Goal: Answer question/provide support: Share knowledge or assist other users

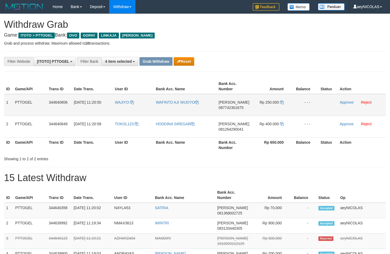
scroll to position [75, 0]
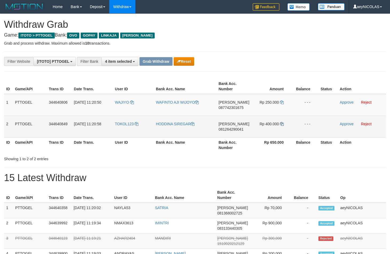
drag, startPoint x: 145, startPoint y: 113, endPoint x: 281, endPoint y: 126, distance: 136.3
click at [281, 126] on tbody "1 PTTOGEL 344640806 30/09/2025 11:20:50 WAJIYO WAFINTO AJI WIJOYO DANA 08774230…" at bounding box center [195, 116] width 382 height 44
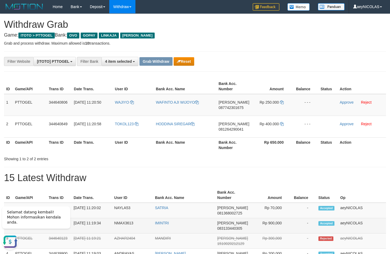
scroll to position [0, 0]
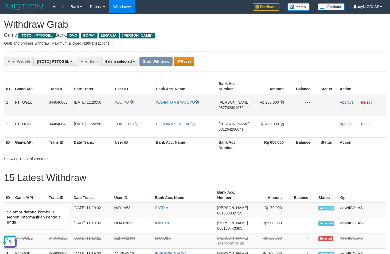
click at [228, 105] on td "DANA 087742301675" at bounding box center [233, 105] width 35 height 22
click at [228, 106] on span "087742301675" at bounding box center [230, 107] width 25 height 4
copy td "DANA 087742301675"
click at [228, 106] on span "087742301675" at bounding box center [230, 107] width 25 height 4
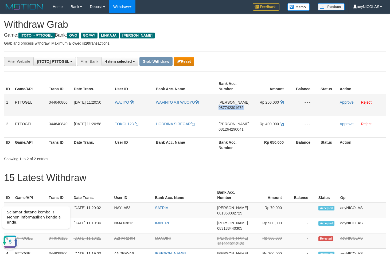
copy span "087742301675"
click at [228, 106] on span "087742301675" at bounding box center [230, 107] width 25 height 4
copy td "DANA 087742301675"
click at [229, 108] on span "087742301675" at bounding box center [230, 107] width 25 height 4
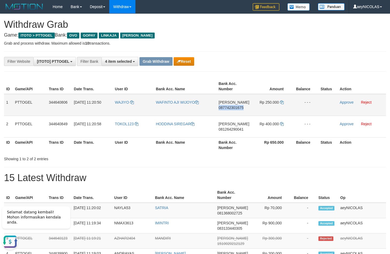
copy span "087742301675"
click at [283, 81] on th "Amount" at bounding box center [271, 86] width 40 height 15
click at [283, 104] on icon at bounding box center [282, 102] width 4 height 4
copy span "087742301675"
click at [283, 104] on icon at bounding box center [282, 102] width 4 height 4
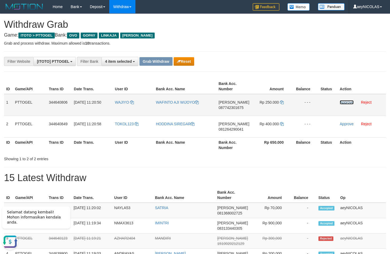
click at [345, 104] on link "Approve" at bounding box center [347, 102] width 14 height 4
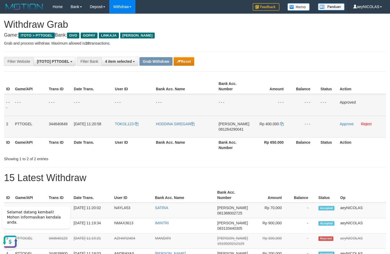
click at [228, 134] on td "DANA 081264290041" at bounding box center [233, 127] width 35 height 22
click at [230, 130] on span "081264290041" at bounding box center [230, 129] width 25 height 4
copy span "081264290041"
click at [223, 127] on td "DANA 081264290041" at bounding box center [233, 127] width 35 height 22
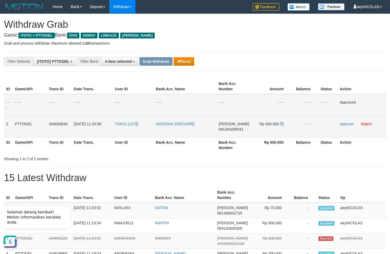
click at [226, 128] on span "081264290041" at bounding box center [230, 129] width 25 height 4
copy span "081264290041"
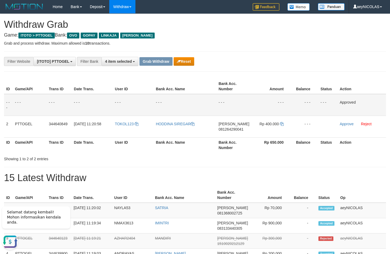
click at [272, 104] on td "- - -" at bounding box center [271, 105] width 40 height 22
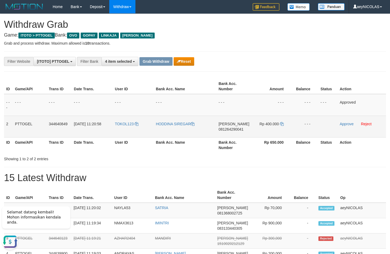
click at [284, 126] on td "Rp 400.000" at bounding box center [271, 127] width 40 height 22
click at [283, 126] on td "Rp 400.000" at bounding box center [271, 127] width 40 height 22
click at [283, 125] on icon at bounding box center [282, 124] width 4 height 4
click at [287, 125] on td "Rp 400.000" at bounding box center [271, 127] width 40 height 22
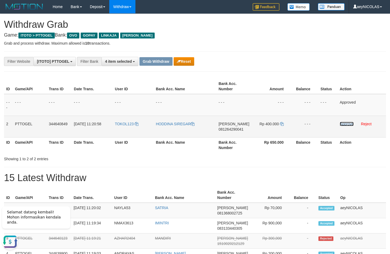
click at [350, 124] on link "Approve" at bounding box center [347, 124] width 14 height 4
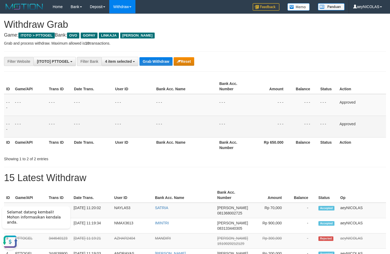
drag, startPoint x: 221, startPoint y: 98, endPoint x: 213, endPoint y: 85, distance: 14.5
click at [221, 97] on td "- - -" at bounding box center [234, 105] width 34 height 22
click at [153, 60] on button "Grab Withdraw" at bounding box center [155, 61] width 33 height 9
drag, startPoint x: 153, startPoint y: 60, endPoint x: 20, endPoint y: 128, distance: 149.7
click at [149, 61] on button "Grab Withdraw" at bounding box center [155, 61] width 33 height 9
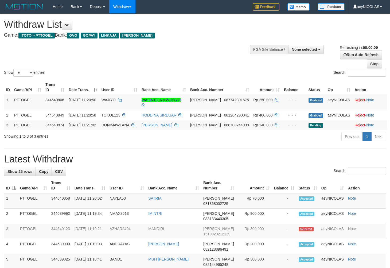
select select
select select "**"
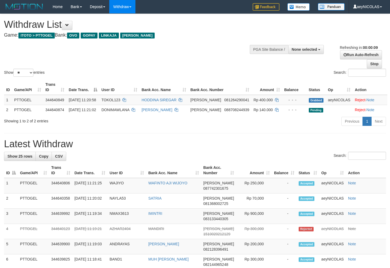
select select
select select "**"
select select
select select "**"
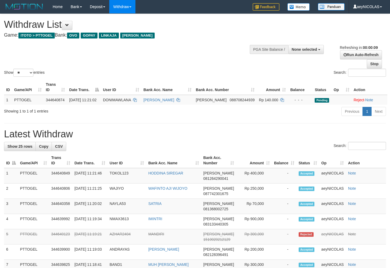
select select
select select "**"
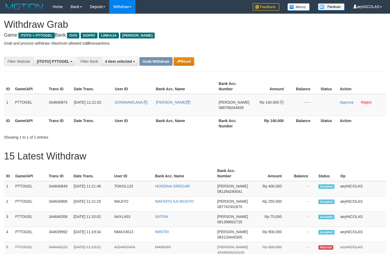
scroll to position [75, 0]
click at [263, 167] on th "Amount" at bounding box center [270, 173] width 40 height 15
drag, startPoint x: 129, startPoint y: 108, endPoint x: 269, endPoint y: 108, distance: 139.4
click at [269, 108] on tr "1 PTTOGEL 344640874 30/09/2025 11:21:02 DONIMAWLANA ABDULRAHMAN DANA 0887082449…" at bounding box center [195, 105] width 382 height 22
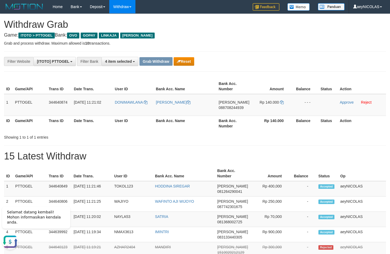
copy tr
click at [231, 108] on span "088708244939" at bounding box center [231, 107] width 25 height 4
drag, startPoint x: 231, startPoint y: 108, endPoint x: 212, endPoint y: 128, distance: 27.6
click at [231, 109] on span "088708244939" at bounding box center [231, 107] width 25 height 4
copy span "088708244939"
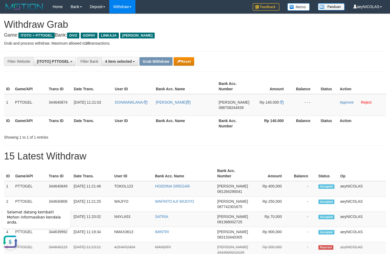
click at [237, 152] on h1 "15 Latest Withdraw" at bounding box center [195, 156] width 382 height 11
click at [282, 104] on icon at bounding box center [282, 102] width 4 height 4
copy span "088708244939"
click at [282, 103] on icon at bounding box center [282, 102] width 4 height 4
click at [351, 103] on link "Approve" at bounding box center [347, 102] width 14 height 4
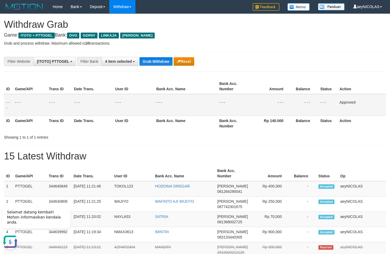
drag, startPoint x: 222, startPoint y: 148, endPoint x: 160, endPoint y: 83, distance: 89.7
click at [159, 65] on button "Grab Withdraw" at bounding box center [155, 61] width 33 height 9
drag, startPoint x: 159, startPoint y: 64, endPoint x: 21, endPoint y: 132, distance: 153.1
click at [159, 65] on button "Grab Withdraw" at bounding box center [155, 61] width 33 height 9
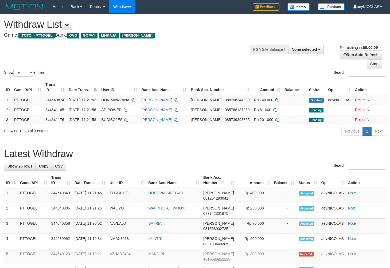
select select
select select "**"
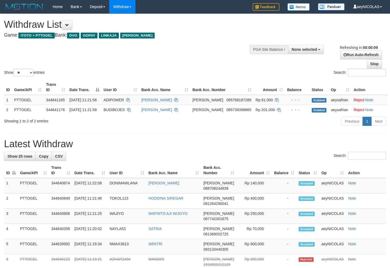
select select
select select "**"
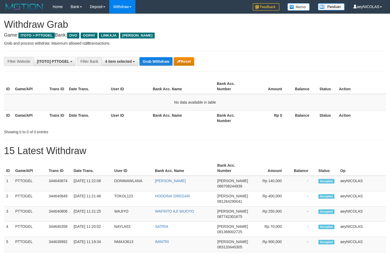
scroll to position [75, 0]
click at [278, 103] on td "No data available in table" at bounding box center [195, 102] width 382 height 17
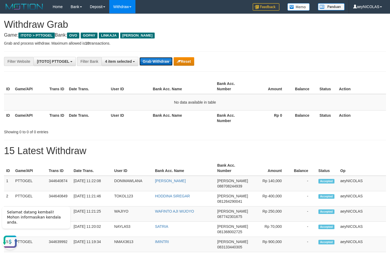
click at [151, 62] on button "Grab Withdraw" at bounding box center [155, 61] width 33 height 9
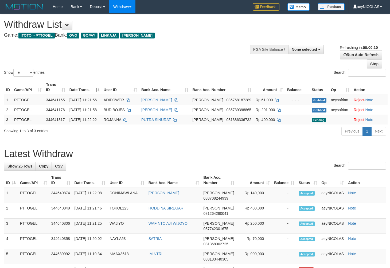
select select
select select "**"
drag, startPoint x: 287, startPoint y: 142, endPoint x: 237, endPoint y: 134, distance: 50.8
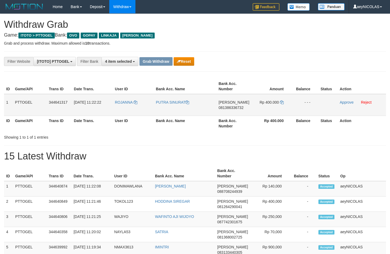
scroll to position [75, 0]
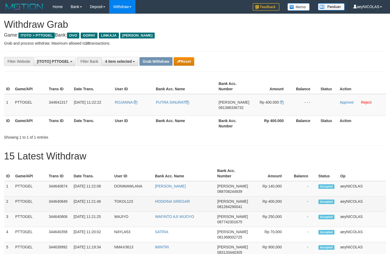
drag, startPoint x: 187, startPoint y: 105, endPoint x: 18, endPoint y: 203, distance: 195.2
click at [284, 105] on tr "1 PTTOGEL 344641317 [DATE] 11:22:22 [GEOGRAPHIC_DATA] PUTRA [PERSON_NAME] 08138…" at bounding box center [195, 105] width 382 height 22
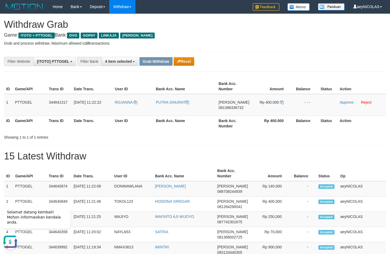
scroll to position [0, 0]
click at [238, 107] on span "081386336732" at bounding box center [230, 107] width 25 height 4
copy span "081386336732"
click at [314, 98] on td "- - -" at bounding box center [305, 105] width 27 height 22
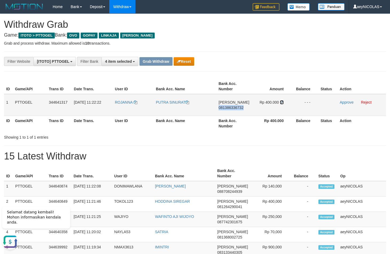
click at [281, 104] on icon at bounding box center [282, 102] width 4 height 4
copy span "081386336732"
click at [281, 104] on icon at bounding box center [282, 102] width 4 height 4
click at [351, 102] on link "Approve" at bounding box center [347, 102] width 14 height 4
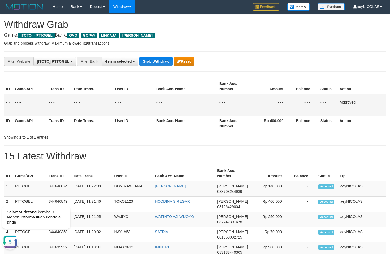
click at [214, 127] on th "Bank Acc. Name" at bounding box center [185, 123] width 63 height 15
click at [153, 63] on button "Grab Withdraw" at bounding box center [155, 61] width 33 height 9
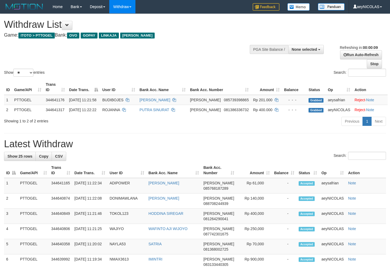
select select
select select "**"
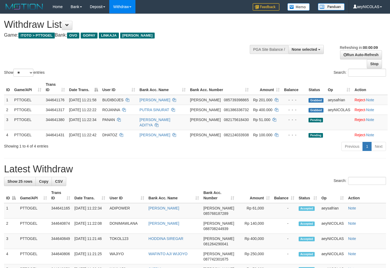
select select
select select "**"
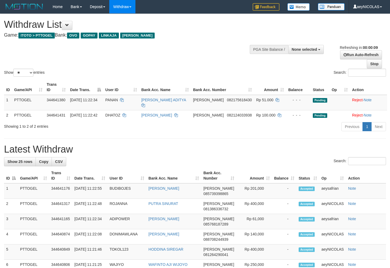
select select
select select "**"
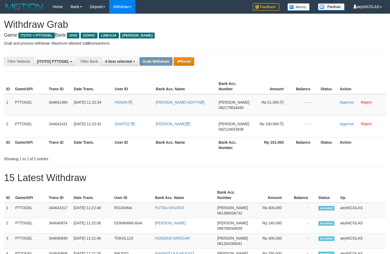
scroll to position [75, 0]
click at [200, 167] on hr at bounding box center [195, 167] width 382 height 0
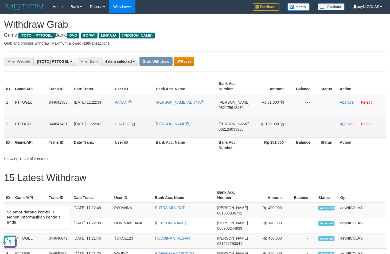
scroll to position [0, 0]
drag, startPoint x: 212, startPoint y: 127, endPoint x: 251, endPoint y: 133, distance: 39.2
click at [251, 133] on tbody "1 PTTOGEL 344641380 30/09/2025 11:22:34 PANAN ANDRA ADITYA DANA 082175618430 Rp…" at bounding box center [195, 116] width 382 height 44
copy tr
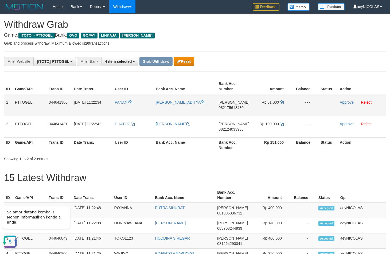
click at [226, 106] on span "082175618430" at bounding box center [230, 107] width 25 height 4
copy tr
click at [226, 106] on span "082175618430" at bounding box center [230, 107] width 25 height 4
copy span "082175618430"
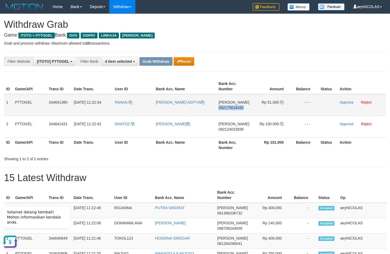
click at [278, 101] on span "Rp 51.000" at bounding box center [270, 102] width 17 height 4
click at [279, 101] on td "Rp 51.000" at bounding box center [272, 105] width 40 height 22
click at [281, 102] on icon at bounding box center [282, 102] width 4 height 4
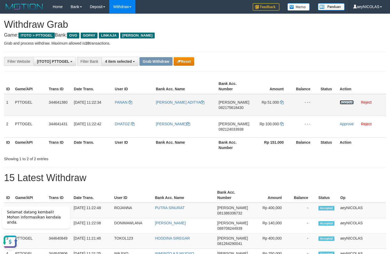
click at [343, 102] on link "Approve" at bounding box center [347, 102] width 14 height 4
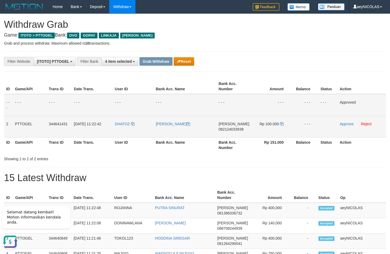
click at [232, 128] on span "082124033938" at bounding box center [230, 129] width 25 height 4
copy span "082124033938"
click at [234, 128] on span "082124033938" at bounding box center [230, 129] width 25 height 4
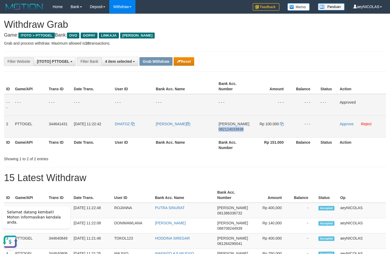
copy span "082124033938"
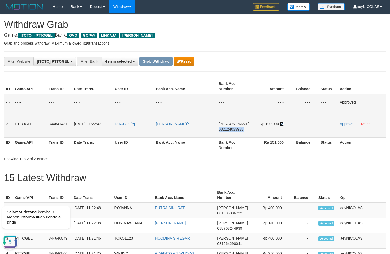
click at [281, 125] on icon at bounding box center [282, 124] width 4 height 4
copy span "082124033938"
click at [281, 125] on icon at bounding box center [282, 124] width 4 height 4
click at [341, 125] on link "Approve" at bounding box center [347, 124] width 14 height 4
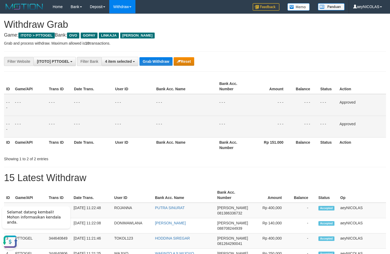
click at [156, 60] on button "Grab Withdraw" at bounding box center [155, 61] width 33 height 9
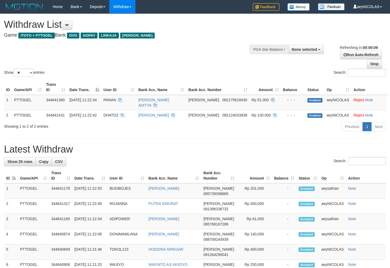
select select
select select "**"
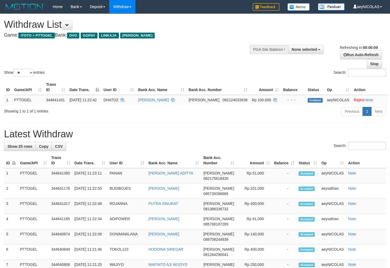
select select
select select "**"
select select
select select "**"
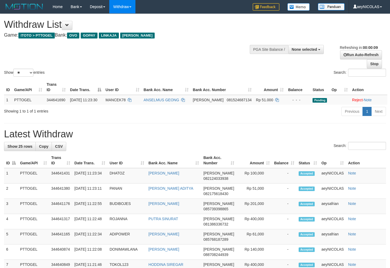
select select
select select "**"
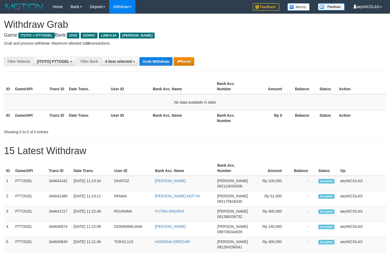
scroll to position [75, 0]
click at [210, 107] on td "No data available in table" at bounding box center [195, 102] width 382 height 17
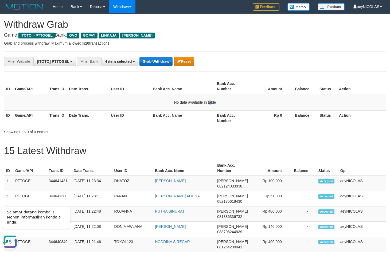
scroll to position [0, 0]
click at [160, 58] on button "Grab Withdraw" at bounding box center [155, 61] width 33 height 9
drag, startPoint x: 160, startPoint y: 58, endPoint x: 154, endPoint y: 62, distance: 7.2
click at [160, 59] on button "Grab Withdraw" at bounding box center [155, 61] width 33 height 9
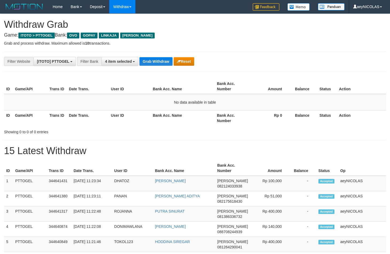
scroll to position [75, 0]
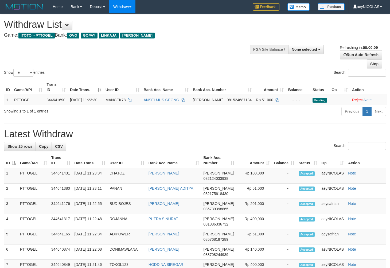
select select
select select "**"
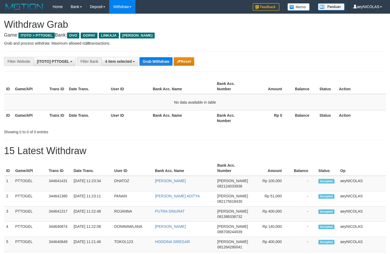
scroll to position [75, 0]
drag, startPoint x: 183, startPoint y: 157, endPoint x: 171, endPoint y: 120, distance: 38.1
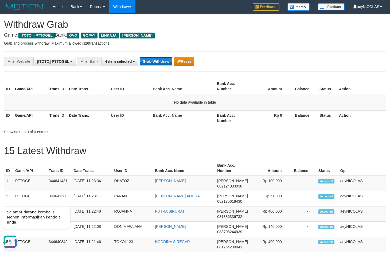
click at [164, 60] on button "Grab Withdraw" at bounding box center [155, 61] width 33 height 9
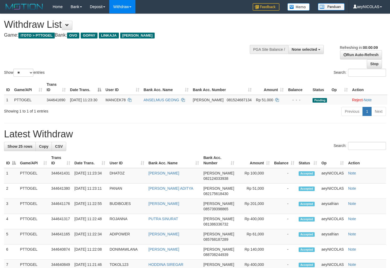
select select
select select "**"
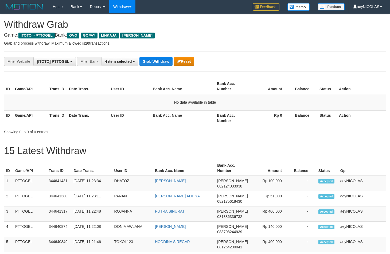
click at [164, 60] on button "Grab Withdraw" at bounding box center [155, 61] width 33 height 9
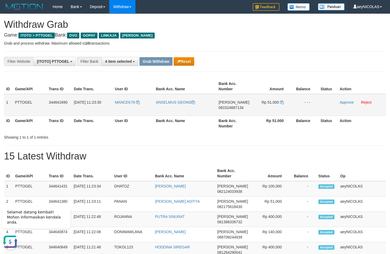
drag, startPoint x: 132, startPoint y: 111, endPoint x: 8, endPoint y: 18, distance: 155.4
click at [288, 108] on tr "1 PTTOGEL 344641690 30/09/2025 11:23:30 MANCEK78 ANSELMUS GEONG DANA 0815246871…" at bounding box center [195, 105] width 382 height 22
click at [232, 108] on span "081524687134" at bounding box center [230, 107] width 25 height 4
copy span "081524687134"
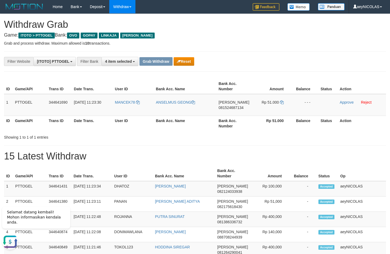
click at [237, 132] on div "ID Game/API Trans ID Date Trans. User ID Bank Acc. Name Bank Acc. Number Amount…" at bounding box center [195, 104] width 390 height 55
click at [281, 103] on icon at bounding box center [282, 102] width 4 height 4
copy span "081524687134"
click at [281, 103] on icon at bounding box center [282, 102] width 4 height 4
click at [351, 103] on link "Approve" at bounding box center [347, 102] width 14 height 4
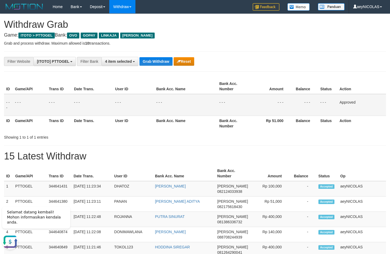
click at [162, 60] on button "Grab Withdraw" at bounding box center [155, 61] width 33 height 9
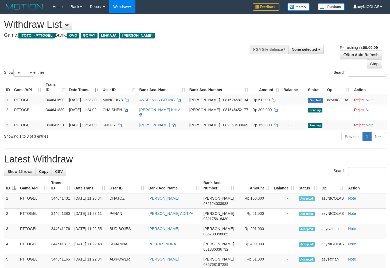
select select
select select "**"
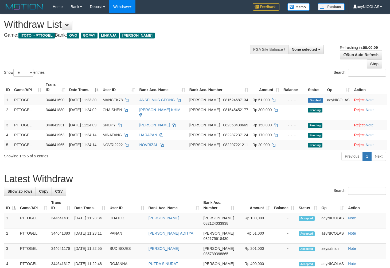
select select
select select "**"
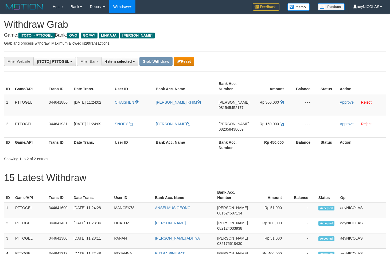
scroll to position [75, 0]
drag, startPoint x: 205, startPoint y: 173, endPoint x: 161, endPoint y: 147, distance: 51.0
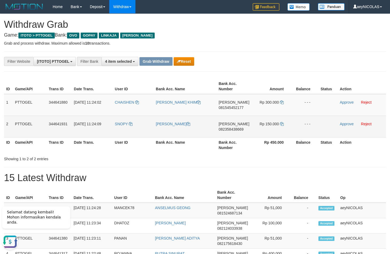
drag, startPoint x: 126, startPoint y: 107, endPoint x: 275, endPoint y: 122, distance: 149.8
click at [275, 122] on tbody "1 PTTOGEL 344641880 30/09/2025 11:24:02 CHAISHEN GOUW SUI KHIM DANA 08154545217…" at bounding box center [195, 116] width 382 height 44
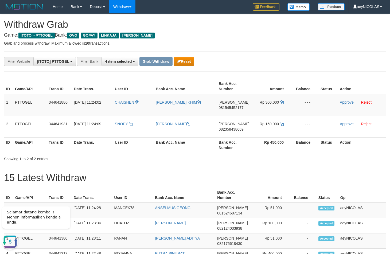
copy tr
click at [225, 110] on span "081545452177" at bounding box center [230, 107] width 25 height 4
copy tr
click at [225, 110] on span "081545452177" at bounding box center [230, 107] width 25 height 4
copy span "081545452177"
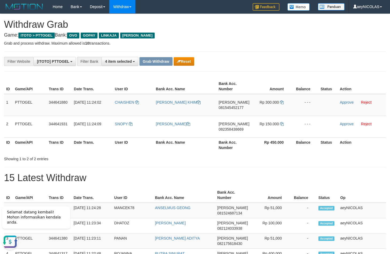
click at [282, 104] on icon at bounding box center [282, 102] width 4 height 4
copy span "081545452177"
click at [354, 102] on td "Approve Reject" at bounding box center [362, 105] width 48 height 22
click at [351, 103] on link "Approve" at bounding box center [347, 102] width 14 height 4
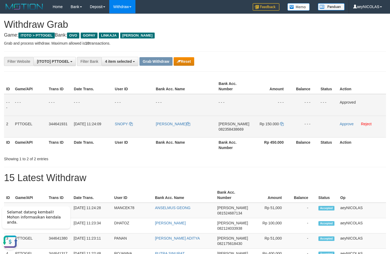
click at [234, 133] on td "DANA 082358438669" at bounding box center [233, 127] width 35 height 22
click at [234, 131] on span "082358438669" at bounding box center [230, 129] width 25 height 4
copy span "082358438669"
click at [234, 131] on span "082358438669" at bounding box center [230, 129] width 25 height 4
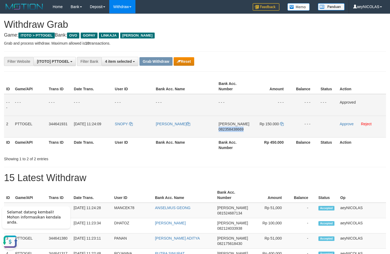
copy span "082358438669"
click at [229, 128] on span "082358438669" at bounding box center [230, 129] width 25 height 4
click at [230, 132] on td "DANA 082358438669" at bounding box center [233, 127] width 35 height 22
click at [230, 128] on span "082358438669" at bounding box center [230, 129] width 25 height 4
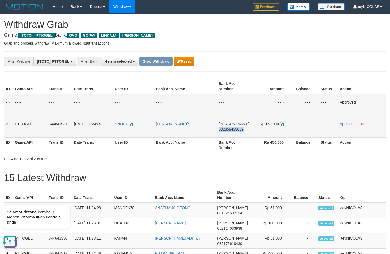
copy span "082358438669"
click at [230, 128] on span "082358438669" at bounding box center [230, 129] width 25 height 4
copy span "082358438669"
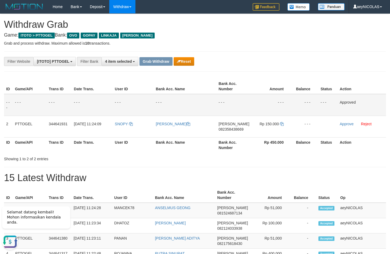
click at [236, 93] on th "Bank Acc. Number" at bounding box center [233, 86] width 35 height 15
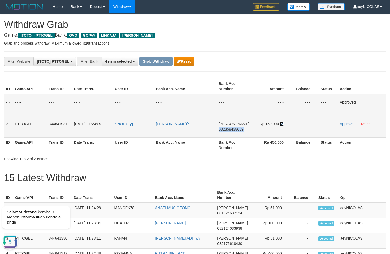
click at [283, 122] on icon at bounding box center [282, 124] width 4 height 4
copy span "082358438669"
click at [283, 122] on icon at bounding box center [282, 124] width 4 height 4
click at [341, 126] on link "Approve" at bounding box center [347, 124] width 14 height 4
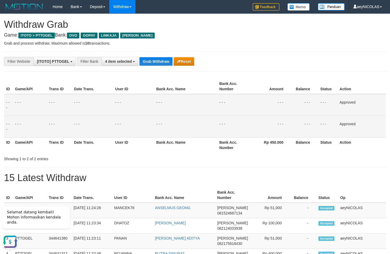
drag, startPoint x: 217, startPoint y: 138, endPoint x: 178, endPoint y: 93, distance: 59.6
click at [204, 132] on table "ID Game/API Trans ID Date Trans. User ID Bank Acc. Name Bank Acc. Number Amount…" at bounding box center [195, 116] width 382 height 74
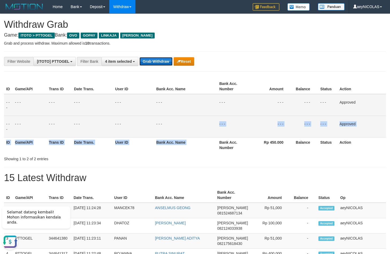
click at [158, 58] on button "Grab Withdraw" at bounding box center [155, 61] width 33 height 9
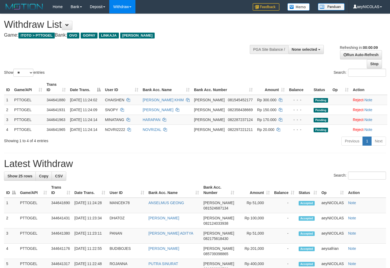
select select
select select "**"
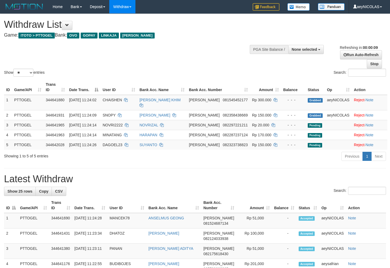
select select
select select "**"
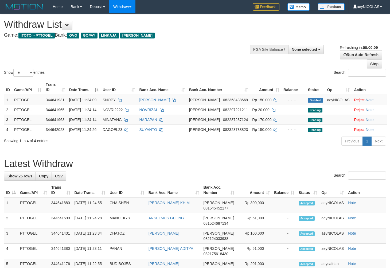
select select
select select "**"
select select
select select "**"
select select
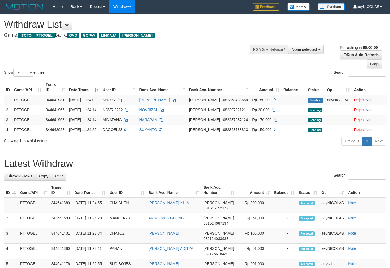
select select "**"
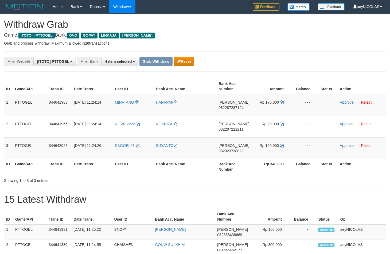
scroll to position [75, 0]
click at [134, 111] on td "MINATANG" at bounding box center [133, 105] width 41 height 22
drag, startPoint x: 125, startPoint y: 112, endPoint x: 269, endPoint y: 153, distance: 149.9
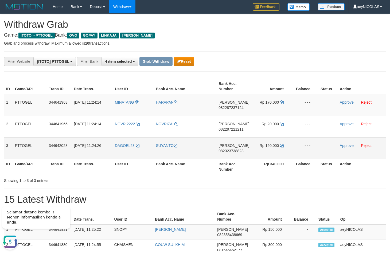
click at [269, 153] on tbody "1 PTTOGEL 344641963 30/09/2025 11:24:14 MINATANG HARAPAN DANA 082287237124 Rp 1…" at bounding box center [195, 126] width 382 height 65
copy tr
click at [234, 108] on span "082287237124" at bounding box center [230, 107] width 25 height 4
copy tr
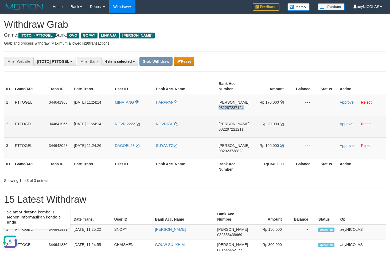
drag, startPoint x: 234, startPoint y: 108, endPoint x: 222, endPoint y: 122, distance: 18.4
click at [233, 108] on span "082287237124" at bounding box center [230, 107] width 25 height 4
copy span "082287237124"
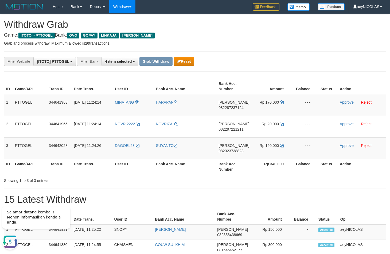
click at [281, 101] on icon at bounding box center [282, 102] width 4 height 4
copy span "082287237124"
click at [282, 103] on icon at bounding box center [282, 102] width 4 height 4
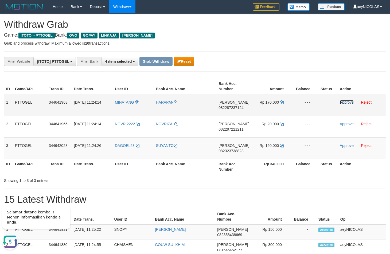
click at [340, 102] on link "Approve" at bounding box center [347, 102] width 14 height 4
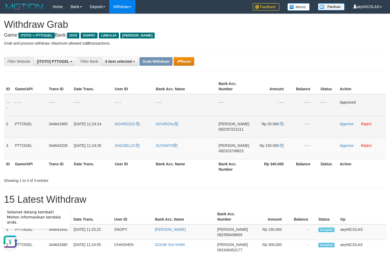
click at [230, 130] on span "082297221211" at bounding box center [230, 129] width 25 height 4
click at [230, 129] on span "082297221211" at bounding box center [230, 129] width 25 height 4
copy span "082297221211"
click at [222, 128] on span "082297221211" at bounding box center [230, 129] width 25 height 4
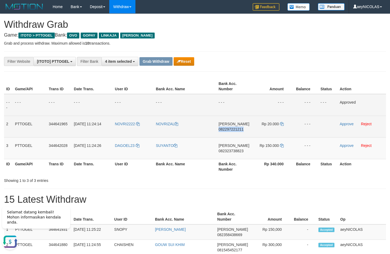
click at [222, 128] on span "082297221211" at bounding box center [230, 129] width 25 height 4
copy span "082297221211"
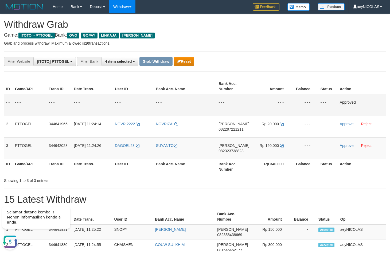
click at [240, 102] on td "- - -" at bounding box center [233, 105] width 35 height 22
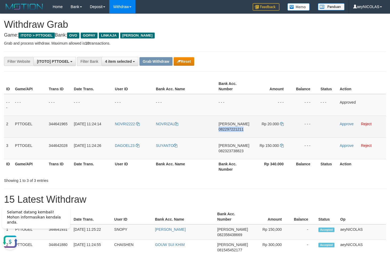
click at [160, 127] on td "NOVRIZAL" at bounding box center [185, 127] width 63 height 22
click at [142, 128] on td "NOVRI2222" at bounding box center [133, 127] width 41 height 22
click at [132, 128] on td "NOVRI2222" at bounding box center [133, 127] width 41 height 22
copy link "NOVRI2222"
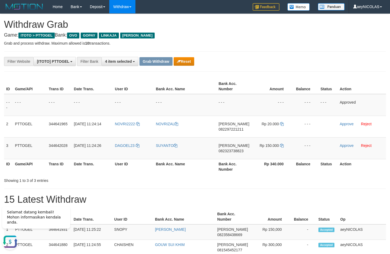
click at [192, 195] on h1 "15 Latest Withdraw" at bounding box center [195, 199] width 382 height 11
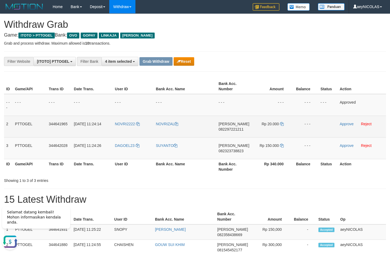
click at [191, 125] on td "NOVRIZAL" at bounding box center [185, 127] width 63 height 22
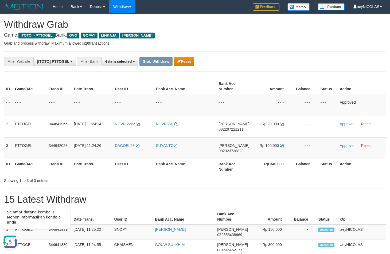
click at [21, 163] on th "Game/API" at bounding box center [30, 166] width 34 height 15
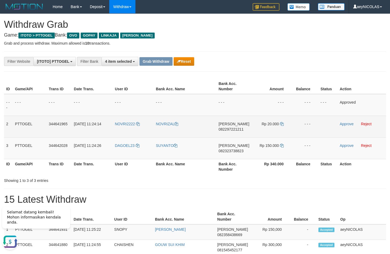
click at [252, 168] on div "ID Game/API Trans ID Date Trans. User ID Bank Acc. Name Bank Acc. Number Amount…" at bounding box center [195, 130] width 382 height 106
click at [360, 125] on td "Approve Reject" at bounding box center [362, 127] width 48 height 22
click at [368, 125] on link "Reject" at bounding box center [366, 124] width 11 height 4
click at [230, 114] on td "- - -" at bounding box center [233, 105] width 35 height 22
click at [226, 155] on td "DANA 082323738823" at bounding box center [233, 148] width 35 height 22
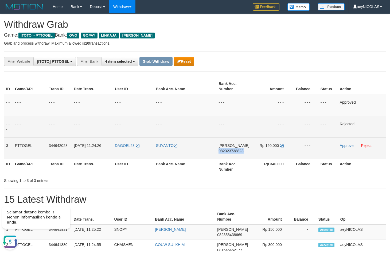
click at [226, 155] on td "DANA 082323738823" at bounding box center [233, 148] width 35 height 22
click at [227, 153] on span "082323738823" at bounding box center [230, 151] width 25 height 4
copy span "082323738823"
click at [227, 153] on span "082323738823" at bounding box center [230, 151] width 25 height 4
copy span "082323738823"
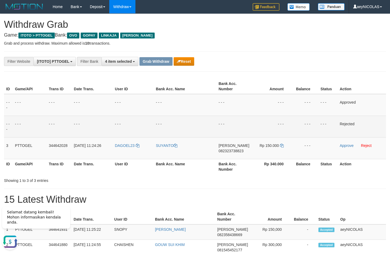
click at [293, 119] on td "- - -" at bounding box center [305, 127] width 27 height 22
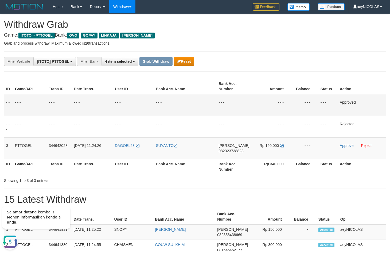
click at [273, 130] on tbody "- - - - - - - - - - - - - - - - - - - - - - - - - - - - - - Approved - - - - - …" at bounding box center [195, 126] width 382 height 65
click at [279, 146] on span "Rp 150.000" at bounding box center [269, 145] width 19 height 4
click at [283, 147] on td "Rp 150.000" at bounding box center [271, 148] width 40 height 22
click at [281, 147] on icon at bounding box center [282, 146] width 4 height 4
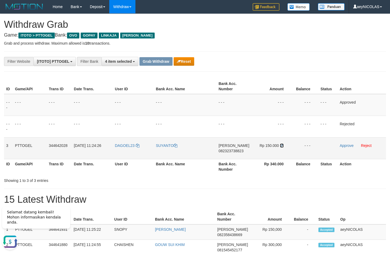
click at [281, 147] on icon at bounding box center [282, 146] width 4 height 4
drag, startPoint x: 281, startPoint y: 147, endPoint x: 325, endPoint y: 144, distance: 43.6
click at [282, 147] on icon at bounding box center [282, 146] width 4 height 4
click at [345, 147] on link "Approve" at bounding box center [347, 145] width 14 height 4
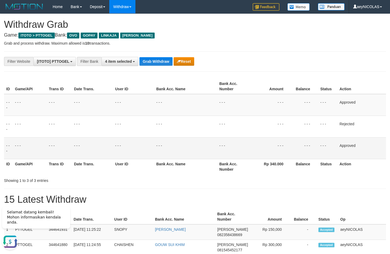
drag, startPoint x: 245, startPoint y: 199, endPoint x: 236, endPoint y: 194, distance: 10.0
click at [245, 198] on h1 "15 Latest Withdraw" at bounding box center [195, 199] width 382 height 11
click at [210, 176] on div "Showing 1 to 3 of 3 entries" at bounding box center [195, 179] width 390 height 7
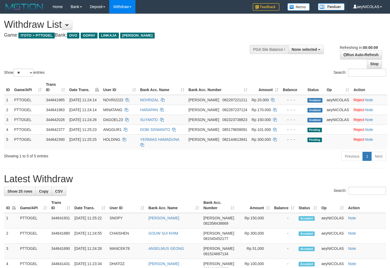
select select
select select "**"
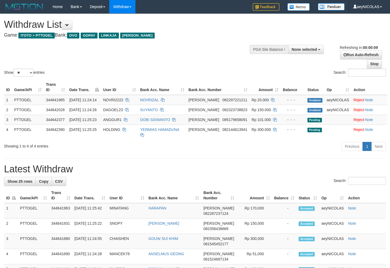
select select
select select "**"
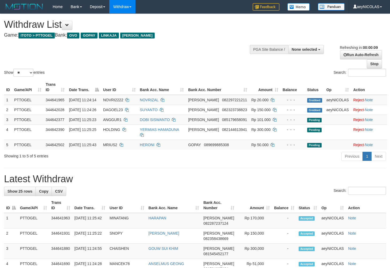
select select
select select "**"
select select
select select "**"
select select
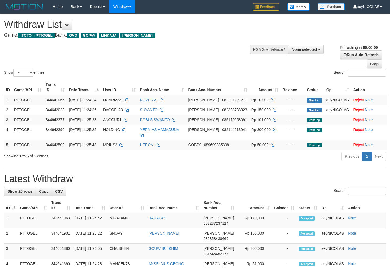
select select "**"
select select
select select "**"
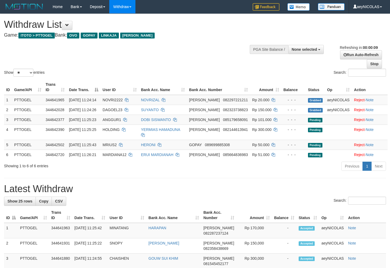
select select
select select "**"
select select
select select "**"
select select
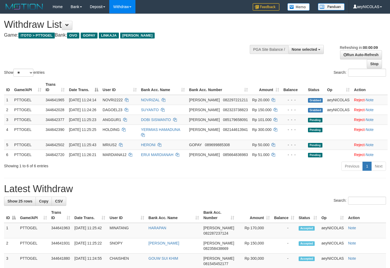
select select "**"
select select
select select "**"
select select
select select "**"
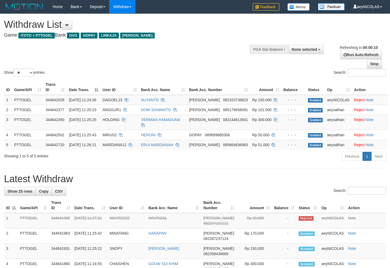
select select
select select "**"
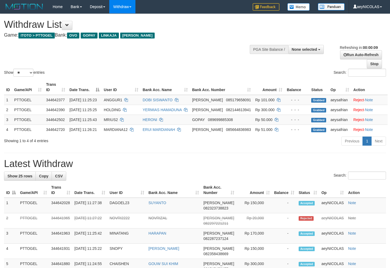
select select
select select "**"
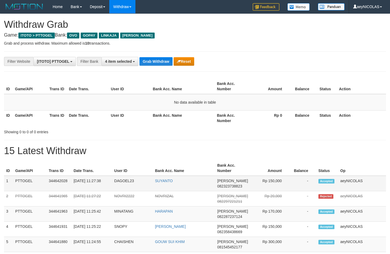
scroll to position [75, 0]
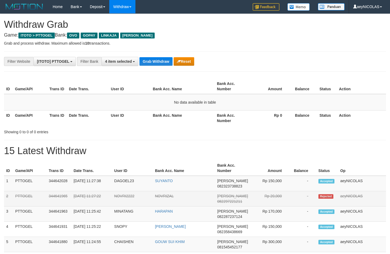
click at [121, 198] on td "NOVRI2222" at bounding box center [132, 198] width 41 height 15
copy td "NOVRI2222"
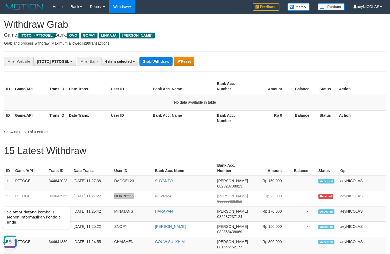
scroll to position [0, 0]
click at [157, 57] on button "Grab Withdraw" at bounding box center [155, 61] width 33 height 9
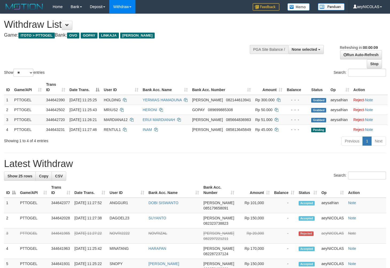
select select
select select "**"
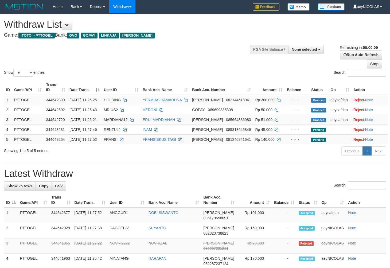
select select
select select "**"
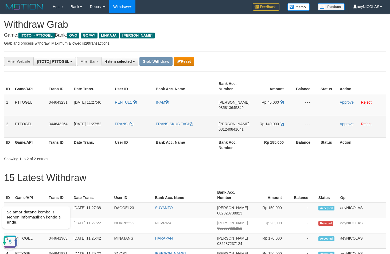
drag, startPoint x: 134, startPoint y: 111, endPoint x: 284, endPoint y: 130, distance: 151.9
click at [284, 130] on tbody "1 PTTOGEL 344643231 [DATE] 11:27:46 RENTUL1 [PERSON_NAME] 085813645849 Rp 45.00…" at bounding box center [195, 116] width 382 height 44
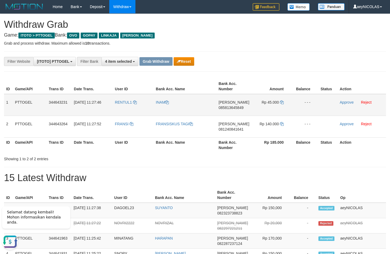
click at [234, 104] on td "[PERSON_NAME] 085813645849" at bounding box center [233, 105] width 35 height 22
click at [230, 112] on td "[PERSON_NAME] 085813645849" at bounding box center [233, 105] width 35 height 22
click at [232, 108] on span "085813645849" at bounding box center [230, 107] width 25 height 4
copy span "085813645849"
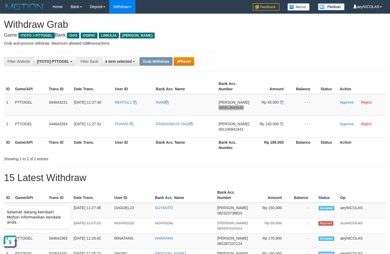
click at [237, 63] on div "**********" at bounding box center [162, 61] width 325 height 9
click at [281, 104] on icon at bounding box center [282, 102] width 4 height 4
copy span "085813645849"
click at [343, 102] on link "Approve" at bounding box center [347, 102] width 14 height 4
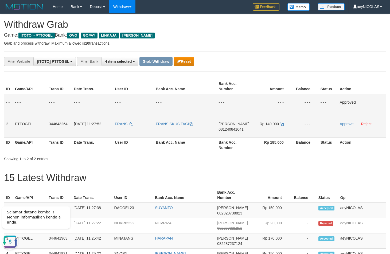
click at [209, 131] on td "FRANSISKUS TAGI" at bounding box center [185, 127] width 63 height 22
click at [231, 133] on td "DANA 081240841641" at bounding box center [233, 127] width 35 height 22
click at [233, 130] on span "081240841641" at bounding box center [230, 129] width 25 height 4
copy span "081240841641"
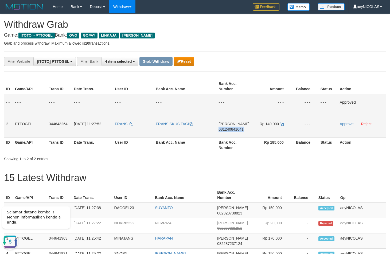
click at [233, 130] on span "081240841641" at bounding box center [230, 129] width 25 height 4
copy span "081240841641"
click at [228, 132] on td "DANA 081240841641" at bounding box center [233, 127] width 35 height 22
click at [228, 130] on span "081240841641" at bounding box center [230, 129] width 25 height 4
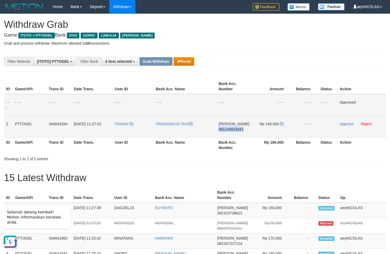
copy span "081240841641"
click at [228, 130] on span "081240841641" at bounding box center [230, 129] width 25 height 4
copy span "081240841641"
click at [230, 128] on span "081240841641" at bounding box center [230, 129] width 25 height 4
click at [229, 129] on span "081240841641" at bounding box center [230, 129] width 25 height 4
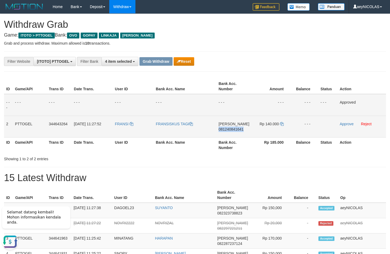
copy span "081240841641"
click at [229, 129] on span "081240841641" at bounding box center [230, 129] width 25 height 4
copy span "081240841641"
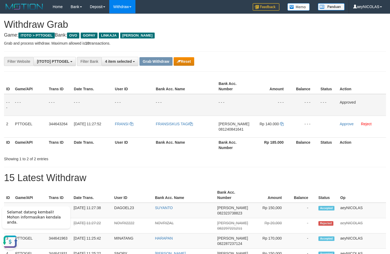
click at [271, 60] on div "**********" at bounding box center [162, 61] width 325 height 9
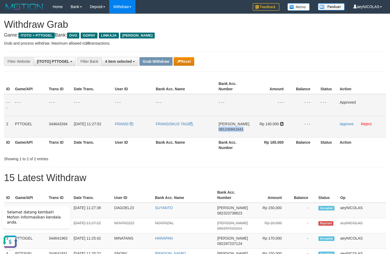
click at [283, 123] on icon at bounding box center [282, 124] width 4 height 4
copy span "081240841641"
click at [282, 124] on icon at bounding box center [282, 124] width 4 height 4
click at [348, 124] on link "Approve" at bounding box center [347, 124] width 14 height 4
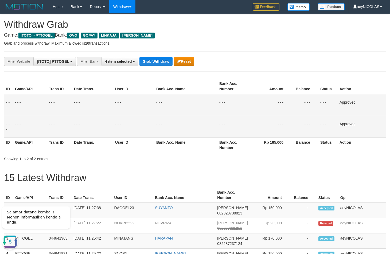
click at [150, 62] on button "Grab Withdraw" at bounding box center [155, 61] width 33 height 9
drag, startPoint x: 150, startPoint y: 62, endPoint x: 89, endPoint y: 99, distance: 70.4
click at [148, 64] on button "Grab Withdraw" at bounding box center [155, 61] width 33 height 9
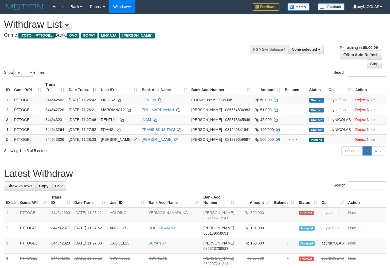
select select
select select "**"
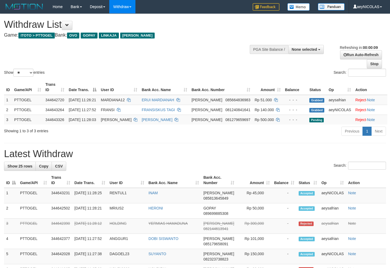
select select
select select "**"
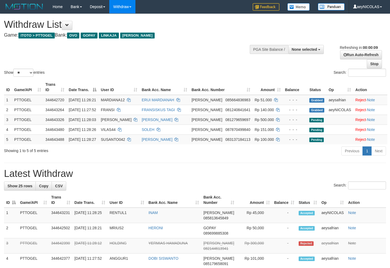
select select
select select "**"
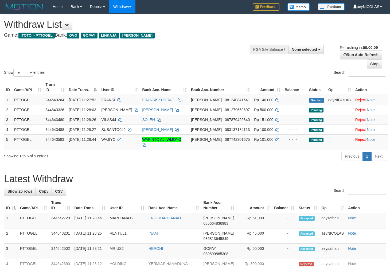
select select
select select "**"
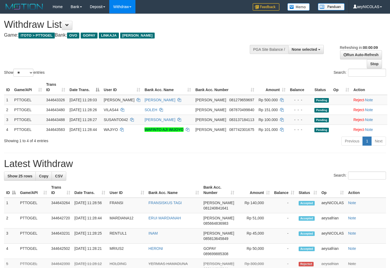
select select
select select "**"
select select
select select "**"
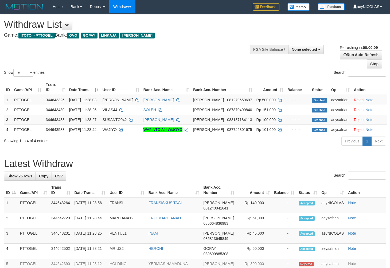
select select
select select "**"
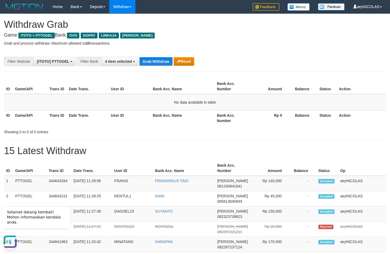
drag, startPoint x: 267, startPoint y: 92, endPoint x: 194, endPoint y: 73, distance: 75.3
click at [263, 89] on th "Amount" at bounding box center [269, 86] width 41 height 15
click at [168, 66] on div "**********" at bounding box center [162, 61] width 325 height 9
click at [167, 64] on button "Grab Withdraw" at bounding box center [155, 61] width 33 height 9
click at [166, 63] on button "Grab Withdraw" at bounding box center [155, 61] width 33 height 9
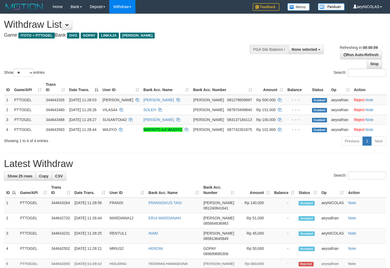
select select
select select "**"
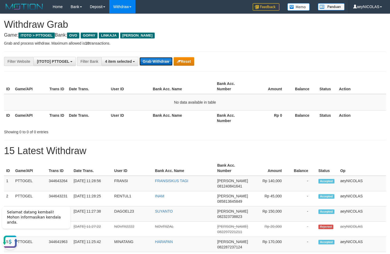
click at [162, 62] on button "Grab Withdraw" at bounding box center [155, 61] width 33 height 9
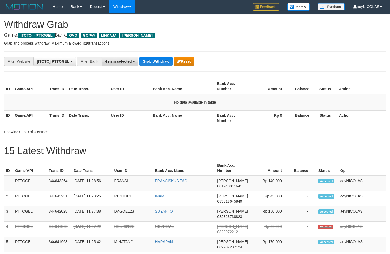
scroll to position [75, 0]
click at [151, 59] on button "Grab Withdraw" at bounding box center [155, 61] width 33 height 9
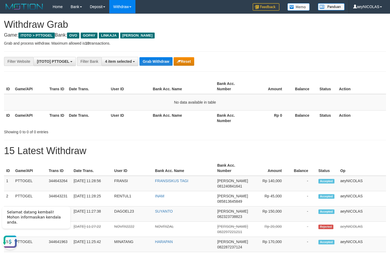
scroll to position [0, 0]
click at [163, 57] on button "Grab Withdraw" at bounding box center [155, 61] width 33 height 9
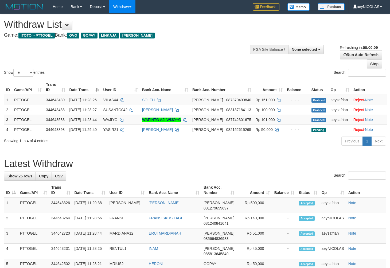
select select
select select "**"
select select
select select "**"
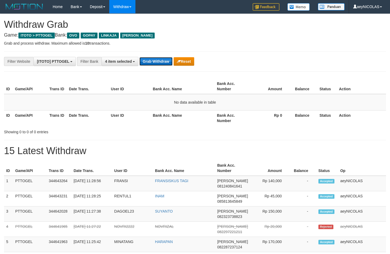
click at [156, 65] on button "Grab Withdraw" at bounding box center [155, 61] width 33 height 9
drag, startPoint x: 0, startPoint y: 0, endPoint x: 155, endPoint y: 62, distance: 167.0
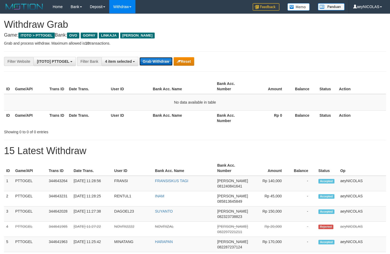
click at [155, 62] on button "Grab Withdraw" at bounding box center [155, 61] width 33 height 9
click at [156, 62] on button "Grab Withdraw" at bounding box center [155, 61] width 33 height 9
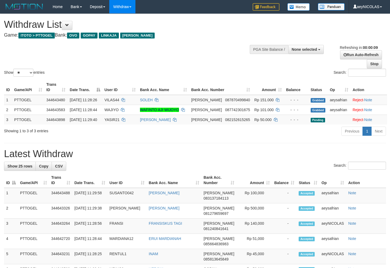
select select
select select "**"
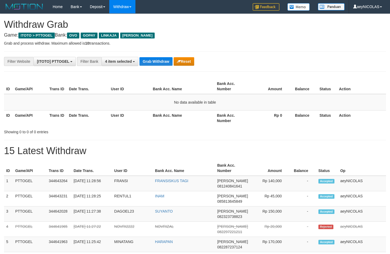
scroll to position [75, 0]
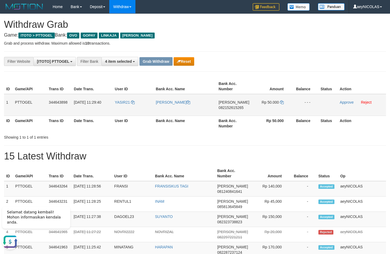
drag, startPoint x: 126, startPoint y: 109, endPoint x: 273, endPoint y: 110, distance: 147.4
click at [273, 110] on tr "1 PTTOGEL 344643898 [DATE] 11:29:40 YASIR21 [PERSON_NAME] [PERSON_NAME] 0821526…" at bounding box center [195, 105] width 382 height 22
click at [231, 111] on td "DANA 082152615265" at bounding box center [233, 105] width 35 height 22
click at [230, 107] on span "082152615265" at bounding box center [230, 107] width 25 height 4
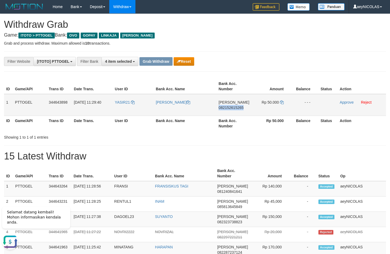
copy span "082152615265"
click at [230, 107] on span "082152615265" at bounding box center [230, 107] width 25 height 4
copy span "082152615265"
click at [240, 80] on th "Bank Acc. Number" at bounding box center [233, 86] width 35 height 15
click at [282, 104] on icon at bounding box center [282, 102] width 4 height 4
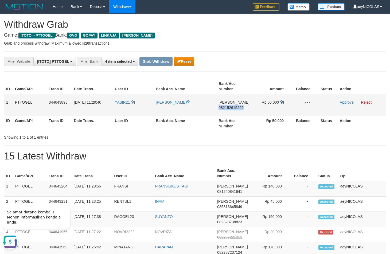
copy span "082152615265"
click at [282, 104] on icon at bounding box center [282, 102] width 4 height 4
click at [348, 103] on link "Approve" at bounding box center [347, 102] width 14 height 4
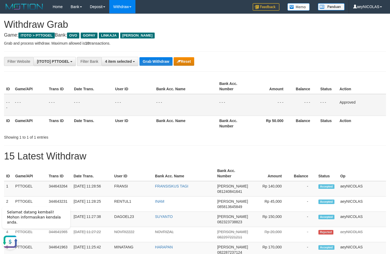
click at [209, 94] on table "ID Game/API Trans ID Date Trans. User ID Bank Acc. Name Bank Acc. Number Amount…" at bounding box center [195, 105] width 382 height 52
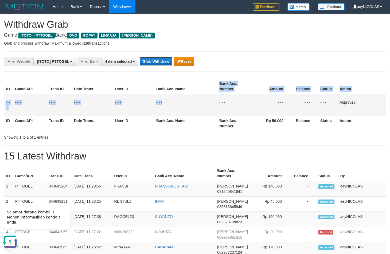
click at [162, 62] on button "Grab Withdraw" at bounding box center [155, 61] width 33 height 9
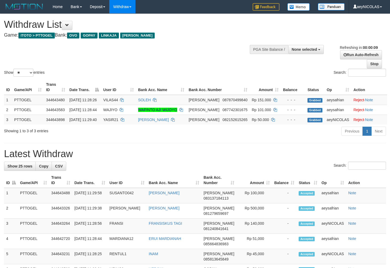
select select
select select "**"
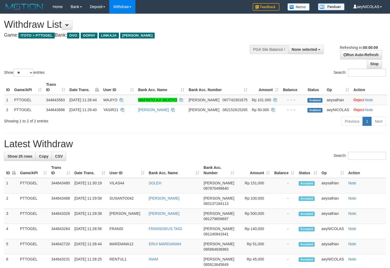
select select
select select "**"
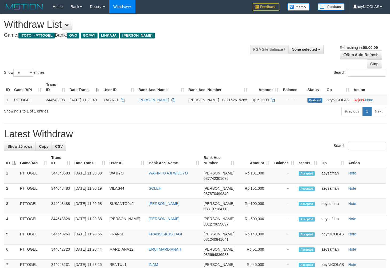
select select
select select "**"
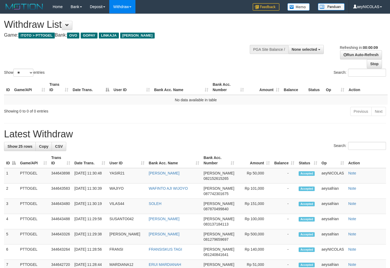
select select
select select "**"
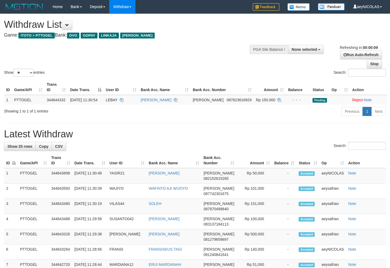
select select
select select "**"
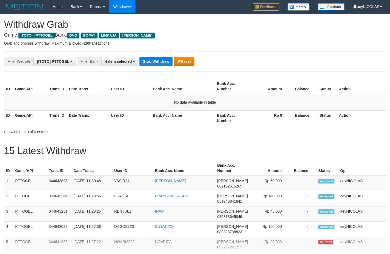
scroll to position [75, 0]
drag, startPoint x: 228, startPoint y: 135, endPoint x: 200, endPoint y: 87, distance: 55.4
click at [226, 118] on div "ID Game/API Trans ID Date Trans. User ID Bank Acc. Name Bank Acc. Number Amount…" at bounding box center [195, 106] width 382 height 58
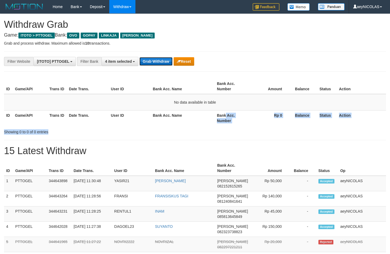
click at [161, 61] on button "Grab Withdraw" at bounding box center [155, 61] width 33 height 9
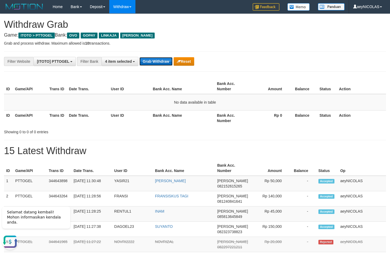
click at [163, 60] on button "Grab Withdraw" at bounding box center [155, 61] width 33 height 9
click at [163, 59] on button "Grab Withdraw" at bounding box center [155, 61] width 33 height 9
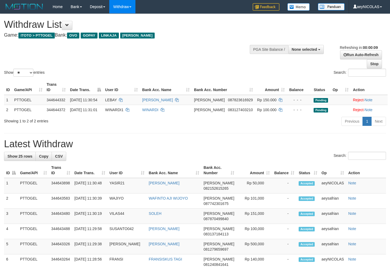
select select
select select "**"
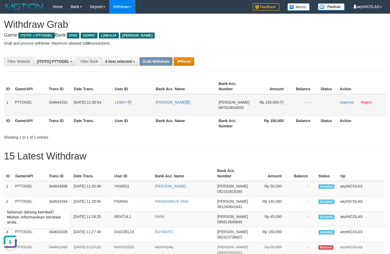
drag, startPoint x: 131, startPoint y: 107, endPoint x: 264, endPoint y: 106, distance: 133.0
click at [264, 106] on tr "1 PTTOGEL 344644332 30/09/2025 11:30:54 LEBAY SUDIN DANA 087823616929 Rp 150.00…" at bounding box center [195, 105] width 382 height 22
click at [225, 109] on span "087823616929" at bounding box center [230, 107] width 25 height 4
copy span "087823616929"
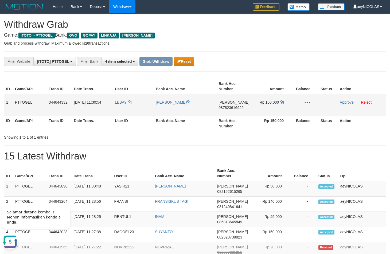
click at [230, 107] on span "087823616929" at bounding box center [230, 107] width 25 height 4
copy span "087823616929"
click at [283, 101] on icon at bounding box center [282, 102] width 4 height 4
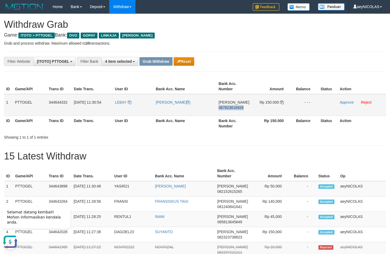
copy span "087823616929"
click at [283, 102] on icon at bounding box center [282, 102] width 4 height 4
drag, startPoint x: 283, startPoint y: 102, endPoint x: 345, endPoint y: 103, distance: 62.5
click at [284, 102] on td "Rp 150.000" at bounding box center [271, 105] width 40 height 22
click at [351, 104] on link "Approve" at bounding box center [347, 102] width 14 height 4
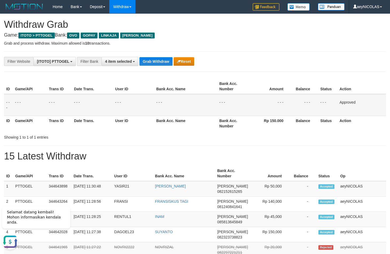
click at [188, 108] on td "- - -" at bounding box center [185, 105] width 63 height 22
click at [162, 62] on button "Grab Withdraw" at bounding box center [155, 61] width 33 height 9
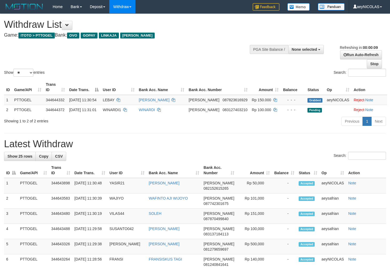
select select
select select "**"
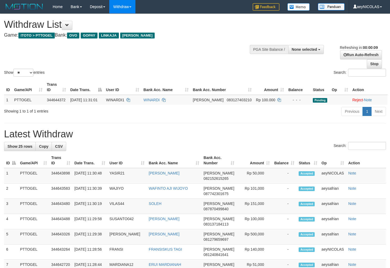
select select
select select "**"
select select
select select "**"
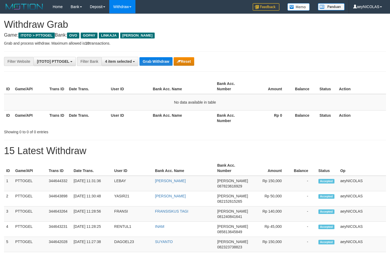
scroll to position [75, 0]
click at [162, 62] on button "Grab Withdraw" at bounding box center [155, 61] width 33 height 9
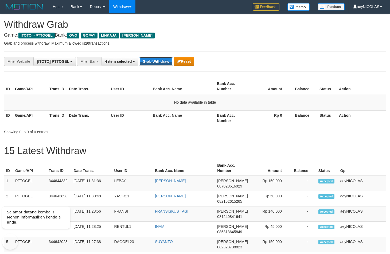
scroll to position [0, 0]
click at [162, 62] on button "Grab Withdraw" at bounding box center [155, 61] width 33 height 9
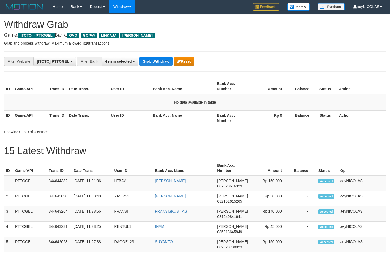
scroll to position [75, 0]
drag, startPoint x: 332, startPoint y: 65, endPoint x: 319, endPoint y: 65, distance: 13.6
click at [319, 65] on div "**********" at bounding box center [195, 61] width 390 height 9
click at [156, 61] on button "Grab Withdraw" at bounding box center [155, 61] width 33 height 9
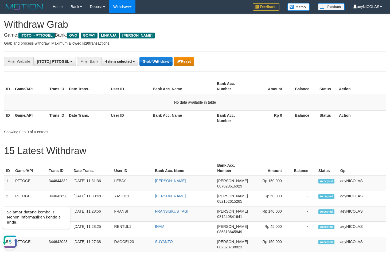
drag, startPoint x: 249, startPoint y: 119, endPoint x: 166, endPoint y: 64, distance: 99.6
click at [245, 112] on th "Bank Acc. Number" at bounding box center [232, 117] width 34 height 15
click at [165, 62] on button "Grab Withdraw" at bounding box center [155, 61] width 33 height 9
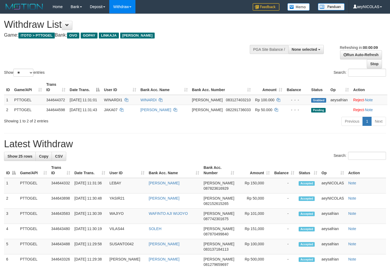
select select
select select "**"
select select
select select "**"
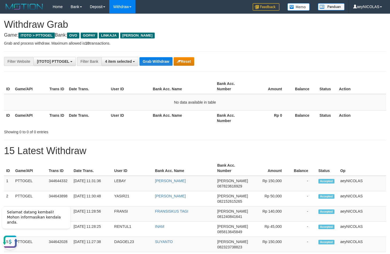
drag, startPoint x: 236, startPoint y: 107, endPoint x: 150, endPoint y: 68, distance: 95.2
click at [236, 107] on td "No data available in table" at bounding box center [195, 102] width 382 height 17
click at [158, 64] on button "Grab Withdraw" at bounding box center [155, 61] width 33 height 9
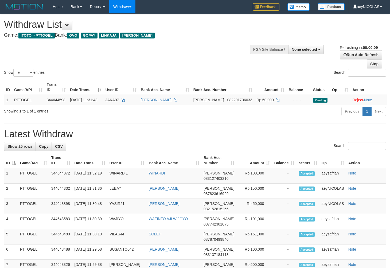
select select
select select "**"
click at [188, 132] on h1 "Latest Withdraw" at bounding box center [195, 134] width 382 height 11
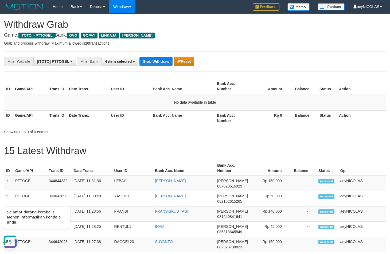
drag, startPoint x: 230, startPoint y: 103, endPoint x: 199, endPoint y: 90, distance: 33.7
click at [224, 99] on td "No data available in table" at bounding box center [195, 102] width 382 height 17
click at [151, 58] on button "Grab Withdraw" at bounding box center [155, 61] width 33 height 9
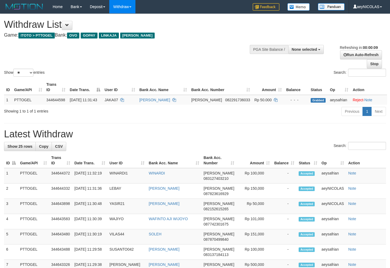
select select
select select "**"
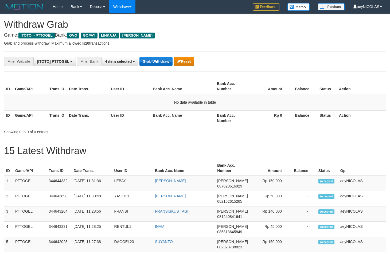
scroll to position [75, 0]
click at [150, 61] on button "Grab Withdraw" at bounding box center [155, 61] width 33 height 9
click at [152, 60] on button "Grab Withdraw" at bounding box center [155, 61] width 33 height 9
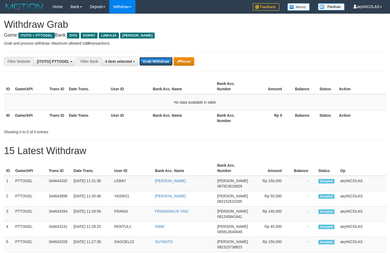
scroll to position [75, 0]
click at [152, 60] on button "Grab Withdraw" at bounding box center [155, 61] width 33 height 9
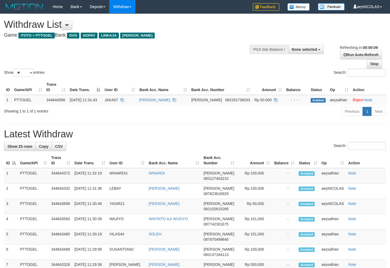
select select
select select "**"
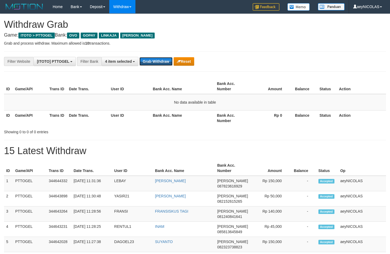
click at [152, 60] on button "Grab Withdraw" at bounding box center [155, 61] width 33 height 9
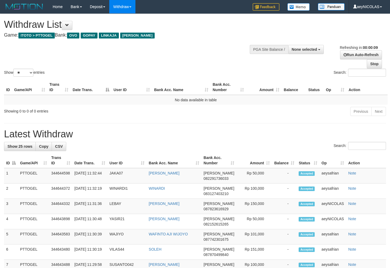
select select
select select "**"
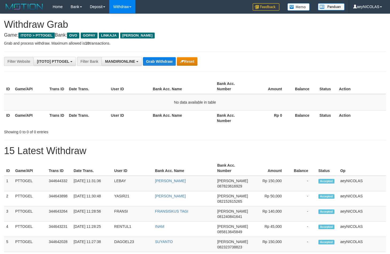
select select "**********"
click at [152, 58] on button "Grab Withdraw" at bounding box center [159, 61] width 33 height 9
click at [136, 62] on b "button" at bounding box center [137, 61] width 2 height 1
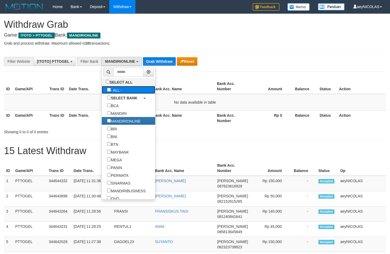
click at [102, 89] on label "- ALL -" at bounding box center [114, 90] width 25 height 8
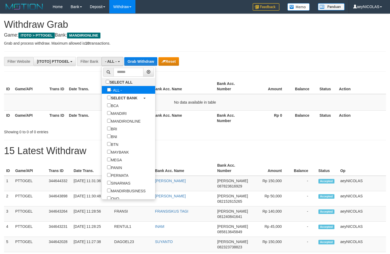
click at [102, 91] on label "- ALL -" at bounding box center [114, 90] width 25 height 8
select select "***"
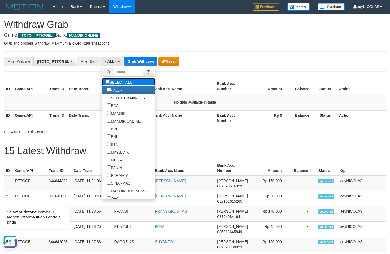
click at [102, 85] on label "SELECT ALL" at bounding box center [120, 82] width 36 height 8
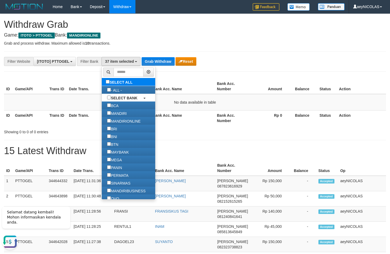
scroll to position [199, 0]
click at [102, 85] on label "SELECT ALL" at bounding box center [120, 82] width 36 height 8
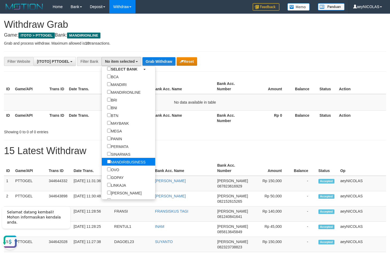
scroll to position [32, 0]
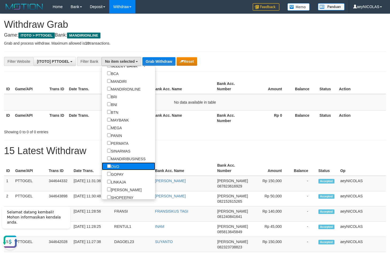
click at [102, 168] on label "OVO" at bounding box center [113, 166] width 23 height 8
select select "***"
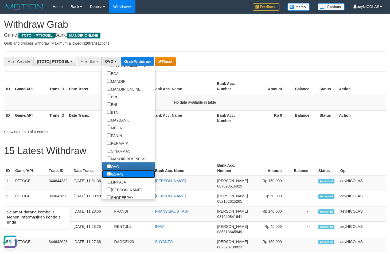
click at [102, 172] on label "GOPAY" at bounding box center [115, 174] width 27 height 8
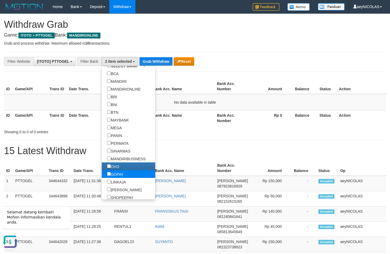
click at [102, 178] on label "GOPAY" at bounding box center [115, 174] width 27 height 8
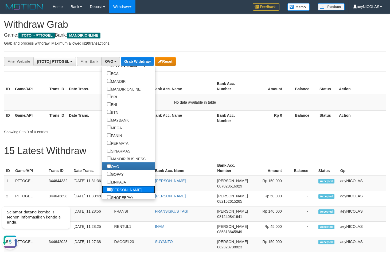
click at [102, 189] on label "[PERSON_NAME]" at bounding box center [124, 190] width 45 height 8
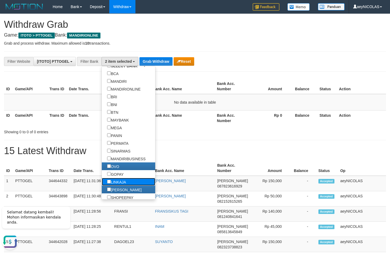
click at [102, 184] on label "LINKAJA" at bounding box center [117, 182] width 30 height 8
click at [102, 176] on label "GOPAY" at bounding box center [115, 174] width 27 height 8
click at [233, 112] on th "Bank Acc. Number" at bounding box center [232, 117] width 34 height 15
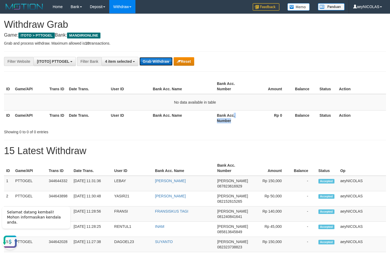
click at [162, 63] on button "Grab Withdraw" at bounding box center [155, 61] width 33 height 9
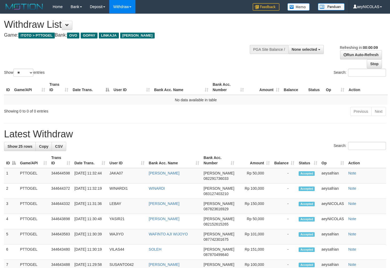
select select
select select "**"
click at [195, 68] on div "Show ** ** ** *** entries Search:" at bounding box center [195, 46] width 390 height 64
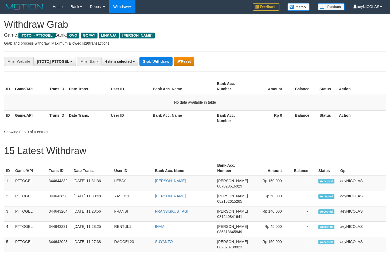
scroll to position [75, 0]
click at [156, 61] on button "Grab Withdraw" at bounding box center [155, 61] width 33 height 9
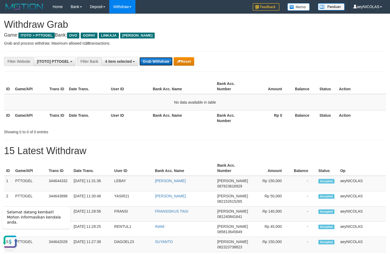
click at [151, 63] on button "Grab Withdraw" at bounding box center [155, 61] width 33 height 9
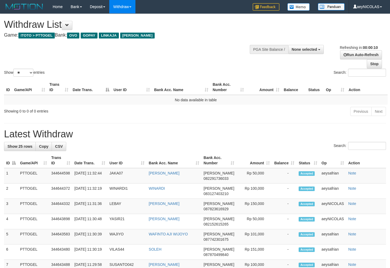
select select
select select "**"
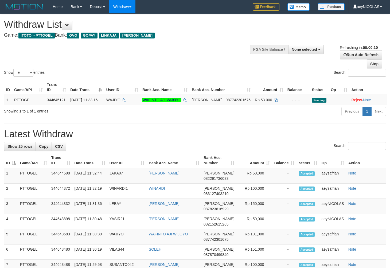
select select
select select "**"
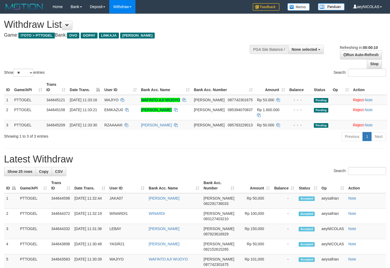
select select
select select "**"
click at [256, 132] on div "Previous 1 Next" at bounding box center [276, 136] width 220 height 11
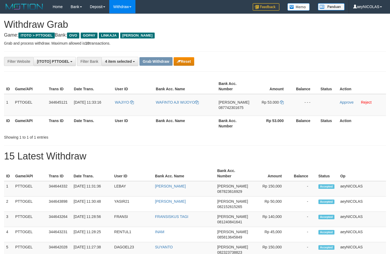
scroll to position [75, 0]
click at [181, 62] on icon "button" at bounding box center [179, 62] width 4 height 4
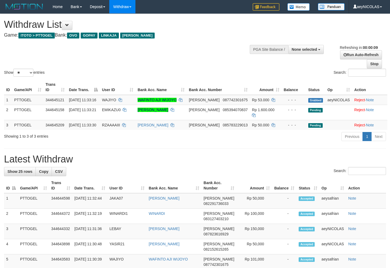
select select
select select "**"
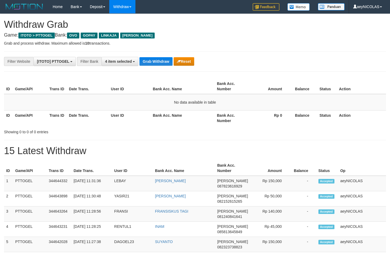
scroll to position [75, 0]
click at [158, 60] on button "Grab Withdraw" at bounding box center [155, 61] width 33 height 9
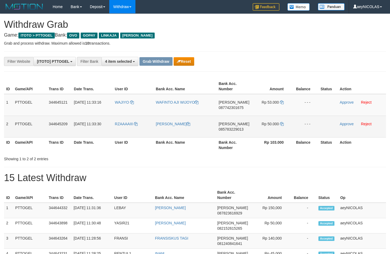
scroll to position [75, 0]
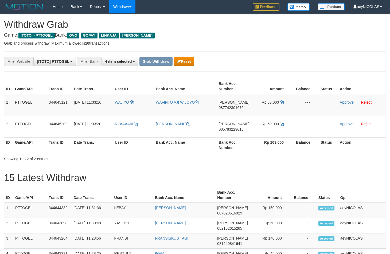
drag, startPoint x: 287, startPoint y: 120, endPoint x: 205, endPoint y: 52, distance: 106.9
click at [287, 119] on tbody "1 PTTOGEL 344645121 [DATE] 11:33:16 [GEOGRAPHIC_DATA] WAFINTO AJI [PERSON_NAME]…" at bounding box center [195, 116] width 382 height 44
click at [186, 60] on button "Reset" at bounding box center [184, 61] width 21 height 9
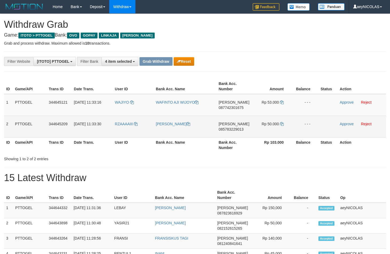
scroll to position [75, 0]
drag, startPoint x: 149, startPoint y: 116, endPoint x: 285, endPoint y: 132, distance: 136.3
click at [285, 132] on tbody "1 PTTOGEL 344645121 30/09/2025 11:33:16 WAJIYO WAFINTO AJI WIJOYO DANA 08774230…" at bounding box center [195, 116] width 382 height 44
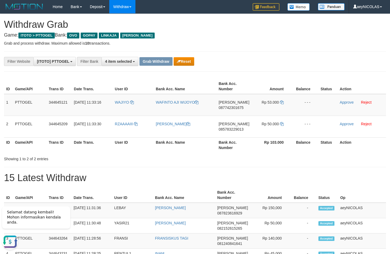
scroll to position [0, 0]
click at [232, 110] on td "DANA 087742301675" at bounding box center [233, 105] width 35 height 22
click at [230, 104] on td "DANA 087742301675" at bounding box center [233, 105] width 35 height 22
click at [229, 109] on span "087742301675" at bounding box center [230, 107] width 25 height 4
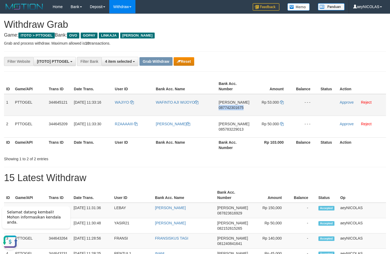
click at [229, 109] on span "087742301675" at bounding box center [230, 107] width 25 height 4
copy span "087742301675"
click at [233, 112] on td "DANA 087742301675" at bounding box center [233, 105] width 35 height 22
click at [233, 108] on span "087742301675" at bounding box center [230, 107] width 25 height 4
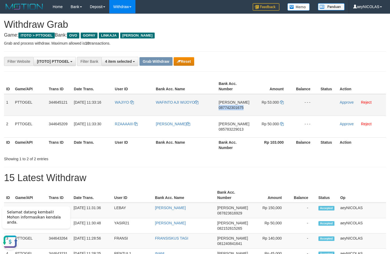
copy span "087742301675"
click at [281, 102] on icon at bounding box center [282, 102] width 4 height 4
copy span "087742301675"
click at [352, 104] on link "Approve" at bounding box center [347, 102] width 14 height 4
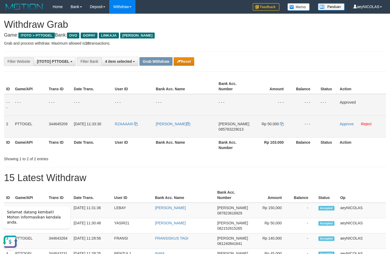
click at [239, 132] on td "DANA 085783229013" at bounding box center [233, 127] width 35 height 22
click at [239, 130] on span "085783229013" at bounding box center [230, 129] width 25 height 4
copy span "085783229013"
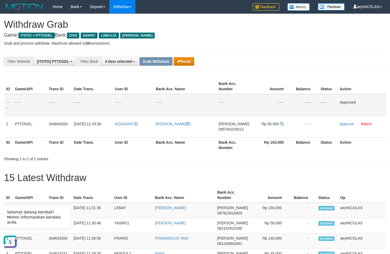
click at [235, 84] on th "Bank Acc. Number" at bounding box center [233, 86] width 35 height 15
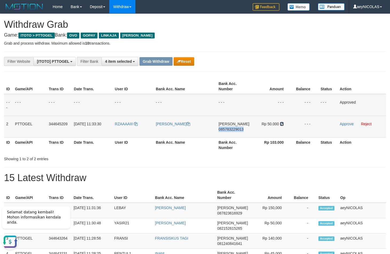
click at [283, 124] on icon at bounding box center [282, 124] width 4 height 4
copy span "085783229013"
drag, startPoint x: 283, startPoint y: 124, endPoint x: 341, endPoint y: 123, distance: 58.2
click at [283, 124] on icon at bounding box center [282, 124] width 4 height 4
click at [351, 123] on link "Approve" at bounding box center [347, 124] width 14 height 4
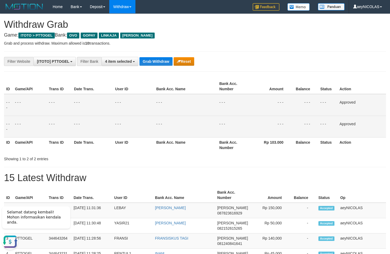
drag, startPoint x: 291, startPoint y: 90, endPoint x: 207, endPoint y: 66, distance: 87.1
click at [291, 93] on th "Amount" at bounding box center [271, 86] width 40 height 15
click at [166, 61] on button "Grab Withdraw" at bounding box center [155, 61] width 33 height 9
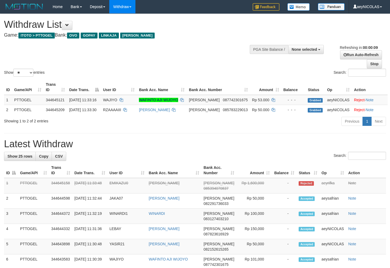
select select
select select "**"
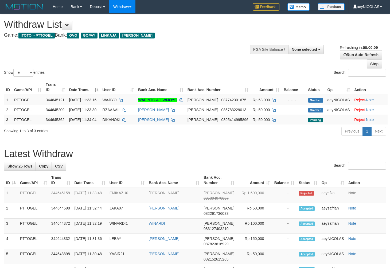
select select
select select "**"
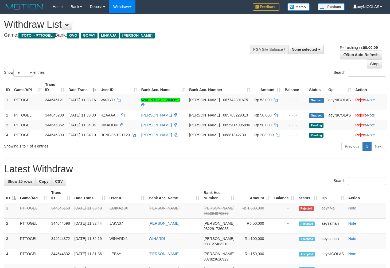
select select
select select "**"
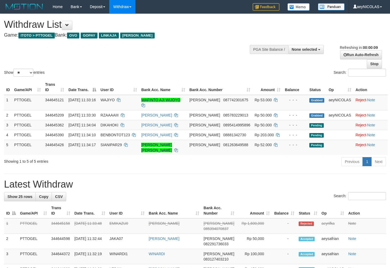
select select
select select "**"
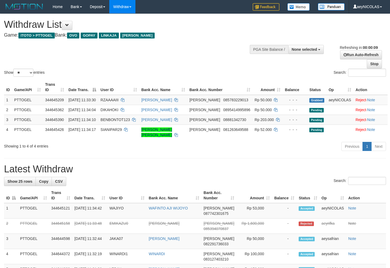
select select
select select "**"
select select
select select "**"
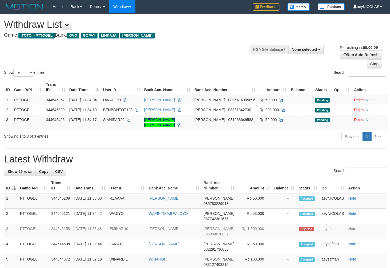
select select
select select "**"
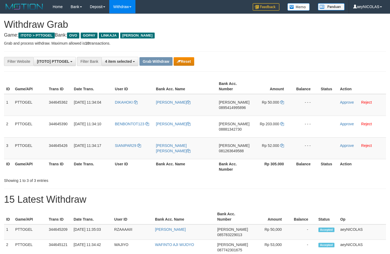
scroll to position [75, 0]
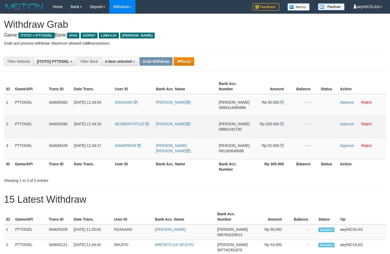
drag, startPoint x: 237, startPoint y: 67, endPoint x: 128, endPoint y: 120, distance: 122.0
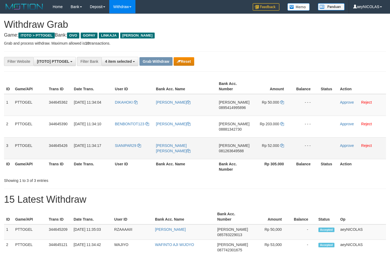
drag, startPoint x: 134, startPoint y: 109, endPoint x: 276, endPoint y: 151, distance: 148.5
click at [276, 151] on tbody "1 PTTOGEL 344645362 30/09/2025 11:34:04 DIKAHOKI DEWI ANGGRAENI DANA 0895414995…" at bounding box center [195, 126] width 382 height 65
copy tr
click at [238, 110] on td "DANA 0895414995896" at bounding box center [234, 105] width 35 height 22
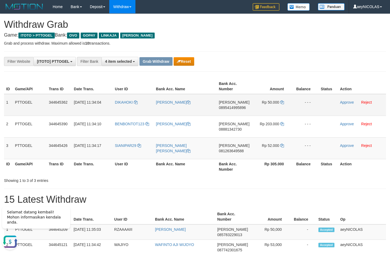
click at [238, 108] on span "0895414995896" at bounding box center [232, 107] width 27 height 4
copy span "0895414995896"
click at [224, 110] on span "0895414995896" at bounding box center [232, 107] width 27 height 4
click at [226, 109] on span "0895414995896" at bounding box center [232, 107] width 27 height 4
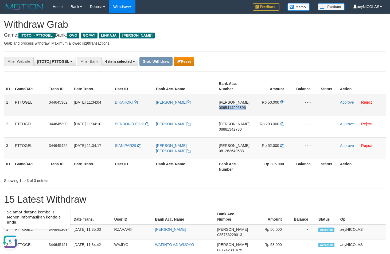
click at [226, 109] on span "0895414995896" at bounding box center [232, 107] width 27 height 4
copy span "0895414995896"
click at [281, 103] on icon at bounding box center [282, 102] width 4 height 4
copy span "0895414995896"
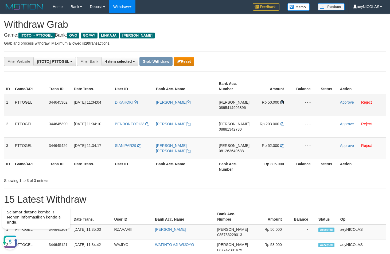
click at [281, 103] on icon at bounding box center [282, 102] width 4 height 4
click at [357, 101] on td "Approve Reject" at bounding box center [362, 105] width 48 height 22
click at [346, 101] on link "Approve" at bounding box center [347, 102] width 14 height 4
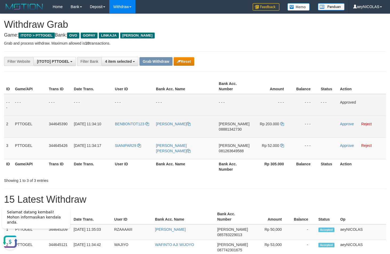
click at [238, 131] on span "08881342730" at bounding box center [230, 129] width 23 height 4
copy span "08881342730"
click at [233, 128] on span "08881342730" at bounding box center [230, 129] width 23 height 4
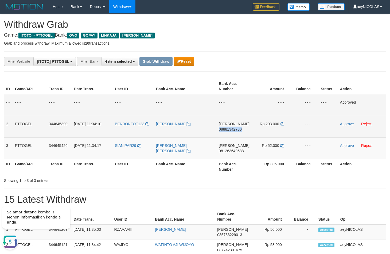
copy span "08881342730"
click at [237, 128] on span "08881342730" at bounding box center [230, 129] width 23 height 4
copy span "08881342730"
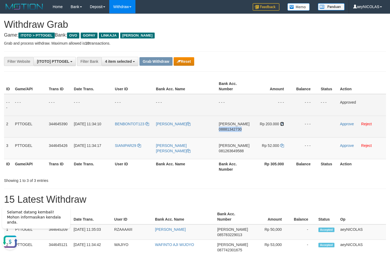
click at [280, 123] on icon at bounding box center [282, 124] width 4 height 4
copy span "08881342730"
click at [280, 123] on icon at bounding box center [282, 124] width 4 height 4
click at [338, 125] on td "Approve Reject" at bounding box center [362, 127] width 48 height 22
click at [343, 124] on link "Approve" at bounding box center [347, 124] width 14 height 4
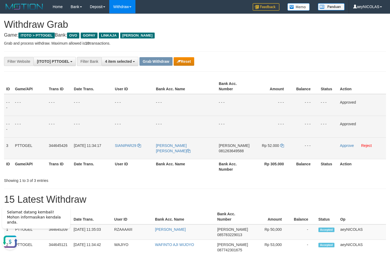
click at [232, 148] on td "DANA 081263649588" at bounding box center [234, 148] width 35 height 22
click at [230, 151] on span "081263649588" at bounding box center [231, 151] width 25 height 4
copy span "081263649588"
click at [227, 151] on span "081263649588" at bounding box center [231, 151] width 25 height 4
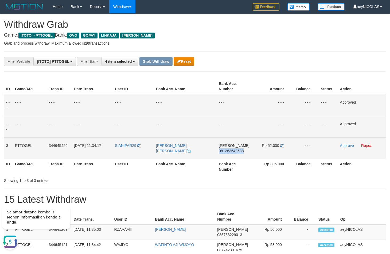
click at [227, 151] on span "081263649588" at bounding box center [231, 151] width 25 height 4
copy span "081263649588"
click at [229, 130] on td "- - -" at bounding box center [234, 127] width 35 height 22
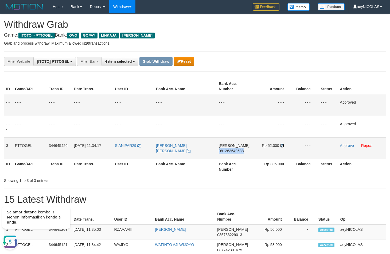
click at [280, 147] on icon at bounding box center [282, 146] width 4 height 4
drag, startPoint x: 280, startPoint y: 147, endPoint x: 335, endPoint y: 145, distance: 54.2
click at [281, 147] on icon at bounding box center [282, 146] width 4 height 4
click at [342, 146] on link "Approve" at bounding box center [347, 145] width 14 height 4
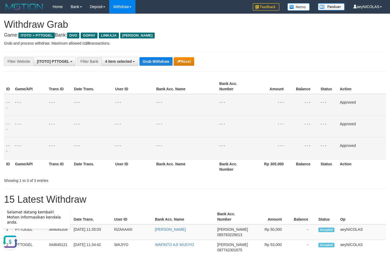
drag, startPoint x: 177, startPoint y: 123, endPoint x: 177, endPoint y: 119, distance: 4.3
click at [177, 119] on td "- - -" at bounding box center [185, 127] width 63 height 22
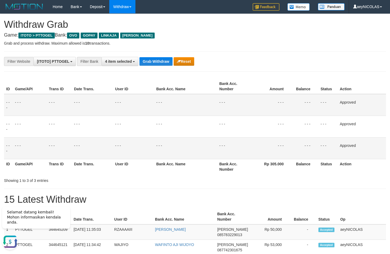
click at [147, 61] on button "Grab Withdraw" at bounding box center [155, 61] width 33 height 9
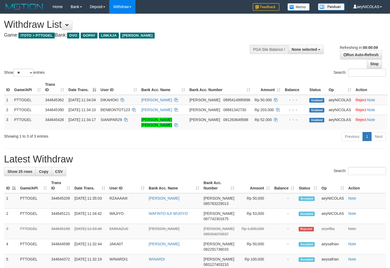
select select
select select "**"
select select
select select "**"
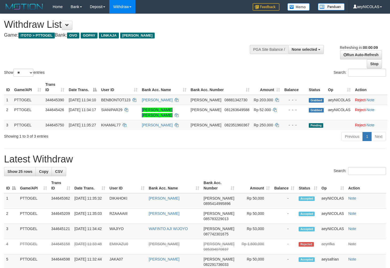
select select
select select "**"
select select
select select "**"
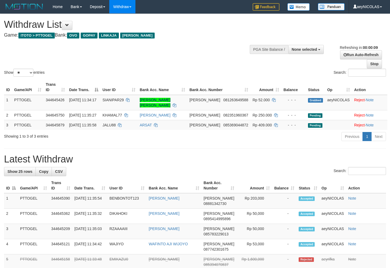
select select
select select "**"
select select
select select "**"
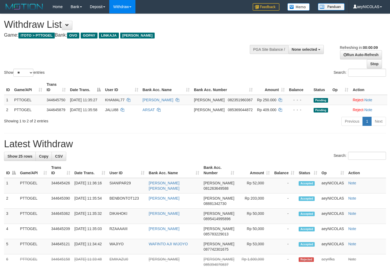
select select
select select "**"
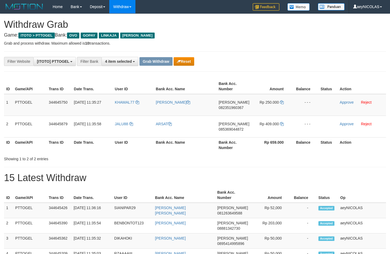
scroll to position [75, 0]
click at [244, 180] on h1 "15 Latest Withdraw" at bounding box center [195, 178] width 382 height 11
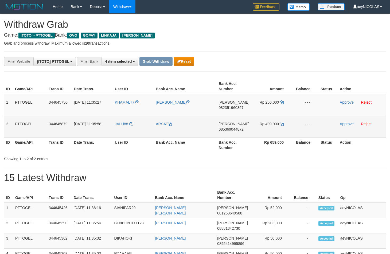
drag, startPoint x: 110, startPoint y: 104, endPoint x: 206, endPoint y: 136, distance: 100.8
click at [196, 130] on tbody "1 PTTOGEL 344645750 30/09/2025 11:35:27 KHAMAL77 DEVI WUNI PIYANA DANA 08235196…" at bounding box center [195, 116] width 382 height 44
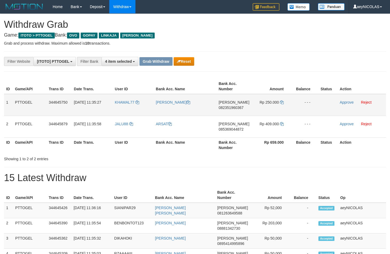
drag, startPoint x: 179, startPoint y: 161, endPoint x: 131, endPoint y: 112, distance: 69.1
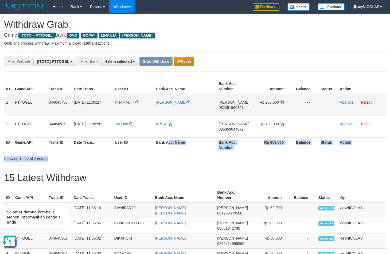
scroll to position [0, 0]
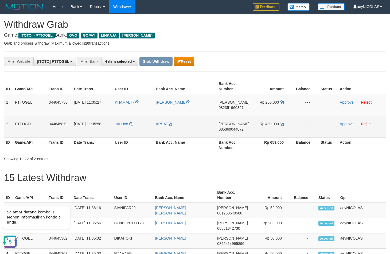
copy tr
drag, startPoint x: 125, startPoint y: 110, endPoint x: 272, endPoint y: 123, distance: 147.7
click at [272, 123] on tbody "1 PTTOGEL 344645750 30/09/2025 11:35:27 KHAMAL77 DEVI WUNI PIYANA DANA 08235196…" at bounding box center [195, 116] width 382 height 44
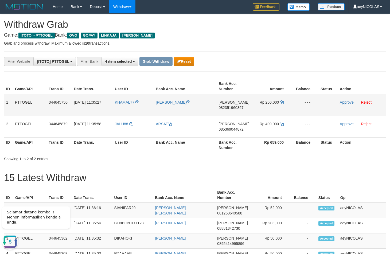
click at [226, 109] on span "082351960367" at bounding box center [230, 107] width 25 height 4
copy tr
click at [226, 109] on span "082351960367" at bounding box center [230, 107] width 25 height 4
copy span "082351960367"
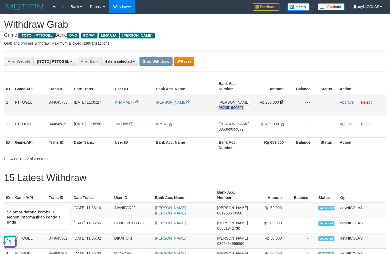
click at [281, 102] on icon at bounding box center [282, 102] width 4 height 4
copy span "082351960367"
click at [281, 102] on icon at bounding box center [282, 102] width 4 height 4
drag, startPoint x: 281, startPoint y: 102, endPoint x: 332, endPoint y: 102, distance: 51.5
click at [281, 102] on icon at bounding box center [282, 102] width 4 height 4
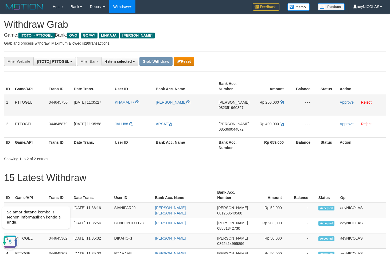
click at [338, 102] on td "Approve Reject" at bounding box center [362, 105] width 48 height 22
click at [341, 102] on link "Approve" at bounding box center [347, 102] width 14 height 4
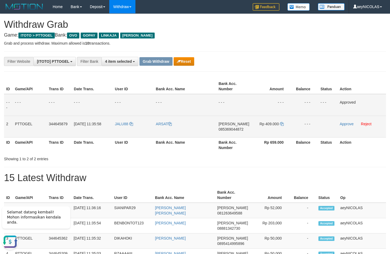
click at [225, 132] on td "DANA 085369044872" at bounding box center [233, 127] width 35 height 22
click at [226, 131] on span "085369044872" at bounding box center [230, 129] width 25 height 4
copy span "085369044872"
click at [226, 131] on span "085369044872" at bounding box center [230, 129] width 25 height 4
copy span "085369044872"
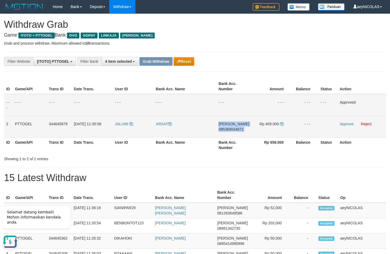
click at [226, 131] on span "085369044872" at bounding box center [230, 129] width 25 height 4
copy td "DANA 085369044872"
click at [226, 131] on span "085369044872" at bounding box center [230, 129] width 25 height 4
copy span "085369044872"
click at [234, 131] on span "085369044872" at bounding box center [230, 129] width 25 height 4
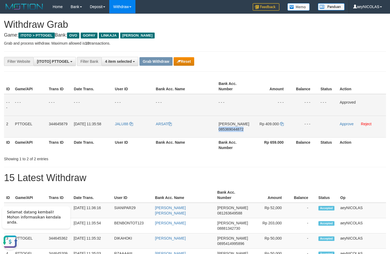
click at [234, 131] on span "085369044872" at bounding box center [230, 129] width 25 height 4
copy span "085369044872"
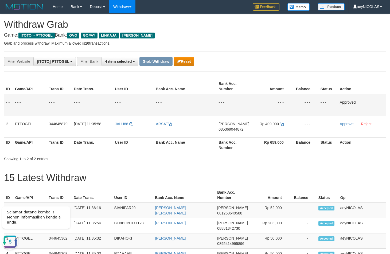
click at [248, 80] on th "Bank Acc. Number" at bounding box center [233, 86] width 35 height 15
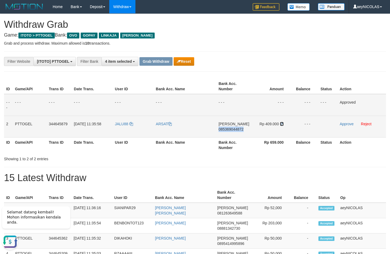
click at [281, 124] on icon at bounding box center [282, 124] width 4 height 4
copy span "085369044872"
click at [281, 124] on icon at bounding box center [282, 124] width 4 height 4
click at [342, 124] on link "Approve" at bounding box center [347, 124] width 14 height 4
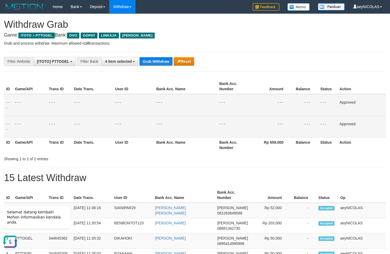
drag, startPoint x: 198, startPoint y: 118, endPoint x: 142, endPoint y: 60, distance: 80.5
click at [197, 115] on tbody "- - - - - - - - - - - - - - - - - - - - - - - - - - - - - - Approved - - - - - …" at bounding box center [195, 116] width 382 height 44
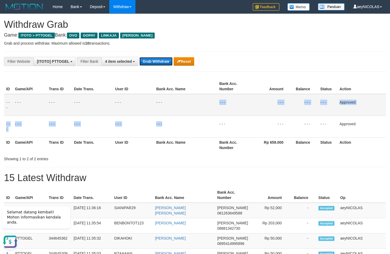
click at [142, 60] on button "Grab Withdraw" at bounding box center [155, 61] width 33 height 9
drag, startPoint x: 142, startPoint y: 60, endPoint x: 84, endPoint y: 99, distance: 70.4
click at [142, 60] on button "Grab Withdraw" at bounding box center [155, 61] width 33 height 9
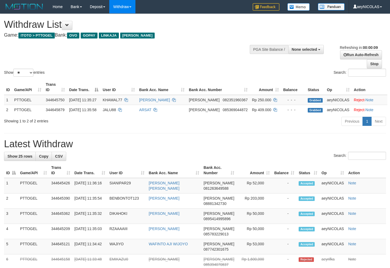
select select
select select "**"
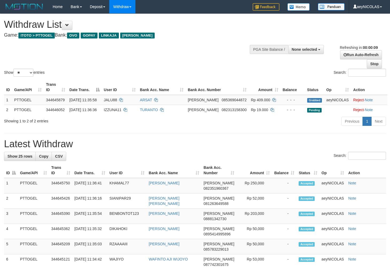
select select
select select "**"
select select
select select "**"
select select
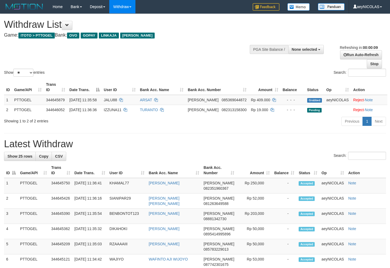
select select "**"
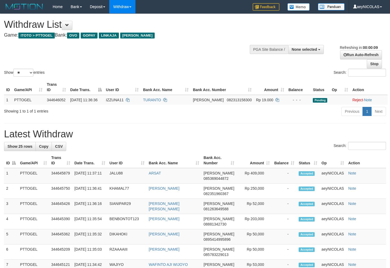
select select
select select "**"
select select
select select "**"
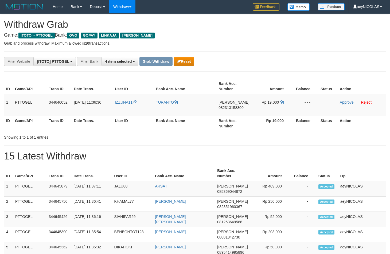
scroll to position [75, 0]
drag, startPoint x: 193, startPoint y: 142, endPoint x: 174, endPoint y: 134, distance: 20.9
drag, startPoint x: 119, startPoint y: 111, endPoint x: 270, endPoint y: 108, distance: 150.7
click at [270, 108] on tr "1 PTTOGEL 344646052 30/09/2025 11:36:36 IZZUNA11 TURANTO DANA 082313158300 Rp 1…" at bounding box center [195, 105] width 382 height 22
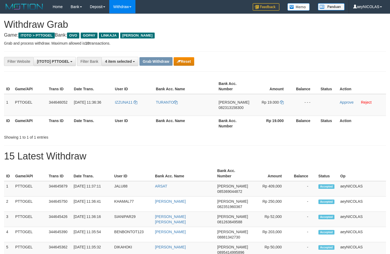
copy tr
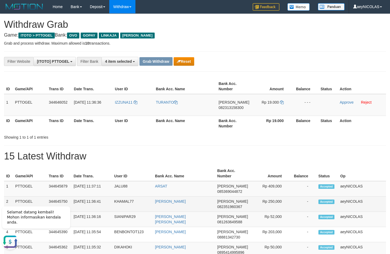
scroll to position [0, 0]
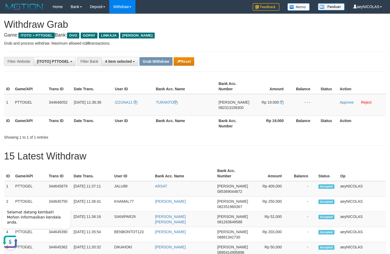
click at [206, 169] on th "Bank Acc. Name" at bounding box center [184, 173] width 62 height 15
click at [340, 103] on link "Approve" at bounding box center [347, 102] width 14 height 4
click at [264, 109] on td "- - -" at bounding box center [271, 105] width 40 height 22
click at [156, 65] on button "Grab Withdraw" at bounding box center [155, 61] width 33 height 9
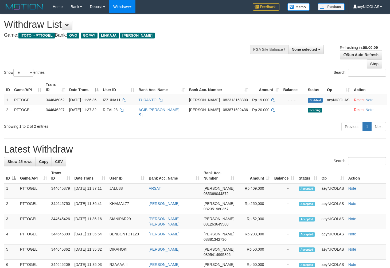
select select
select select "**"
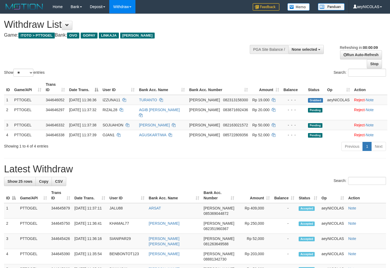
select select
select select "**"
select select
select select "**"
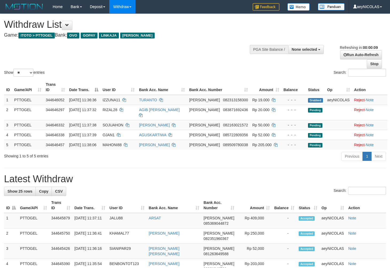
select select
select select "**"
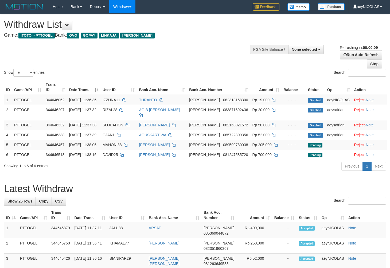
select select
select select "**"
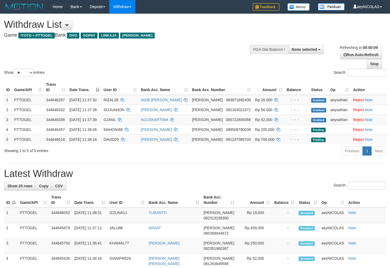
select select
select select "**"
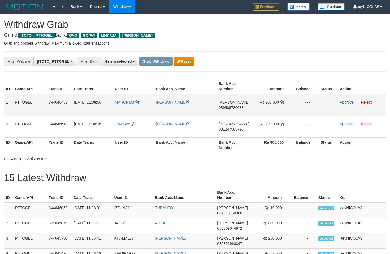
scroll to position [75, 0]
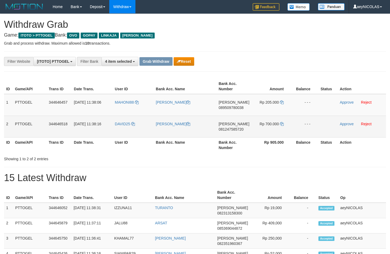
click at [276, 116] on td "Rp 205.000" at bounding box center [272, 105] width 40 height 22
drag, startPoint x: 173, startPoint y: 117, endPoint x: 259, endPoint y: 118, distance: 85.5
click at [259, 118] on tbody "1 PTTOGEL 344646457 [DATE] 11:38:06 MAHONI88 EMAN LASUKU [PERSON_NAME] 08950978…" at bounding box center [195, 116] width 382 height 44
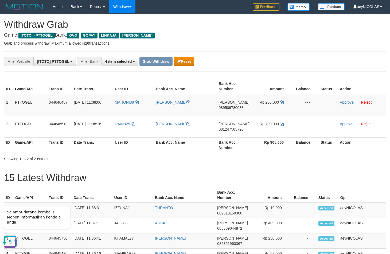
scroll to position [0, 0]
click at [232, 109] on span "089509780038" at bounding box center [230, 107] width 25 height 4
copy span "089509780038"
click at [276, 78] on div "ID Game/API Trans ID Date Trans. User ID Bank Acc. Name Bank Acc. Number Amount…" at bounding box center [195, 115] width 390 height 77
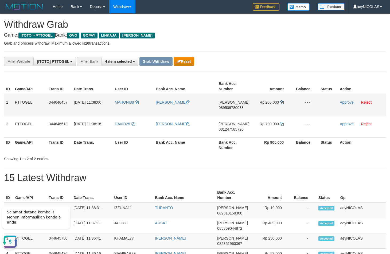
click at [283, 104] on td "Rp 205.000" at bounding box center [272, 105] width 40 height 22
click at [283, 104] on icon at bounding box center [282, 102] width 4 height 4
click at [282, 104] on icon at bounding box center [282, 102] width 4 height 4
drag, startPoint x: 282, startPoint y: 104, endPoint x: 305, endPoint y: 104, distance: 22.7
click at [286, 104] on td "Rp 205.000" at bounding box center [272, 105] width 40 height 22
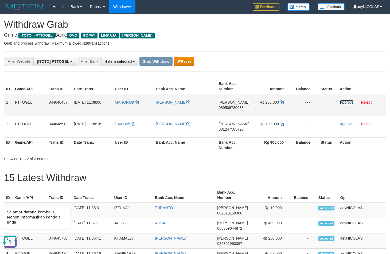
click at [347, 101] on link "Approve" at bounding box center [347, 102] width 14 height 4
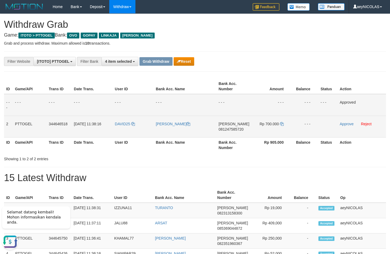
click at [235, 134] on td "[PERSON_NAME] 081247585720" at bounding box center [233, 127] width 35 height 22
click at [237, 130] on span "081247585720" at bounding box center [230, 129] width 25 height 4
copy span "081247585720"
click at [232, 130] on span "081247585720" at bounding box center [230, 129] width 25 height 4
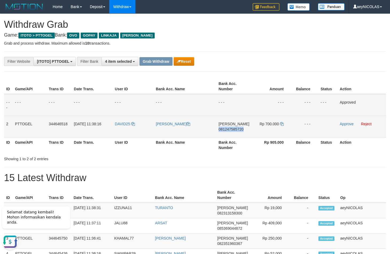
click at [232, 130] on span "081247585720" at bounding box center [230, 129] width 25 height 4
copy span "081247585720"
click at [229, 131] on span "081247585720" at bounding box center [230, 129] width 25 height 4
copy span "081247585720"
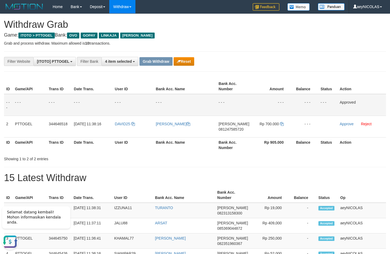
click at [367, 60] on div "**********" at bounding box center [195, 61] width 390 height 9
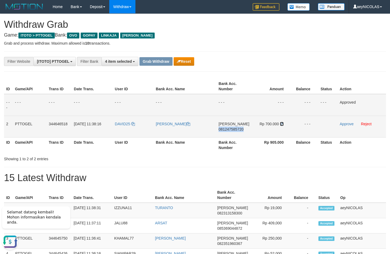
click at [282, 124] on icon at bounding box center [282, 124] width 4 height 4
copy span "081247585720"
click at [282, 124] on icon at bounding box center [282, 124] width 4 height 4
drag, startPoint x: 282, startPoint y: 124, endPoint x: 329, endPoint y: 123, distance: 47.0
click at [283, 124] on icon at bounding box center [282, 124] width 4 height 4
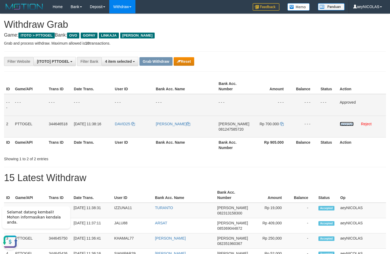
click at [343, 123] on link "Approve" at bounding box center [347, 124] width 14 height 4
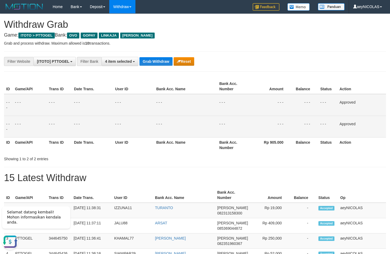
drag, startPoint x: 207, startPoint y: 104, endPoint x: 163, endPoint y: 65, distance: 58.7
click at [200, 100] on td "- - -" at bounding box center [185, 105] width 63 height 22
click at [162, 61] on button "Grab Withdraw" at bounding box center [155, 61] width 33 height 9
drag, startPoint x: 162, startPoint y: 61, endPoint x: 159, endPoint y: 65, distance: 5.5
click at [159, 65] on button "Grab Withdraw" at bounding box center [155, 61] width 33 height 9
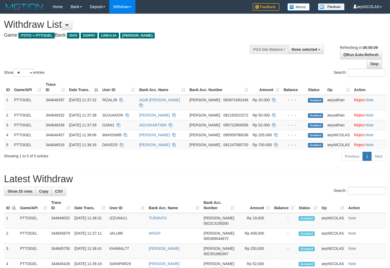
select select
select select "**"
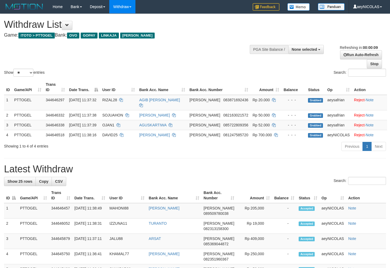
select select
select select "**"
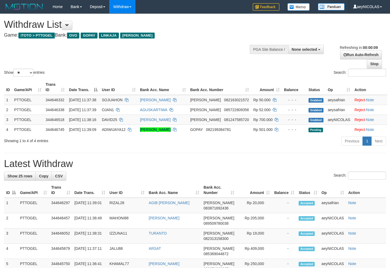
select select
select select "**"
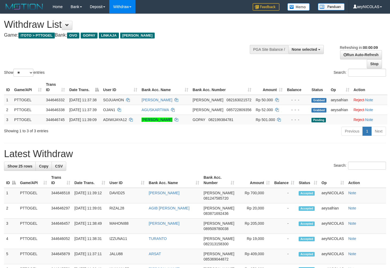
select select
select select "**"
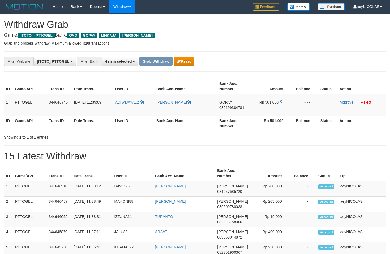
scroll to position [75, 0]
drag, startPoint x: 200, startPoint y: 132, endPoint x: 183, endPoint y: 120, distance: 20.4
click at [200, 132] on div "ID Game/API Trans ID Date Trans. User ID Bank Acc. Name Bank Acc. Number Amount…" at bounding box center [195, 104] width 390 height 55
drag, startPoint x: 226, startPoint y: 107, endPoint x: 270, endPoint y: 105, distance: 44.1
click at [270, 105] on tr "1 PTTOGEL 344646745 [DATE] 11:39:09 ADIWIJAYA12 [PERSON_NAME] GOPAY 08219938478…" at bounding box center [195, 105] width 382 height 22
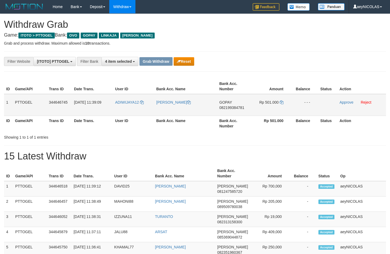
copy tr
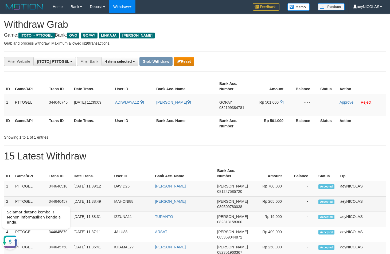
scroll to position [0, 0]
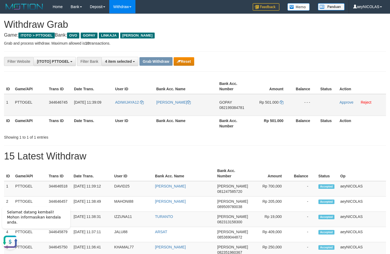
click at [229, 109] on span "082199384781" at bounding box center [231, 107] width 25 height 4
copy tr
click at [229, 109] on span "082199384781" at bounding box center [231, 107] width 25 height 4
copy span "082199384781"
click at [267, 158] on h1 "15 Latest Withdraw" at bounding box center [195, 156] width 382 height 11
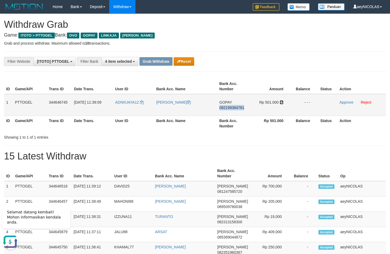
click at [281, 103] on icon at bounding box center [282, 102] width 4 height 4
copy span "082199384781"
click at [281, 103] on icon at bounding box center [282, 102] width 4 height 4
click at [355, 103] on td "Approve Reject" at bounding box center [361, 105] width 49 height 22
click at [349, 103] on link "Approve" at bounding box center [346, 102] width 14 height 4
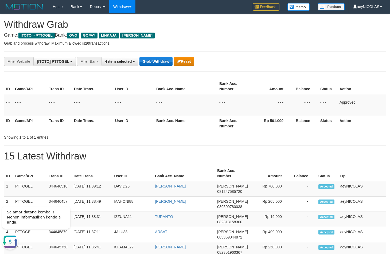
drag, startPoint x: 213, startPoint y: 100, endPoint x: 169, endPoint y: 65, distance: 56.5
click at [212, 96] on td "- - -" at bounding box center [185, 105] width 63 height 22
click at [166, 63] on button "Grab Withdraw" at bounding box center [155, 61] width 33 height 9
drag, startPoint x: 166, startPoint y: 63, endPoint x: 20, endPoint y: 112, distance: 153.6
click at [164, 63] on button "Grab Withdraw" at bounding box center [155, 61] width 33 height 9
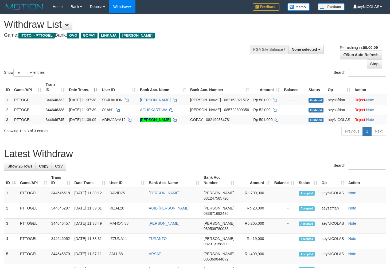
select select
select select "**"
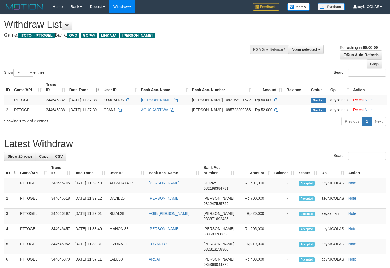
select select
select select "**"
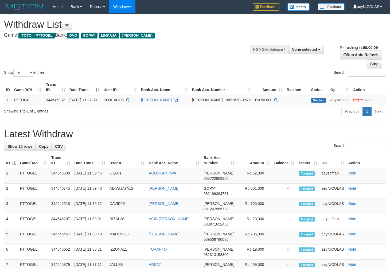
select select
select select "**"
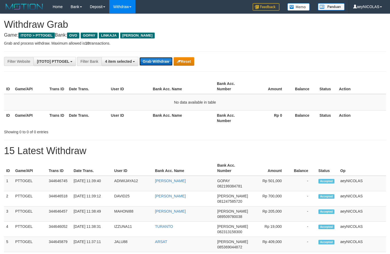
click at [147, 66] on button "Grab Withdraw" at bounding box center [155, 61] width 33 height 9
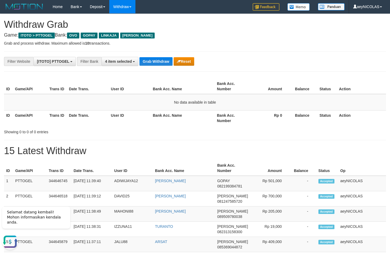
drag, startPoint x: 296, startPoint y: 143, endPoint x: 290, endPoint y: 140, distance: 6.6
click at [153, 60] on button "Grab Withdraw" at bounding box center [155, 61] width 33 height 9
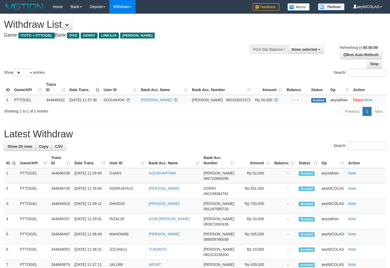
select select
select select "**"
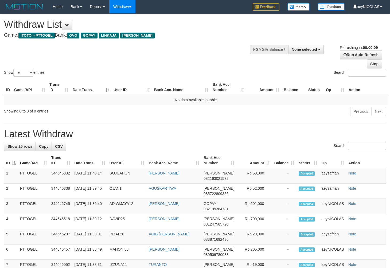
select select
select select "**"
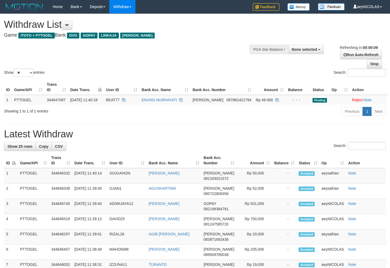
select select
select select "**"
select select
select select "**"
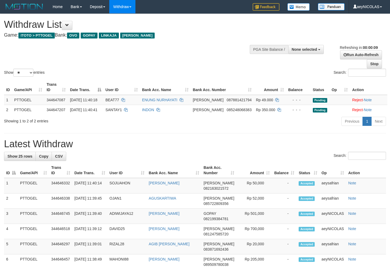
select select
select select "**"
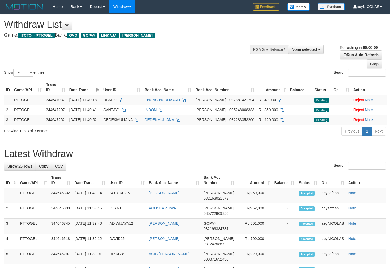
select select
select select "**"
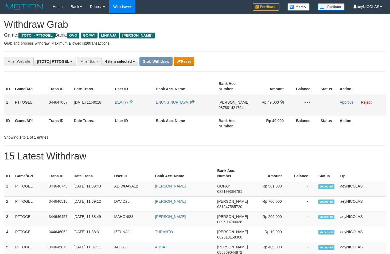
scroll to position [75, 0]
drag, startPoint x: 120, startPoint y: 107, endPoint x: 29, endPoint y: 194, distance: 126.6
click at [259, 110] on tr "1 PTTOGEL 344647087 [DATE] 11:40:18 BEAT77 ENUNG [GEOGRAPHIC_DATA][PERSON_NAME]…" at bounding box center [195, 105] width 382 height 22
click at [238, 108] on span "087881421794" at bounding box center [230, 107] width 25 height 4
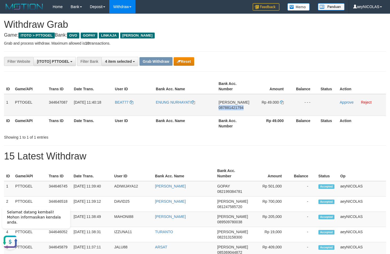
click at [238, 108] on span "087881421794" at bounding box center [230, 107] width 25 height 4
copy span "087881421794"
click at [223, 104] on span "[PERSON_NAME]" at bounding box center [233, 102] width 31 height 4
click at [227, 108] on span "087881421794" at bounding box center [230, 107] width 25 height 4
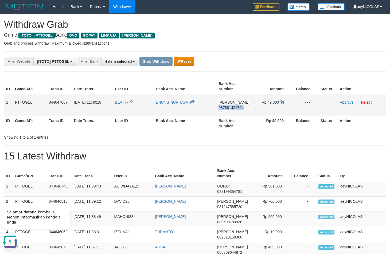
copy span "087881421794"
click at [247, 72] on hr at bounding box center [195, 71] width 382 height 0
click at [281, 103] on icon at bounding box center [282, 102] width 4 height 4
copy span "087881421794"
click at [281, 103] on icon at bounding box center [282, 102] width 4 height 4
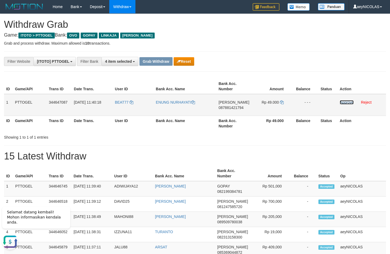
click at [343, 103] on link "Approve" at bounding box center [347, 102] width 14 height 4
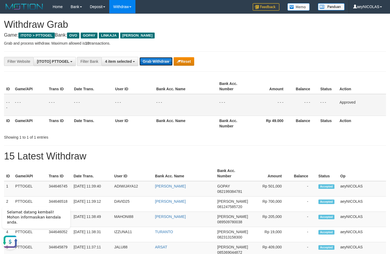
click at [153, 64] on button "Grab Withdraw" at bounding box center [155, 61] width 33 height 9
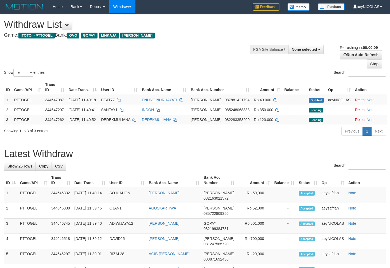
select select
select select "**"
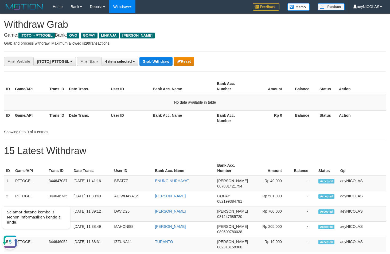
drag, startPoint x: 208, startPoint y: 120, endPoint x: 157, endPoint y: 84, distance: 63.2
click at [208, 120] on th "Bank Acc. Name" at bounding box center [183, 117] width 64 height 15
click at [155, 64] on button "Grab Withdraw" at bounding box center [155, 61] width 33 height 9
drag, startPoint x: 155, startPoint y: 64, endPoint x: 4, endPoint y: 125, distance: 162.4
click at [151, 64] on button "Grab Withdraw" at bounding box center [155, 61] width 33 height 9
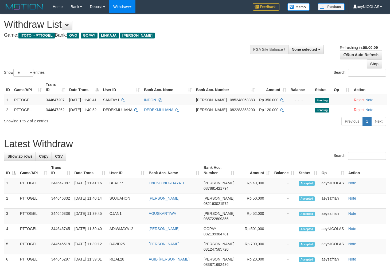
select select
select select "**"
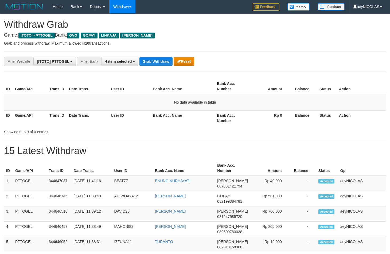
scroll to position [75, 0]
click at [321, 79] on th "Status" at bounding box center [326, 86] width 19 height 15
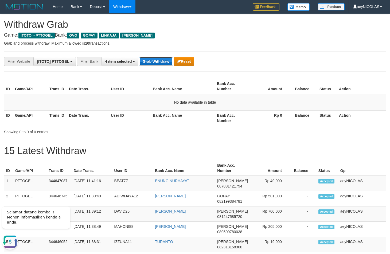
click at [161, 60] on button "Grab Withdraw" at bounding box center [155, 61] width 33 height 9
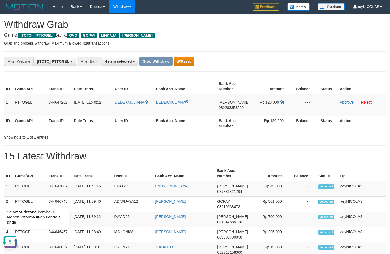
drag, startPoint x: 243, startPoint y: 161, endPoint x: 166, endPoint y: 131, distance: 82.8
click at [243, 160] on h1 "15 Latest Withdraw" at bounding box center [195, 156] width 382 height 11
copy tr
drag, startPoint x: 192, startPoint y: 113, endPoint x: 247, endPoint y: 109, distance: 55.1
click at [247, 109] on tr "1 PTTOGEL 344647262 30/09/2025 11:40:52 DEDEKMULIANA DEDEKMULIANA DANA 08228335…" at bounding box center [195, 105] width 382 height 22
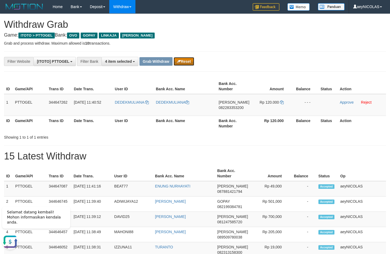
click at [187, 61] on button "Reset" at bounding box center [184, 61] width 21 height 9
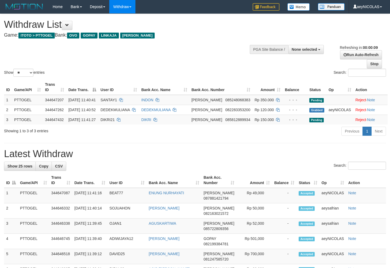
select select
select select "**"
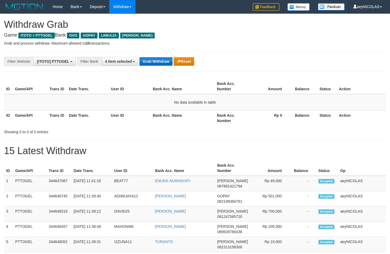
scroll to position [75, 0]
click at [165, 59] on button "Grab Withdraw" at bounding box center [155, 61] width 33 height 9
drag, startPoint x: 165, startPoint y: 59, endPoint x: 11, endPoint y: 118, distance: 164.4
click at [162, 61] on button "Grab Withdraw" at bounding box center [155, 61] width 33 height 9
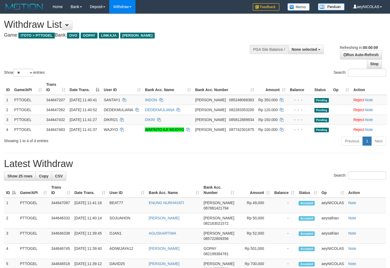
select select
select select "**"
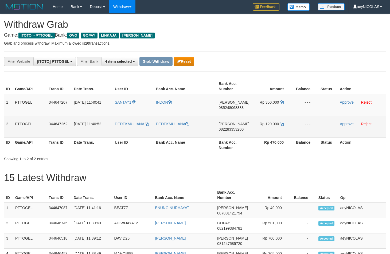
scroll to position [75, 0]
copy tr
drag, startPoint x: 280, startPoint y: 120, endPoint x: 229, endPoint y: 136, distance: 53.3
click at [280, 121] on tbody "1 PTTOGEL 344647207 30/09/2025 11:40:41 SANTAY1 INDON DANA 085248068383 Rp 350.…" at bounding box center [195, 116] width 382 height 44
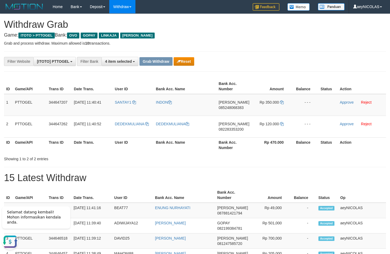
scroll to position [0, 0]
click at [234, 109] on span "085248068383" at bounding box center [231, 107] width 25 height 4
copy tr
click at [234, 109] on span "085248068383" at bounding box center [231, 107] width 25 height 4
copy span "085248068383"
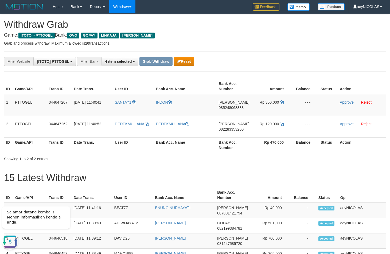
click at [180, 81] on th "Bank Acc. Name" at bounding box center [185, 86] width 63 height 15
click at [279, 102] on span "Rp 350.000" at bounding box center [269, 102] width 19 height 4
click at [280, 103] on icon at bounding box center [282, 102] width 4 height 4
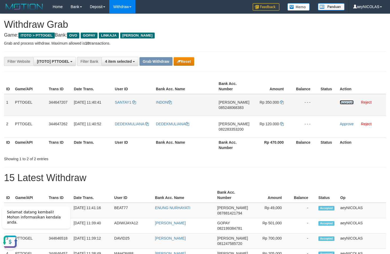
click at [342, 104] on link "Approve" at bounding box center [347, 102] width 14 height 4
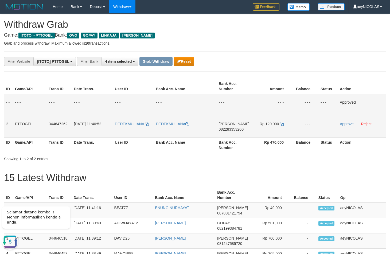
click at [227, 128] on span "082283353200" at bounding box center [230, 129] width 25 height 4
copy span "082283353200"
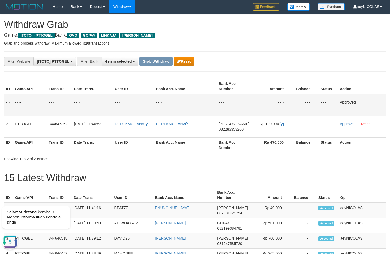
click at [260, 101] on td "- - -" at bounding box center [272, 105] width 40 height 22
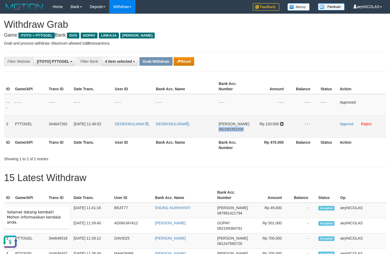
click at [280, 124] on icon at bounding box center [282, 124] width 4 height 4
copy span "082283353200"
click at [280, 124] on icon at bounding box center [282, 124] width 4 height 4
click at [351, 127] on td "Approve Reject" at bounding box center [362, 127] width 48 height 22
click at [350, 127] on td "Approve Reject" at bounding box center [362, 127] width 48 height 22
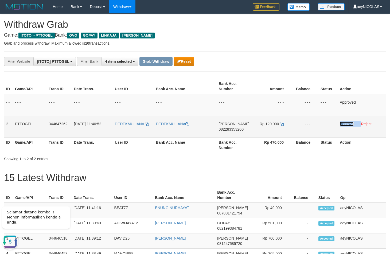
click at [350, 126] on link "Approve" at bounding box center [347, 124] width 14 height 4
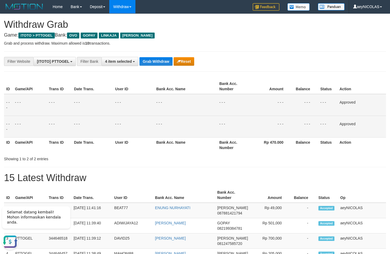
drag, startPoint x: 199, startPoint y: 141, endPoint x: 183, endPoint y: 114, distance: 31.7
click at [199, 136] on table "ID Game/API Trans ID Date Trans. User ID Bank Acc. Name Bank Acc. Number Amount…" at bounding box center [195, 116] width 382 height 74
drag, startPoint x: 158, startPoint y: 68, endPoint x: 158, endPoint y: 62, distance: 5.9
click at [158, 62] on button "Grab Withdraw" at bounding box center [155, 61] width 33 height 9
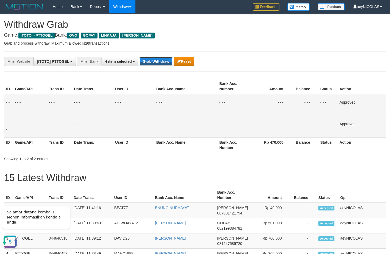
drag, startPoint x: 158, startPoint y: 62, endPoint x: 22, endPoint y: 104, distance: 142.4
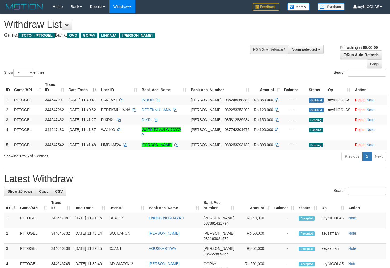
select select
select select "**"
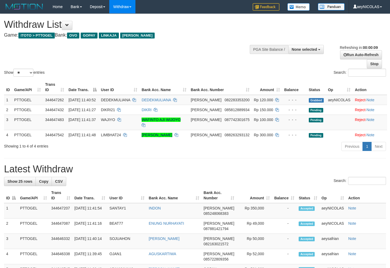
select select
select select "**"
select select
select select "**"
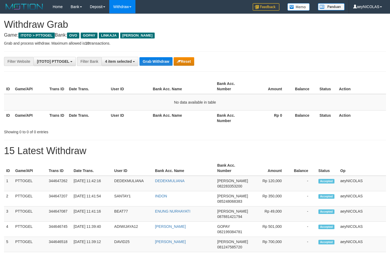
scroll to position [75, 0]
drag, startPoint x: 237, startPoint y: 123, endPoint x: 231, endPoint y: 116, distance: 9.1
click at [235, 120] on th "Bank Acc. Number" at bounding box center [232, 117] width 34 height 15
click at [149, 62] on button "Grab Withdraw" at bounding box center [155, 61] width 33 height 9
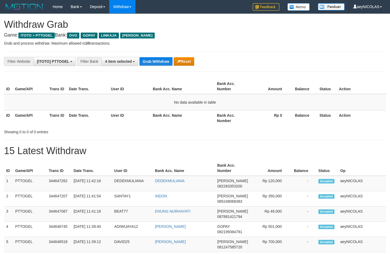
scroll to position [75, 0]
drag, startPoint x: 234, startPoint y: 120, endPoint x: 234, endPoint y: 124, distance: 3.2
click at [234, 120] on th "Bank Acc. Number" at bounding box center [232, 117] width 34 height 15
click at [149, 64] on button "Grab Withdraw" at bounding box center [155, 61] width 33 height 9
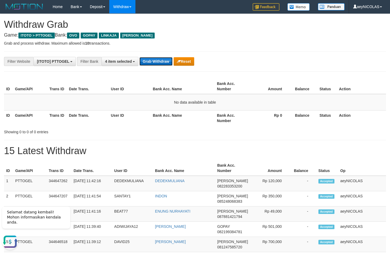
scroll to position [0, 0]
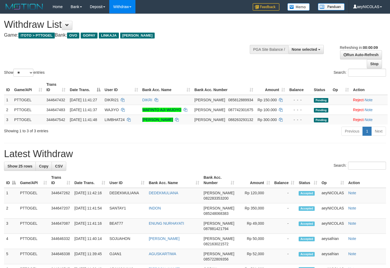
select select
select select "**"
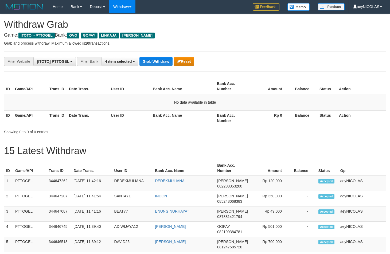
scroll to position [75, 0]
click at [191, 117] on th "Bank Acc. Name" at bounding box center [183, 117] width 64 height 15
click at [163, 66] on button "Grab Withdraw" at bounding box center [155, 61] width 33 height 9
click at [162, 64] on button "Grab Withdraw" at bounding box center [155, 61] width 33 height 9
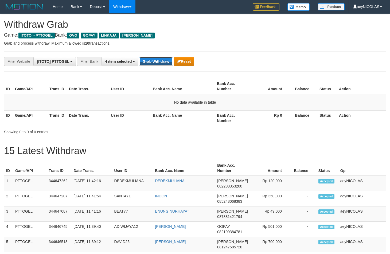
scroll to position [75, 0]
click at [162, 63] on button "Grab Withdraw" at bounding box center [155, 61] width 33 height 9
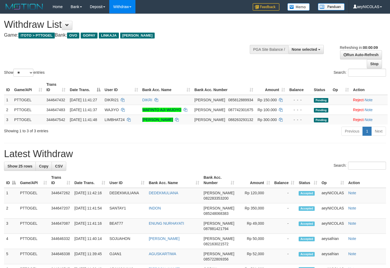
select select
select select "**"
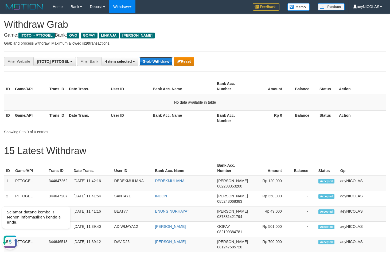
click at [163, 64] on button "Grab Withdraw" at bounding box center [155, 61] width 33 height 9
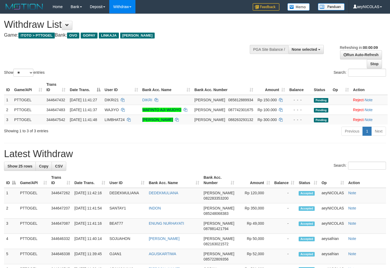
select select
select select "**"
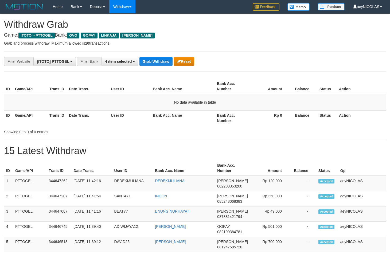
scroll to position [75, 0]
click at [163, 65] on button "Grab Withdraw" at bounding box center [155, 61] width 33 height 9
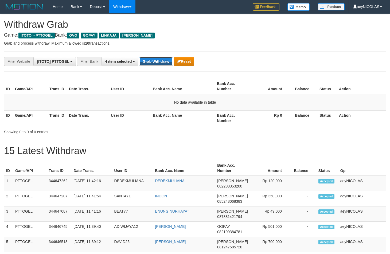
click at [163, 65] on button "Grab Withdraw" at bounding box center [155, 61] width 33 height 9
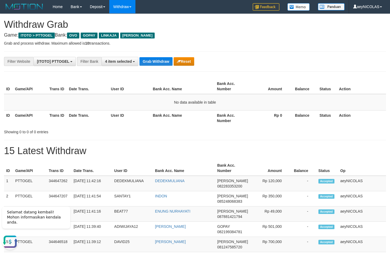
drag, startPoint x: 210, startPoint y: 134, endPoint x: 174, endPoint y: 77, distance: 67.5
click at [167, 66] on button "Grab Withdraw" at bounding box center [155, 61] width 33 height 9
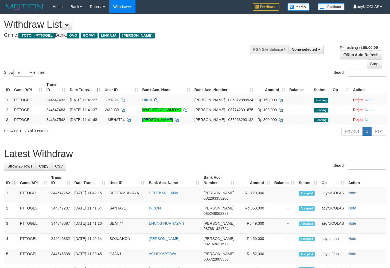
select select
select select "**"
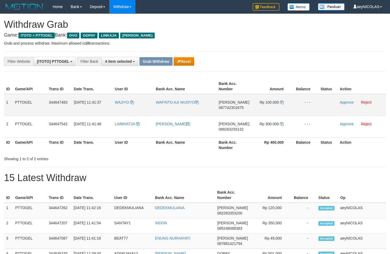
scroll to position [75, 0]
click at [178, 60] on button "Reset" at bounding box center [184, 61] width 21 height 9
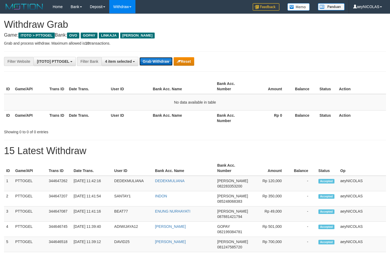
click at [156, 63] on button "Grab Withdraw" at bounding box center [155, 61] width 33 height 9
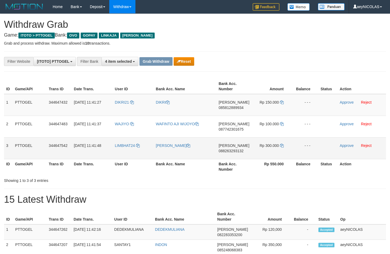
scroll to position [75, 0]
drag, startPoint x: 296, startPoint y: 148, endPoint x: 275, endPoint y: 155, distance: 22.6
click at [254, 148] on tbody "1 PTTOGEL 344647432 [DATE] 11:41:27 DIKRI21 [GEOGRAPHIC_DATA] [PERSON_NAME] 085…" at bounding box center [195, 126] width 382 height 65
click at [230, 110] on td "[PERSON_NAME] 085812889934" at bounding box center [233, 105] width 35 height 22
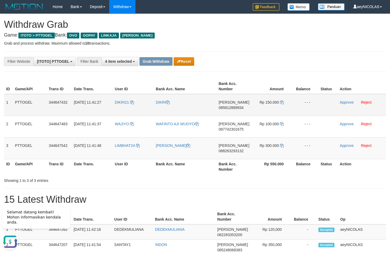
click at [232, 107] on span "085812889934" at bounding box center [230, 107] width 25 height 4
copy span "085812889934"
click at [227, 81] on th "Bank Acc. Number" at bounding box center [233, 86] width 35 height 15
click at [282, 103] on icon at bounding box center [282, 102] width 4 height 4
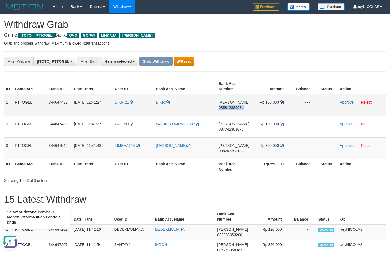
copy span "085812889934"
click at [282, 103] on icon at bounding box center [282, 102] width 4 height 4
click at [343, 102] on link "Approve" at bounding box center [347, 102] width 14 height 4
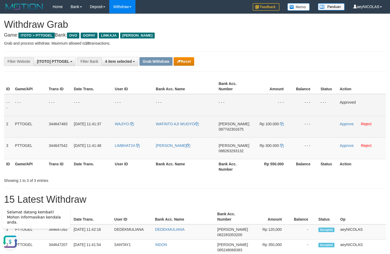
drag, startPoint x: 223, startPoint y: 122, endPoint x: 225, endPoint y: 128, distance: 7.4
click at [223, 122] on td "DANA 087742301675" at bounding box center [233, 127] width 35 height 22
click at [225, 128] on span "087742301675" at bounding box center [230, 129] width 25 height 4
copy span "087742301675"
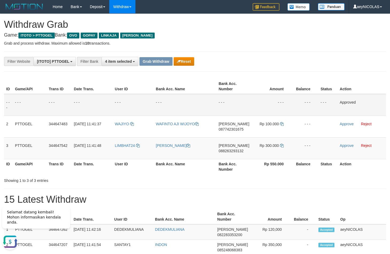
click at [304, 80] on th "Balance" at bounding box center [305, 86] width 27 height 15
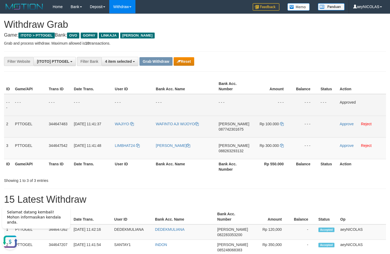
click at [279, 125] on td "Rp 100.000" at bounding box center [272, 127] width 40 height 22
click at [281, 125] on icon at bounding box center [282, 124] width 4 height 4
copy td "000"
click at [281, 125] on icon at bounding box center [282, 124] width 4 height 4
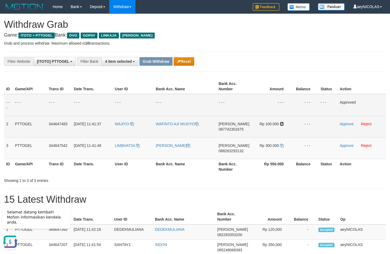
click at [281, 125] on icon at bounding box center [282, 124] width 4 height 4
click at [352, 125] on link "Approve" at bounding box center [347, 124] width 14 height 4
click at [212, 153] on td "[PERSON_NAME]" at bounding box center [185, 148] width 63 height 22
click at [227, 152] on span "088263293132" at bounding box center [230, 151] width 25 height 4
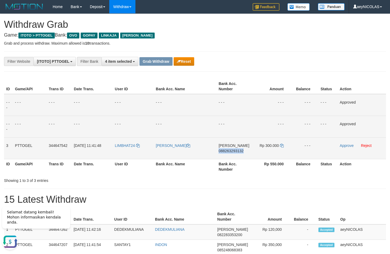
click at [227, 152] on span "088263293132" at bounding box center [230, 151] width 25 height 4
copy span "088263293132"
click at [229, 150] on span "088263293132" at bounding box center [230, 151] width 25 height 4
copy span "088263293132"
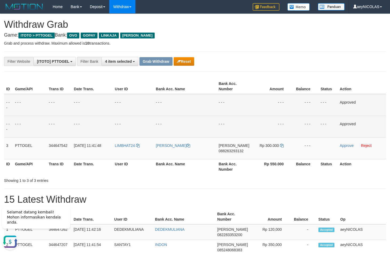
click at [219, 121] on td "- - -" at bounding box center [233, 127] width 35 height 22
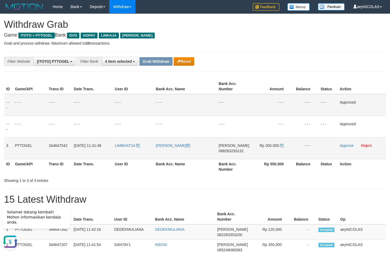
click at [230, 154] on td "DANA 088263293132" at bounding box center [233, 148] width 35 height 22
click at [232, 152] on span "088263293132" at bounding box center [230, 151] width 25 height 4
copy span "088263293132"
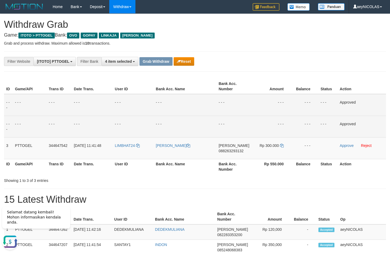
click at [281, 122] on td "- - -" at bounding box center [272, 127] width 40 height 22
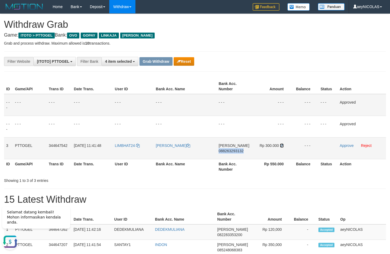
click at [281, 144] on icon at bounding box center [282, 146] width 4 height 4
copy span "088263293132"
click at [281, 144] on icon at bounding box center [282, 146] width 4 height 4
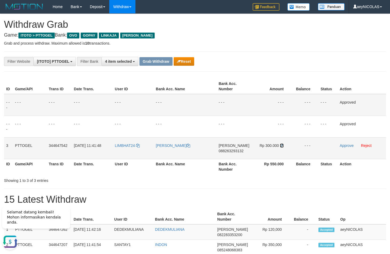
click at [281, 144] on icon at bounding box center [282, 146] width 4 height 4
click at [349, 147] on link "Approve" at bounding box center [347, 145] width 14 height 4
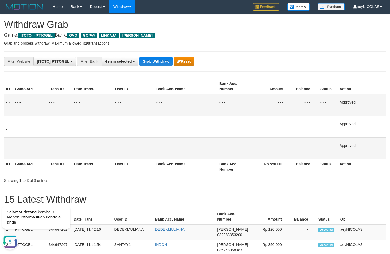
click at [179, 105] on td "- - -" at bounding box center [185, 105] width 63 height 22
click at [163, 64] on button "Grab Withdraw" at bounding box center [155, 61] width 33 height 9
drag, startPoint x: 163, startPoint y: 64, endPoint x: 19, endPoint y: 108, distance: 151.2
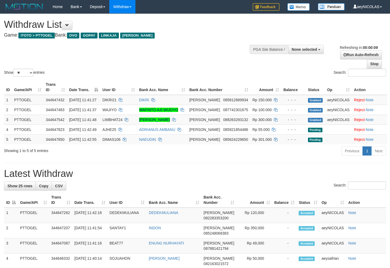
select select
select select "**"
select select
select select "**"
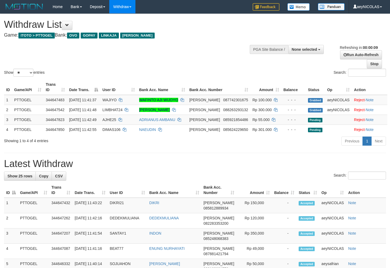
select select
select select "**"
select select
select select "**"
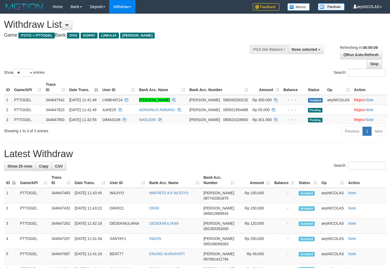
select select
select select "**"
select select
select select "**"
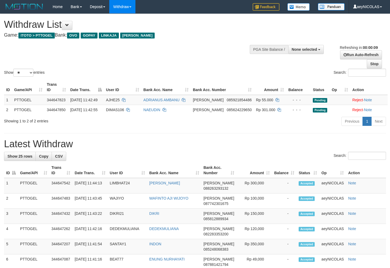
select select
select select "**"
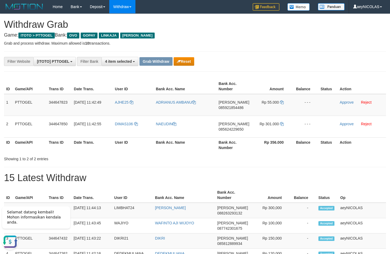
click at [242, 60] on div "**********" at bounding box center [162, 61] width 325 height 9
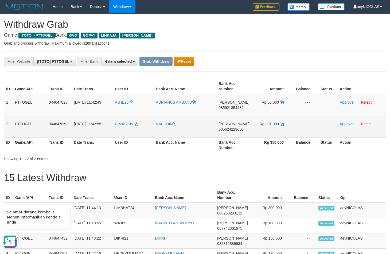
drag, startPoint x: 131, startPoint y: 112, endPoint x: 259, endPoint y: 128, distance: 129.2
click at [259, 128] on tbody "1 PTTOGEL 344647823 30/09/2025 11:42:49 AJHE25 ADRIANUS AMBANU DANA 08592185448…" at bounding box center [195, 116] width 382 height 44
copy tr
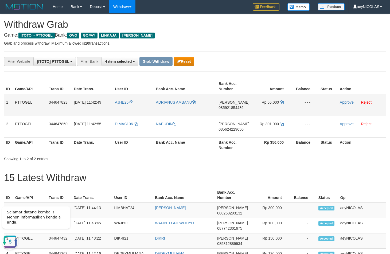
click at [230, 108] on span "085921854486" at bounding box center [230, 107] width 25 height 4
click at [233, 110] on td "DANA 085921854486" at bounding box center [233, 105] width 35 height 22
click at [234, 108] on span "085921854486" at bounding box center [230, 107] width 25 height 4
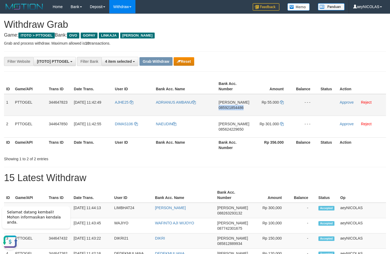
copy span "085921854486"
click at [230, 107] on span "085921854486" at bounding box center [230, 107] width 25 height 4
copy span "085921854486"
click at [240, 108] on span "085921854486" at bounding box center [230, 107] width 25 height 4
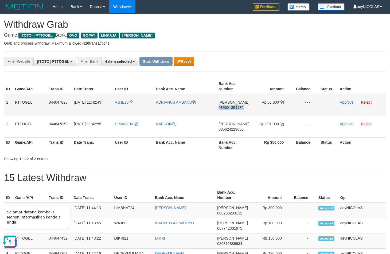
click at [240, 108] on span "085921854486" at bounding box center [230, 107] width 25 height 4
copy span "085921854486"
click at [260, 72] on hr at bounding box center [195, 71] width 382 height 0
click at [282, 103] on icon at bounding box center [282, 102] width 4 height 4
copy span "085921854486"
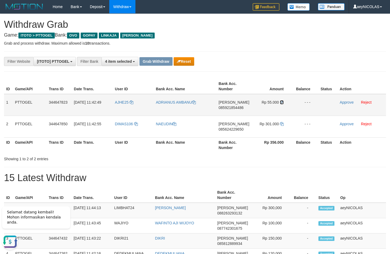
click at [282, 103] on icon at bounding box center [282, 102] width 4 height 4
click at [346, 103] on link "Approve" at bounding box center [347, 102] width 14 height 4
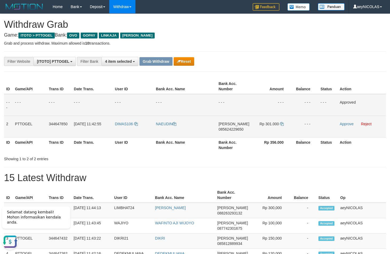
click at [231, 126] on td "DANA 085624229650" at bounding box center [233, 127] width 35 height 22
click at [231, 127] on td "DANA 085624229650" at bounding box center [233, 127] width 35 height 22
click at [231, 129] on span "085624229650" at bounding box center [230, 129] width 25 height 4
copy span "085624229650"
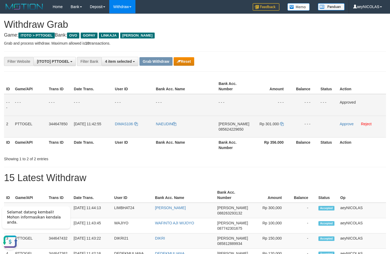
click at [228, 132] on td "DANA 085624229650" at bounding box center [233, 127] width 35 height 22
click at [232, 129] on span "085624229650" at bounding box center [230, 129] width 25 height 4
copy span "085624229650"
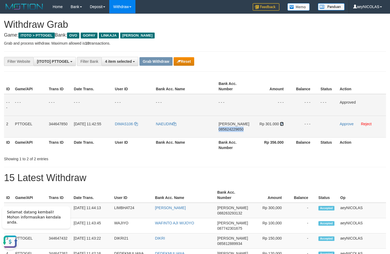
click at [282, 124] on icon at bounding box center [282, 124] width 4 height 4
copy span "085624229650"
click at [345, 124] on link "Approve" at bounding box center [347, 124] width 14 height 4
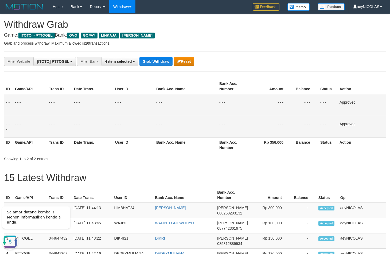
click at [181, 116] on tbody "- - - - - - - - - - - - - - - - - - - - - - - - - - - - - - Approved - - - - - …" at bounding box center [195, 116] width 382 height 44
click at [153, 61] on button "Grab Withdraw" at bounding box center [155, 61] width 33 height 9
drag, startPoint x: 153, startPoint y: 61, endPoint x: 80, endPoint y: 88, distance: 77.3
click at [152, 61] on button "Grab Withdraw" at bounding box center [155, 61] width 33 height 9
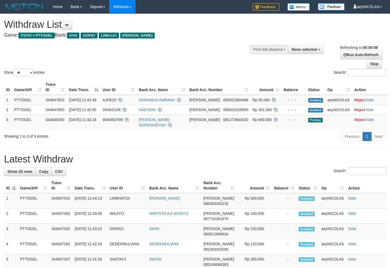
select select
select select "**"
select select
select select "**"
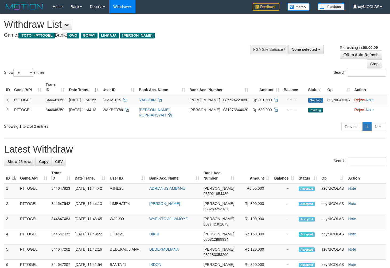
select select
select select "**"
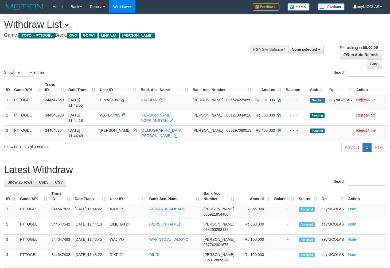
select select
select select "**"
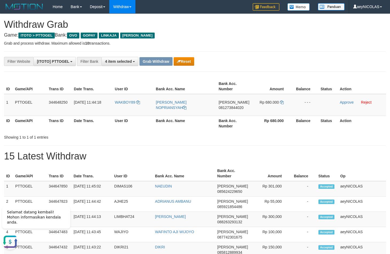
drag, startPoint x: 130, startPoint y: 111, endPoint x: 260, endPoint y: 110, distance: 130.6
click at [260, 110] on tr "1 PTTOGEL 344648250 [DATE] 11:44:18 WAKBOY89 [PERSON_NAME] NOPRIANSYAH [PERSON_…" at bounding box center [195, 105] width 382 height 22
copy tr
click at [224, 110] on td "[PERSON_NAME] 081273844020" at bounding box center [233, 105] width 35 height 22
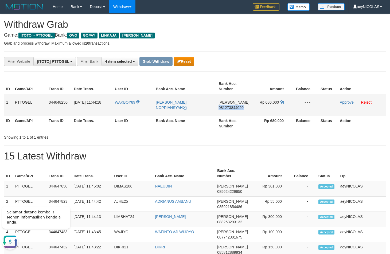
click at [224, 110] on td "[PERSON_NAME] 081273844020" at bounding box center [233, 105] width 35 height 22
click at [228, 111] on td "[PERSON_NAME] 081273844020" at bounding box center [233, 105] width 35 height 22
click at [229, 108] on span "081273844020" at bounding box center [230, 107] width 25 height 4
copy span "081273844020"
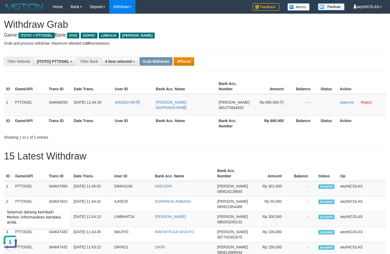
click at [232, 124] on th "Bank Acc. Number" at bounding box center [233, 123] width 35 height 15
drag, startPoint x: 287, startPoint y: 103, endPoint x: 281, endPoint y: 102, distance: 6.5
click at [287, 103] on td "Rp 680.000" at bounding box center [272, 105] width 40 height 22
click at [281, 102] on icon at bounding box center [282, 102] width 4 height 4
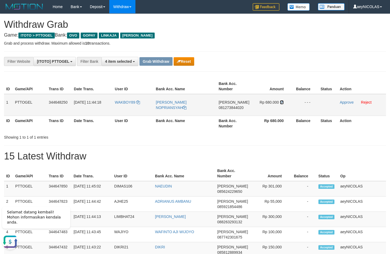
drag, startPoint x: 281, startPoint y: 102, endPoint x: 324, endPoint y: 104, distance: 43.9
click at [283, 102] on icon at bounding box center [282, 102] width 4 height 4
click at [340, 104] on link "Approve" at bounding box center [347, 102] width 14 height 4
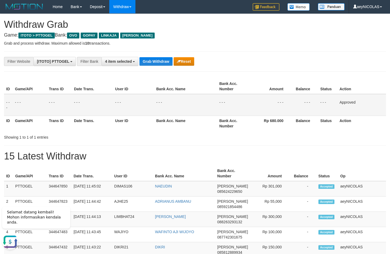
click at [173, 116] on td "- - -" at bounding box center [185, 105] width 63 height 22
click at [161, 64] on button "Grab Withdraw" at bounding box center [155, 61] width 33 height 9
drag, startPoint x: 161, startPoint y: 64, endPoint x: 9, endPoint y: 127, distance: 164.1
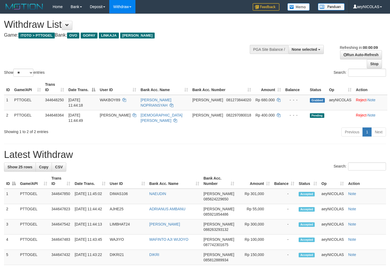
select select
select select "**"
select select
select select "**"
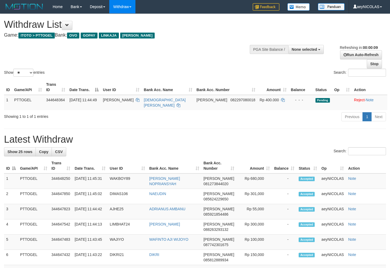
select select
select select "**"
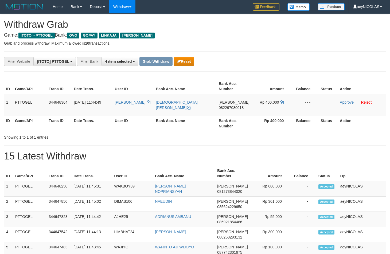
scroll to position [75, 0]
click at [274, 126] on th "Rp 400.000" at bounding box center [272, 123] width 40 height 15
drag, startPoint x: 127, startPoint y: 109, endPoint x: 267, endPoint y: 105, distance: 139.7
click at [267, 105] on tr "1 PTTOGEL 344648364 30/09/2025 11:44:49 DESMON ROHMAN SIMBOLON DANA 08229708001…" at bounding box center [195, 105] width 382 height 22
copy tr
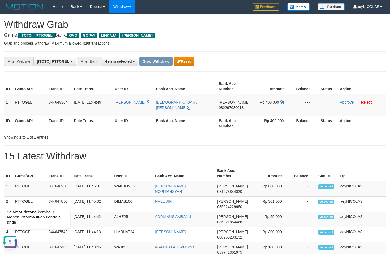
scroll to position [0, 0]
click at [233, 110] on td "DANA 082297080018" at bounding box center [234, 105] width 35 height 22
click at [232, 105] on td "DANA 082297080018" at bounding box center [234, 105] width 35 height 22
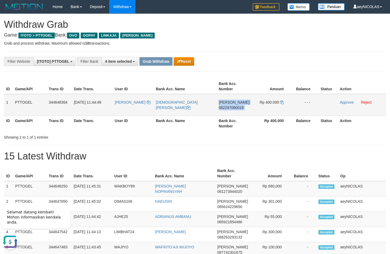
click at [232, 106] on span "082297080018" at bounding box center [231, 107] width 25 height 4
copy td "DANA 082297080018"
click at [232, 106] on span "082297080018" at bounding box center [231, 107] width 25 height 4
copy span "082297080018"
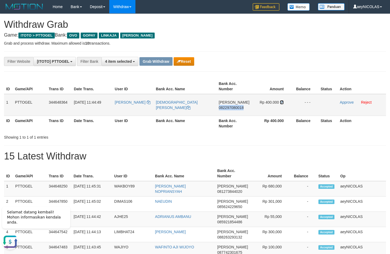
click at [283, 103] on icon at bounding box center [282, 102] width 4 height 4
copy span "082297080018"
click at [283, 103] on td "Rp 400.000" at bounding box center [272, 105] width 40 height 22
click at [344, 104] on link "Approve" at bounding box center [347, 102] width 14 height 4
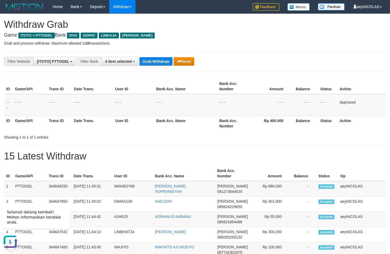
drag, startPoint x: 188, startPoint y: 95, endPoint x: 166, endPoint y: 84, distance: 23.7
click at [185, 92] on table "ID Game/API Trans ID Date Trans. User ID Bank Acc. Name Bank Acc. Number Amount…" at bounding box center [195, 105] width 382 height 52
click at [150, 59] on button "Grab Withdraw" at bounding box center [155, 61] width 33 height 9
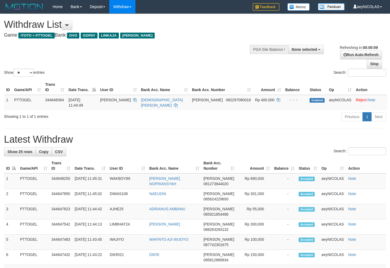
select select
select select "**"
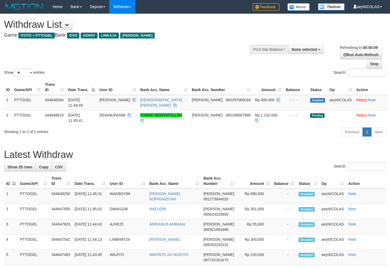
select select
select select "**"
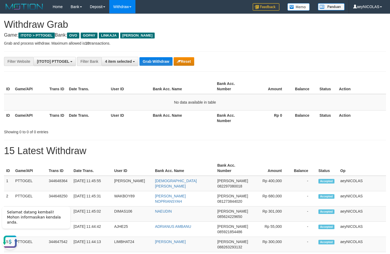
drag, startPoint x: 271, startPoint y: 112, endPoint x: 158, endPoint y: 69, distance: 120.8
click at [269, 111] on th "Rp 0" at bounding box center [269, 117] width 41 height 15
click at [159, 64] on button "Grab Withdraw" at bounding box center [155, 61] width 33 height 9
drag, startPoint x: 159, startPoint y: 64, endPoint x: 277, endPoint y: 92, distance: 122.0
click at [159, 63] on button "Grab Withdraw" at bounding box center [155, 61] width 33 height 9
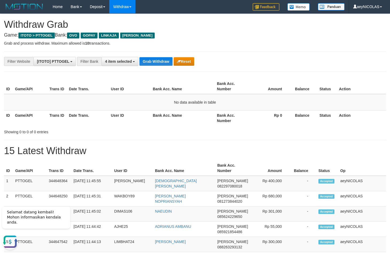
click at [272, 25] on h1 "Withdraw Grab" at bounding box center [195, 24] width 382 height 11
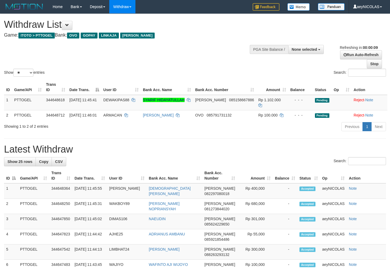
select select
select select "**"
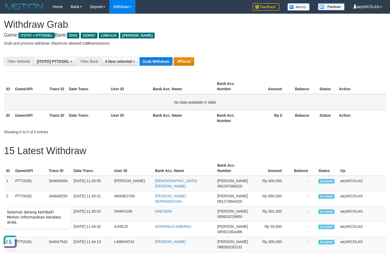
drag, startPoint x: 215, startPoint y: 104, endPoint x: 178, endPoint y: 84, distance: 42.2
click at [213, 104] on td "No data available in table" at bounding box center [195, 102] width 382 height 17
click at [159, 62] on button "Grab Withdraw" at bounding box center [155, 61] width 33 height 9
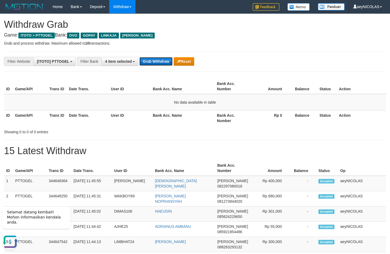
click at [148, 61] on button "Grab Withdraw" at bounding box center [155, 61] width 33 height 9
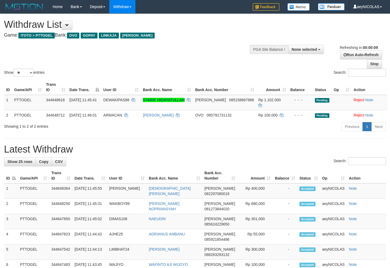
select select
select select "**"
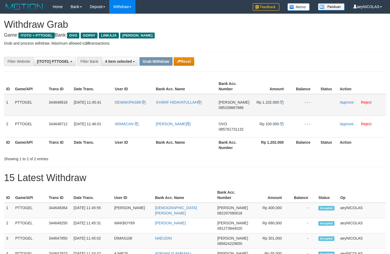
scroll to position [75, 0]
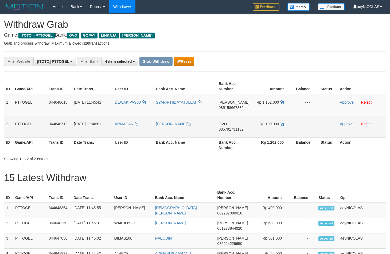
drag, startPoint x: 128, startPoint y: 112, endPoint x: 276, endPoint y: 132, distance: 149.0
click at [276, 132] on tbody "1 PTTOGEL 344648618 30/09/2025 11:45:41 DEWAKIPAS88 SYARIF HIDAYATULLAH DANA 08…" at bounding box center [195, 116] width 382 height 44
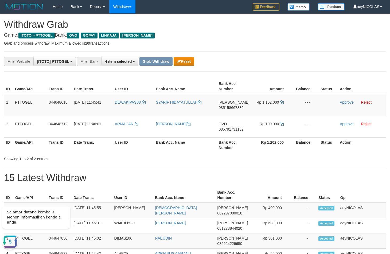
scroll to position [0, 0]
click at [233, 113] on td "DANA 085158667886" at bounding box center [233, 105] width 35 height 22
click at [233, 108] on span "085158667886" at bounding box center [230, 107] width 25 height 4
copy span "085158667886"
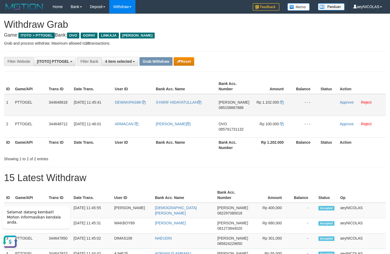
click at [234, 95] on td "DANA 085158667886" at bounding box center [233, 105] width 35 height 22
click at [280, 104] on td "Rp 1.102.000" at bounding box center [272, 105] width 40 height 22
click at [281, 104] on icon at bounding box center [282, 102] width 4 height 4
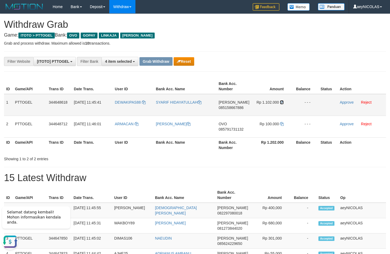
click at [281, 104] on icon at bounding box center [282, 102] width 4 height 4
click at [346, 103] on link "Approve" at bounding box center [347, 102] width 14 height 4
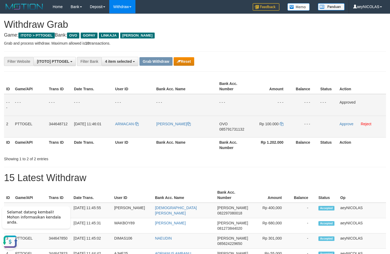
click at [224, 130] on span "085791731132" at bounding box center [231, 129] width 25 height 4
copy span "085791731132"
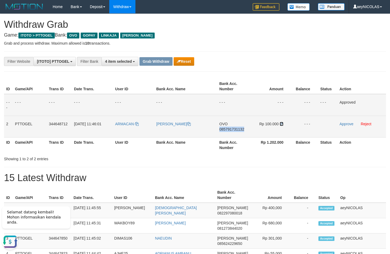
click at [283, 126] on icon at bounding box center [282, 124] width 4 height 4
copy span "085791731132"
click at [282, 123] on icon at bounding box center [282, 124] width 4 height 4
click at [349, 124] on link "Approve" at bounding box center [346, 124] width 14 height 4
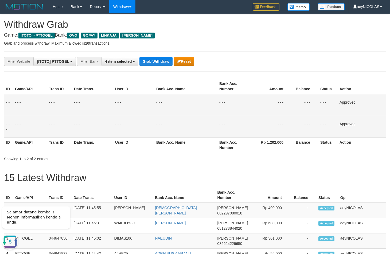
drag, startPoint x: 258, startPoint y: 87, endPoint x: 252, endPoint y: 84, distance: 6.3
click at [257, 87] on th "Amount" at bounding box center [271, 86] width 40 height 15
click at [150, 64] on button "Grab Withdraw" at bounding box center [155, 61] width 33 height 9
drag, startPoint x: 150, startPoint y: 64, endPoint x: 10, endPoint y: 119, distance: 151.3
click at [148, 64] on button "Grab Withdraw" at bounding box center [155, 61] width 33 height 9
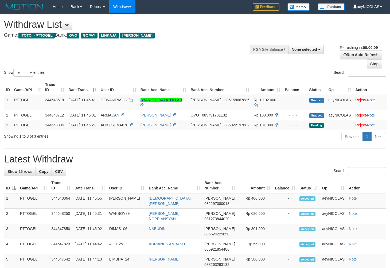
select select
select select "**"
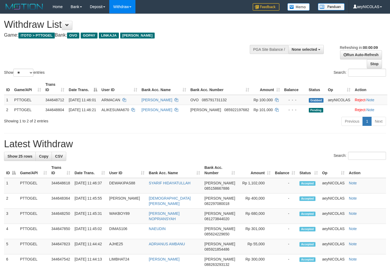
select select
select select "**"
select select
select select "**"
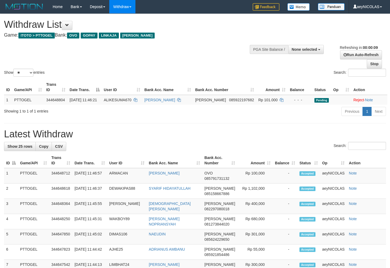
select select
select select "**"
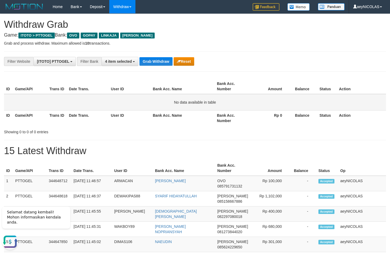
click at [170, 102] on td "No data available in table" at bounding box center [195, 102] width 382 height 17
click at [156, 62] on button "Grab Withdraw" at bounding box center [155, 61] width 33 height 9
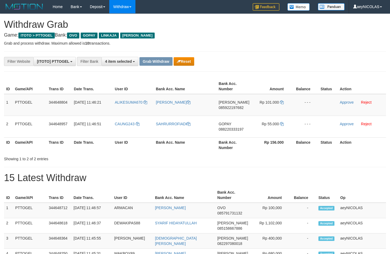
scroll to position [75, 0]
click at [226, 160] on div "Showing 1 to 2 of 2 entries" at bounding box center [195, 157] width 390 height 7
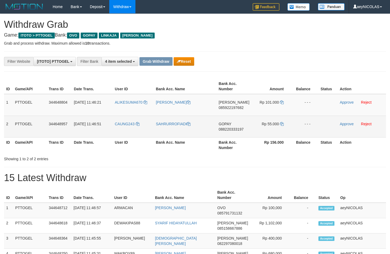
drag, startPoint x: 135, startPoint y: 105, endPoint x: 267, endPoint y: 129, distance: 134.1
click at [267, 129] on tbody "1 PTTOGEL 344648804 [DATE] 11:46:21 ALIKESUMA670 [PERSON_NAME] 085922197682 Rp …" at bounding box center [195, 116] width 382 height 44
copy tr
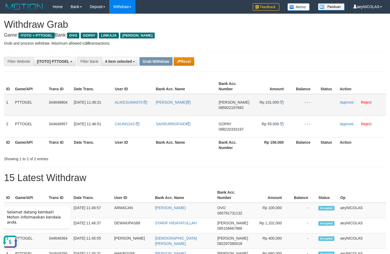
scroll to position [0, 0]
click at [227, 110] on td "[PERSON_NAME] 085922197682" at bounding box center [234, 105] width 35 height 22
click at [227, 110] on span "085922197682" at bounding box center [231, 107] width 25 height 4
copy span "085922197682"
click at [309, 28] on h1 "Withdraw Grab" at bounding box center [195, 24] width 382 height 11
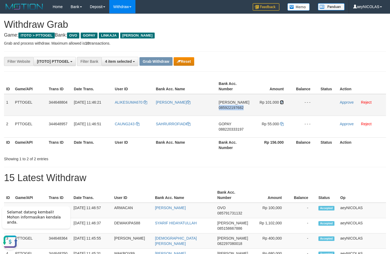
click at [280, 104] on icon at bounding box center [282, 102] width 4 height 4
copy span "085922197682"
click at [280, 104] on icon at bounding box center [282, 102] width 4 height 4
click at [342, 104] on link "Approve" at bounding box center [347, 102] width 14 height 4
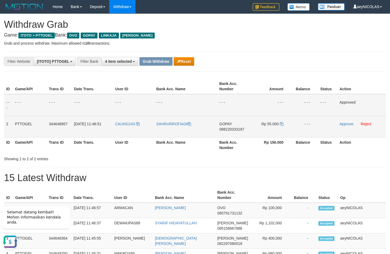
click at [228, 132] on td "GOPAY 088220333197" at bounding box center [234, 127] width 34 height 22
click at [235, 130] on span "088220333197" at bounding box center [231, 129] width 25 height 4
copy span "088220333197"
click at [235, 130] on span "088220333197" at bounding box center [231, 129] width 25 height 4
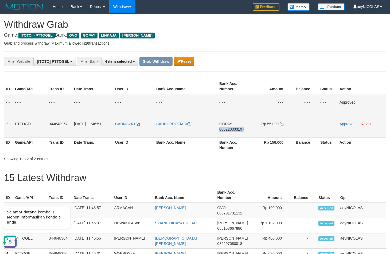
copy span "088220333197"
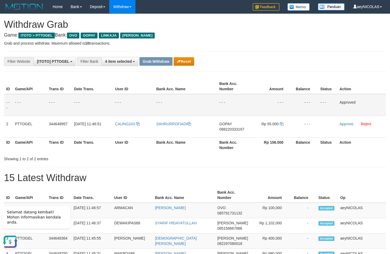
click at [274, 101] on td "- - -" at bounding box center [271, 105] width 40 height 22
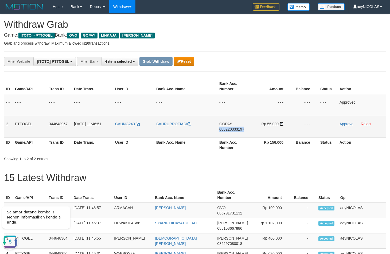
click at [283, 125] on icon at bounding box center [282, 124] width 4 height 4
copy span "088220333197"
click at [283, 125] on icon at bounding box center [282, 124] width 4 height 4
click at [346, 122] on link "Approve" at bounding box center [346, 124] width 14 height 4
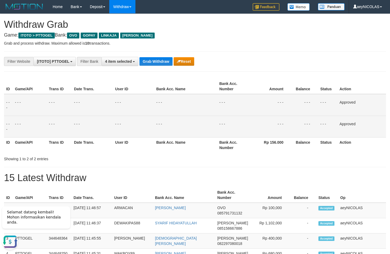
click at [192, 107] on td "- - -" at bounding box center [185, 105] width 63 height 22
click at [144, 58] on button "Grab Withdraw" at bounding box center [155, 61] width 33 height 9
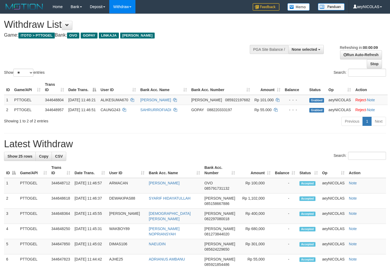
select select
select select "**"
select select
select select "**"
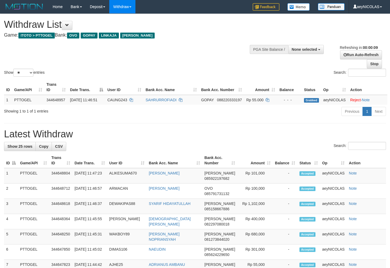
select select
select select "**"
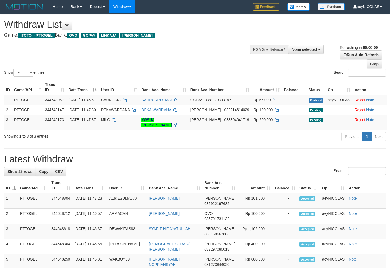
select select
select select "**"
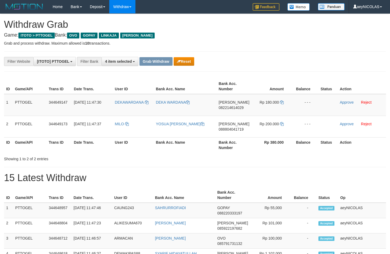
scroll to position [75, 0]
click at [181, 142] on th "Bank Acc. Name" at bounding box center [185, 144] width 63 height 15
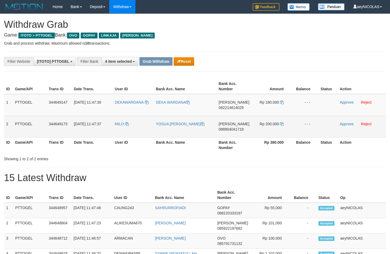
drag, startPoint x: 143, startPoint y: 112, endPoint x: 265, endPoint y: 130, distance: 122.8
click at [265, 130] on tbody "1 PTTOGEL 344649147 30/09/2025 11:47:30 DEKAWARDANA DEKA WARDANA DANA 082214614…" at bounding box center [195, 116] width 382 height 44
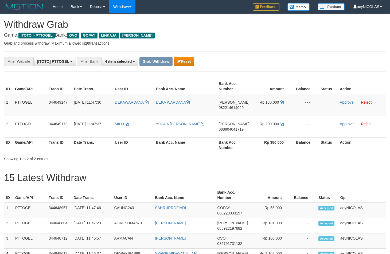
copy tr
click at [241, 108] on span "082214614029" at bounding box center [231, 107] width 25 height 4
copy tr
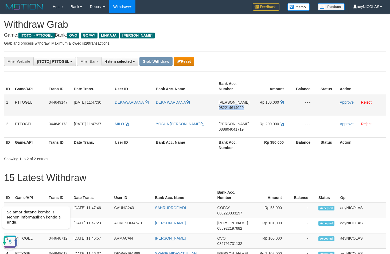
click at [241, 108] on span "082214614029" at bounding box center [231, 107] width 25 height 4
copy span "082214614029"
click at [281, 105] on td "Rp 180.000" at bounding box center [272, 105] width 40 height 22
click at [281, 102] on icon at bounding box center [282, 102] width 4 height 4
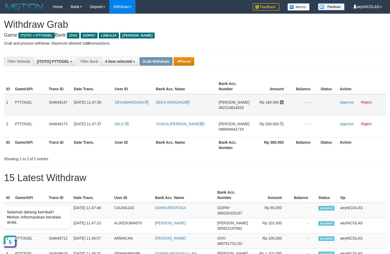
click at [281, 102] on icon at bounding box center [282, 102] width 4 height 4
click at [347, 103] on link "Approve" at bounding box center [347, 102] width 14 height 4
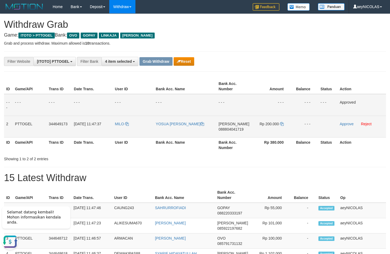
click at [223, 134] on td "DANA 088804041719" at bounding box center [233, 127] width 35 height 22
click at [226, 130] on span "088804041719" at bounding box center [230, 129] width 25 height 4
copy span "088804041719"
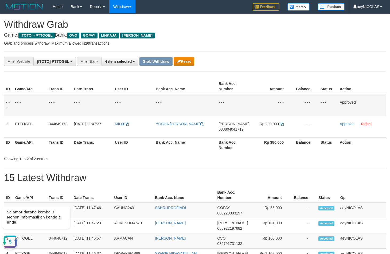
click at [247, 96] on td "- - -" at bounding box center [233, 105] width 35 height 22
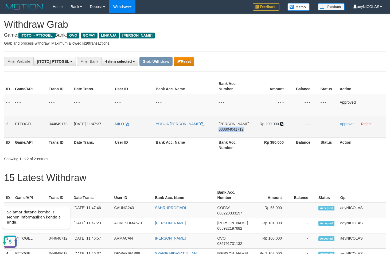
click at [282, 123] on icon at bounding box center [282, 124] width 4 height 4
copy span "088804041719"
click at [345, 121] on td "Approve Reject" at bounding box center [362, 127] width 48 height 22
click at [345, 123] on link "Approve" at bounding box center [347, 124] width 14 height 4
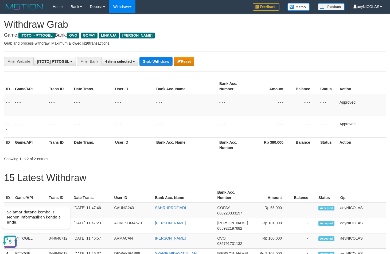
drag, startPoint x: 193, startPoint y: 135, endPoint x: 159, endPoint y: 77, distance: 67.0
click at [192, 132] on td "- - -" at bounding box center [185, 127] width 63 height 22
click at [155, 62] on button "Grab Withdraw" at bounding box center [155, 61] width 33 height 9
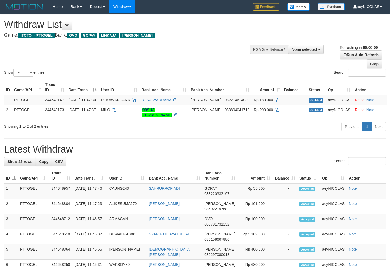
select select
select select "**"
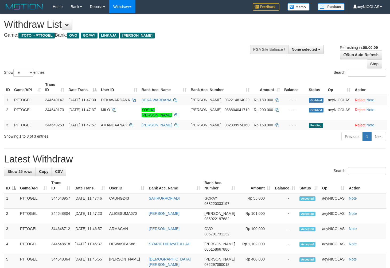
select select
select select "**"
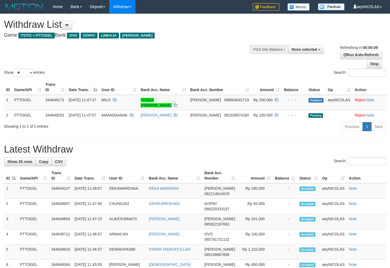
select select
select select "**"
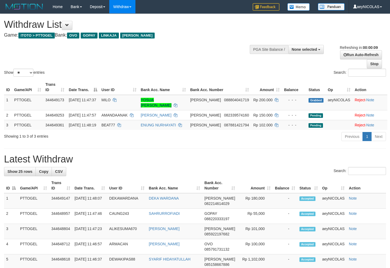
select select
select select "**"
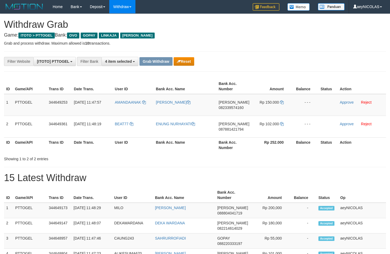
scroll to position [75, 0]
click at [231, 141] on th "Bank Acc. Number" at bounding box center [234, 144] width 35 height 15
drag, startPoint x: 116, startPoint y: 108, endPoint x: 69, endPoint y: 180, distance: 85.6
click at [281, 120] on tbody "1 PTTOGEL 344649253 [DATE] 11:47:57 [PERSON_NAME] [PERSON_NAME] DANA 0823395741…" at bounding box center [195, 116] width 382 height 44
copy tr
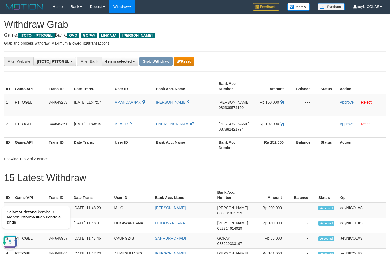
scroll to position [0, 0]
click at [224, 107] on span "082339574160" at bounding box center [231, 107] width 25 height 4
copy tr
click at [224, 107] on span "082339574160" at bounding box center [231, 107] width 25 height 4
copy span "082339574160"
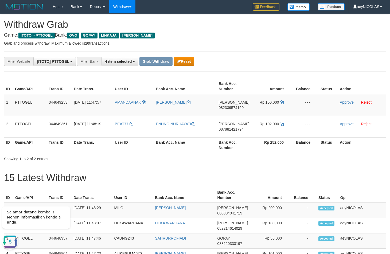
click at [283, 104] on td "Rp 150.000" at bounding box center [272, 105] width 40 height 22
click at [282, 104] on icon at bounding box center [282, 102] width 4 height 4
click at [346, 102] on link "Approve" at bounding box center [347, 102] width 14 height 4
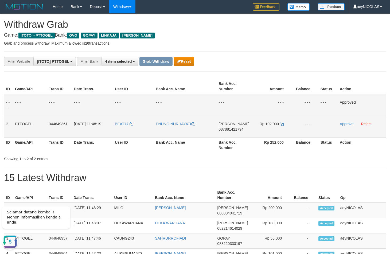
click at [230, 130] on span "087881421794" at bounding box center [230, 129] width 25 height 4
copy span "087881421794"
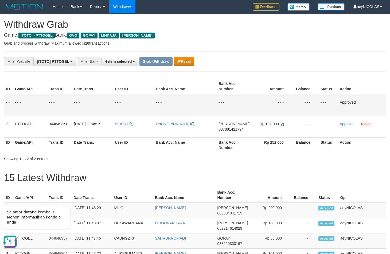
click at [290, 100] on td "- - -" at bounding box center [271, 105] width 40 height 22
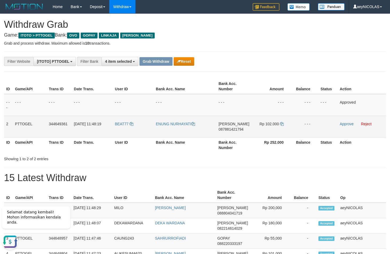
click at [284, 125] on td "Rp 102.000" at bounding box center [271, 127] width 40 height 22
click at [283, 124] on icon at bounding box center [282, 124] width 4 height 4
click at [343, 125] on link "Approve" at bounding box center [347, 124] width 14 height 4
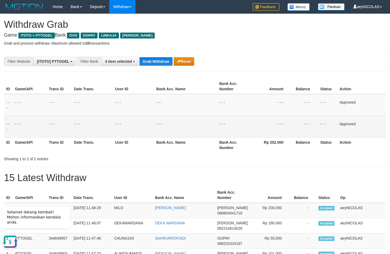
drag, startPoint x: 185, startPoint y: 97, endPoint x: 164, endPoint y: 72, distance: 33.3
click at [185, 95] on td "- - -" at bounding box center [185, 105] width 63 height 22
drag, startPoint x: 164, startPoint y: 71, endPoint x: 163, endPoint y: 68, distance: 3.6
click at [161, 66] on button "Grab Withdraw" at bounding box center [155, 61] width 33 height 9
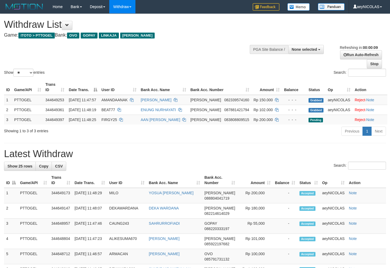
select select
select select "**"
select select
select select "**"
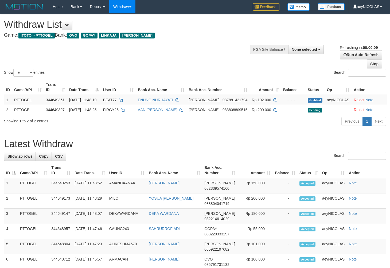
select select
select select "**"
select select
select select "**"
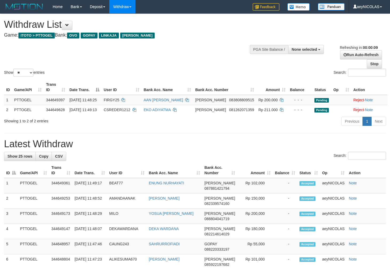
select select
select select "**"
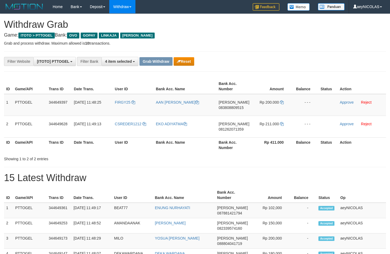
scroll to position [75, 0]
click at [236, 144] on th "Bank Acc. Number" at bounding box center [234, 144] width 35 height 15
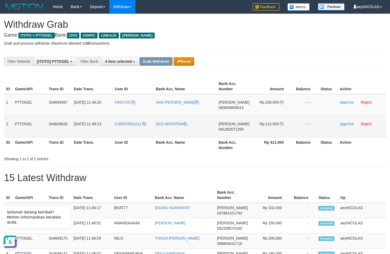
scroll to position [0, 0]
copy tr
drag, startPoint x: 224, startPoint y: 127, endPoint x: 275, endPoint y: 128, distance: 51.3
click at [275, 128] on tbody "1 PTTOGEL 344649397 30/09/2025 11:48:25 FIRGY25 AAN HARIYANTO DANA 083808809515…" at bounding box center [195, 116] width 382 height 44
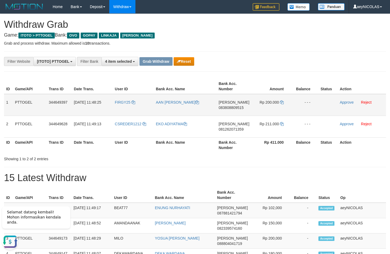
click at [221, 106] on span "083808809515" at bounding box center [231, 107] width 25 height 4
copy tr
click at [221, 106] on span "083808809515" at bounding box center [231, 107] width 25 height 4
copy span "083808809515"
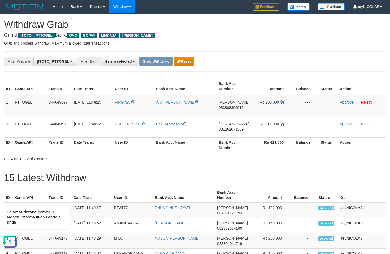
click at [243, 90] on th "Bank Acc. Number" at bounding box center [234, 86] width 35 height 15
click at [281, 101] on icon at bounding box center [282, 102] width 4 height 4
copy span "083808809515"
click at [281, 101] on icon at bounding box center [282, 102] width 4 height 4
click at [348, 100] on link "Approve" at bounding box center [347, 102] width 14 height 4
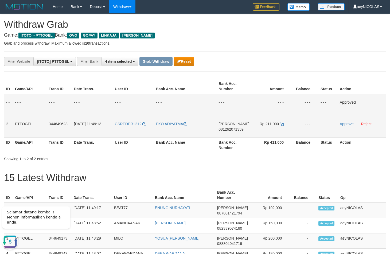
click at [235, 128] on span "081262071359" at bounding box center [230, 129] width 25 height 4
copy span "081262071359"
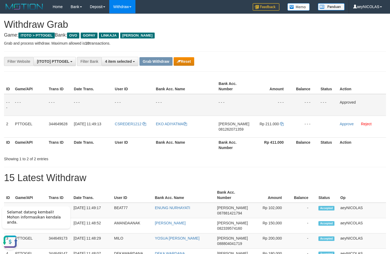
click at [295, 93] on th "Balance" at bounding box center [305, 86] width 27 height 15
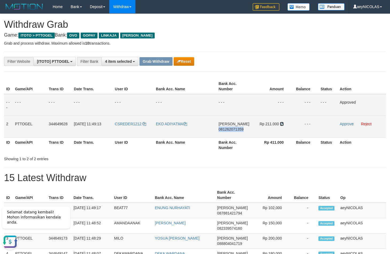
click at [282, 124] on icon at bounding box center [282, 124] width 4 height 4
copy span "081262071359"
click at [282, 124] on icon at bounding box center [282, 124] width 4 height 4
click at [343, 124] on link "Approve" at bounding box center [347, 124] width 14 height 4
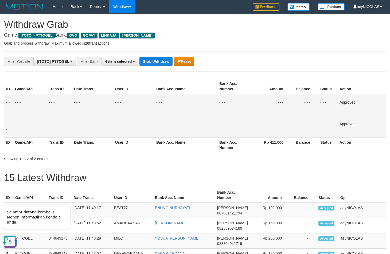
click at [187, 132] on td "- - -" at bounding box center [185, 127] width 63 height 22
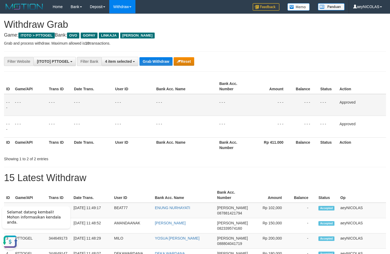
drag, startPoint x: 162, startPoint y: 69, endPoint x: 162, endPoint y: 64, distance: 4.8
click at [162, 64] on button "Grab Withdraw" at bounding box center [155, 61] width 33 height 9
drag, startPoint x: 161, startPoint y: 64, endPoint x: 112, endPoint y: 90, distance: 55.1
click at [159, 64] on button "Grab Withdraw" at bounding box center [155, 61] width 33 height 9
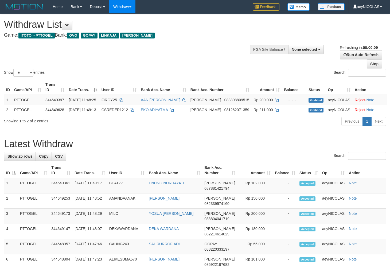
select select
select select "**"
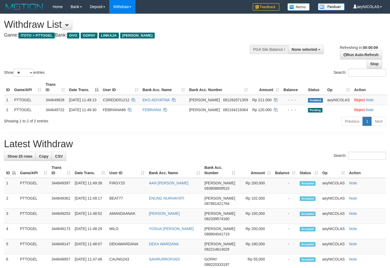
select select
select select "**"
select select
select select "**"
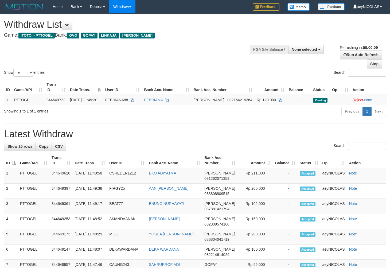
select select
select select "**"
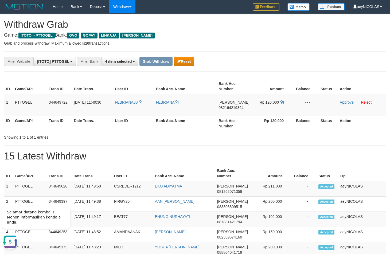
click at [283, 119] on th "Rp 120.000" at bounding box center [271, 123] width 40 height 15
drag, startPoint x: 288, startPoint y: 112, endPoint x: 263, endPoint y: 111, distance: 24.9
click at [263, 111] on tr "1 PTTOGEL 344649722 [DATE] 11:49:30 FEBRIANA88 FEBRIANA [PERSON_NAME] 082164219…" at bounding box center [195, 105] width 382 height 22
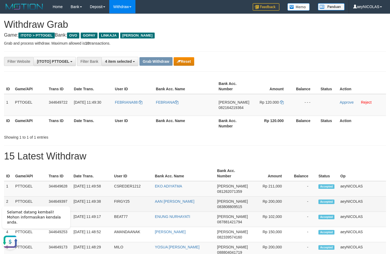
copy tr
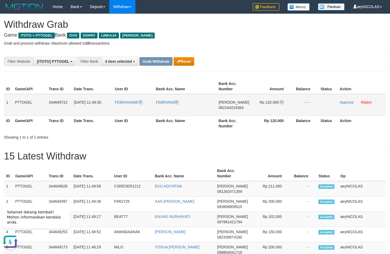
click at [227, 111] on td "DANA 082164219364" at bounding box center [233, 105] width 35 height 22
click at [228, 109] on span "082164219364" at bounding box center [230, 107] width 25 height 4
copy span "082164219364"
click at [238, 110] on span "082164219364" at bounding box center [230, 107] width 25 height 4
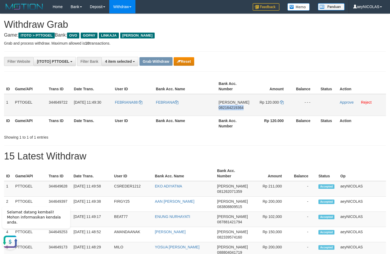
click at [238, 110] on span "082164219364" at bounding box center [230, 107] width 25 height 4
copy span "082164219364"
click at [299, 131] on th "Balance" at bounding box center [305, 123] width 27 height 15
click at [280, 104] on icon at bounding box center [282, 102] width 4 height 4
copy span "082164219364"
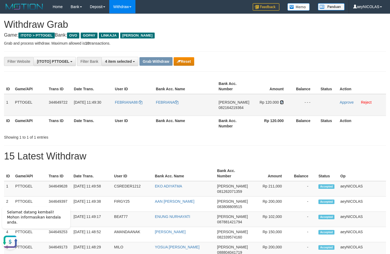
click at [281, 103] on icon at bounding box center [282, 102] width 4 height 4
click at [343, 104] on link "Approve" at bounding box center [347, 102] width 14 height 4
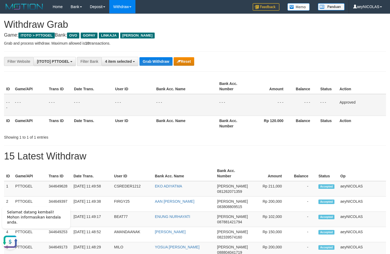
drag, startPoint x: 280, startPoint y: 118, endPoint x: 219, endPoint y: 91, distance: 66.4
click at [272, 116] on table "ID Game/API Trans ID Date Trans. User ID Bank Acc. Name Bank Acc. Number Amount…" at bounding box center [195, 105] width 382 height 52
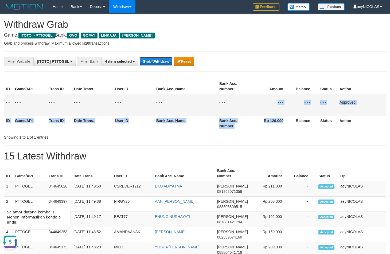
click at [160, 59] on button "Grab Withdraw" at bounding box center [155, 61] width 33 height 9
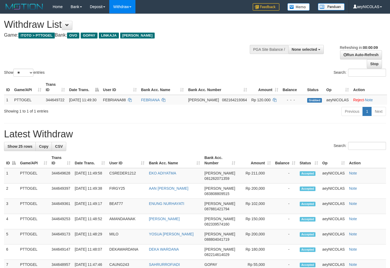
select select
select select "**"
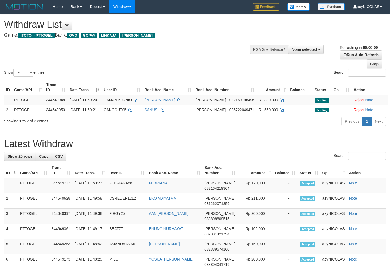
select select
select select "**"
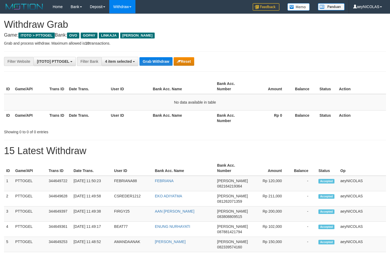
scroll to position [75, 0]
drag, startPoint x: 185, startPoint y: 128, endPoint x: 162, endPoint y: 79, distance: 54.8
click at [187, 124] on div "ID Game/API Trans ID Date Trans. User ID Bank Acc. Name Bank Acc. Number Amount…" at bounding box center [195, 106] width 382 height 58
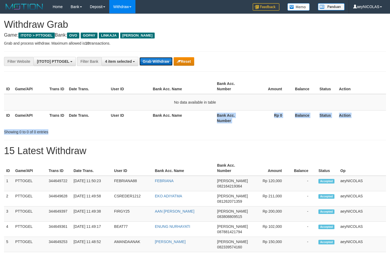
click at [157, 66] on button "Grab Withdraw" at bounding box center [155, 61] width 33 height 9
click at [157, 65] on button "Grab Withdraw" at bounding box center [155, 61] width 33 height 9
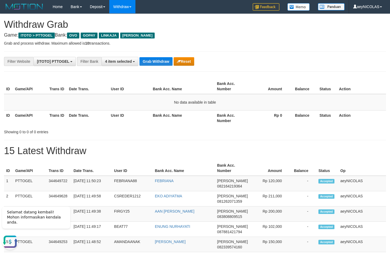
click at [253, 148] on h1 "15 Latest Withdraw" at bounding box center [195, 151] width 382 height 11
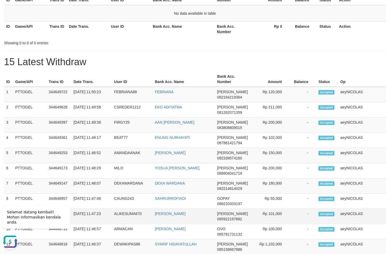
scroll to position [93, 0]
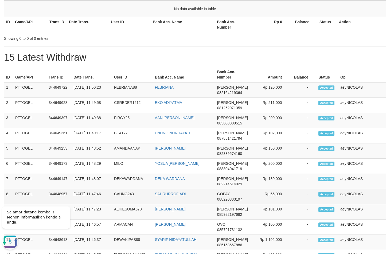
click at [117, 197] on td "CAUNG243" at bounding box center [132, 196] width 41 height 15
click at [117, 196] on td "CAUNG243" at bounding box center [132, 196] width 41 height 15
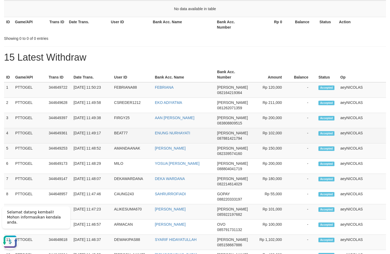
click at [287, 135] on td "Rp 102,000" at bounding box center [270, 135] width 40 height 15
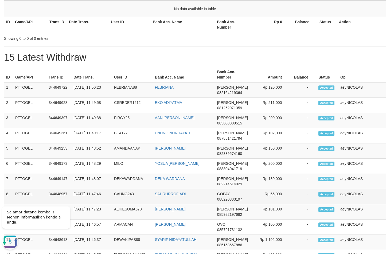
click at [235, 198] on span "088220333197" at bounding box center [229, 199] width 25 height 4
click at [235, 199] on span "088220333197" at bounding box center [229, 199] width 25 height 4
copy span "088220333197"
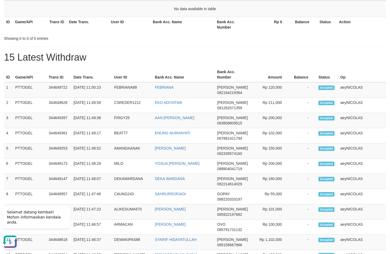
click at [251, 40] on div "Showing 0 to 0 of 0 entries" at bounding box center [195, 37] width 390 height 7
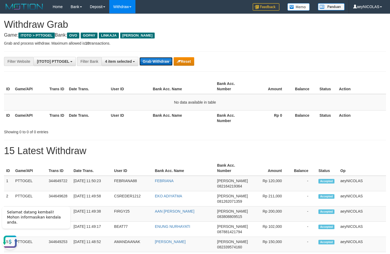
click at [159, 64] on button "Grab Withdraw" at bounding box center [155, 61] width 33 height 9
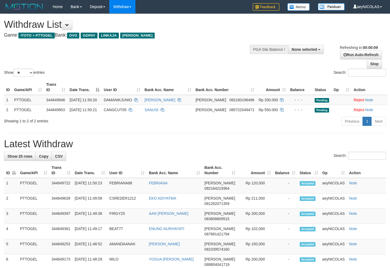
select select
select select "**"
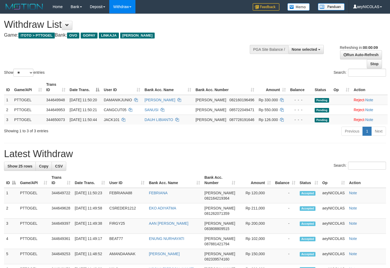
select select
select select "**"
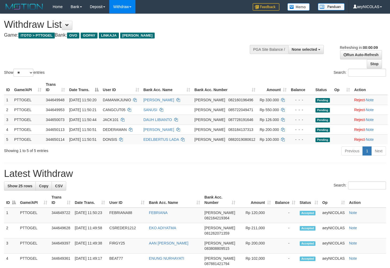
select select
select select "**"
select select
select select "**"
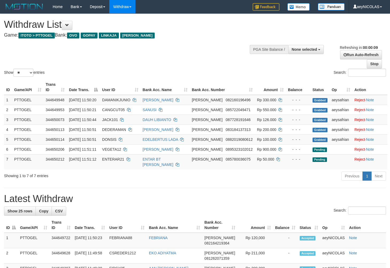
select select
select select "**"
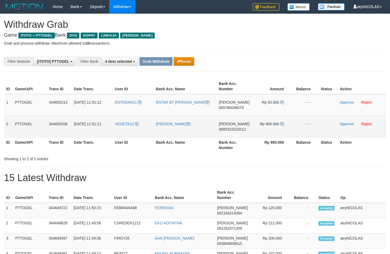
scroll to position [75, 0]
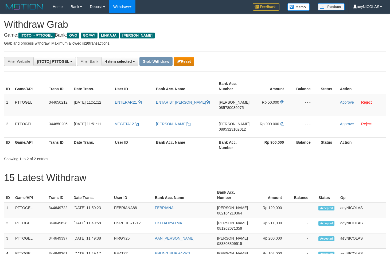
drag, startPoint x: 123, startPoint y: 114, endPoint x: 4, endPoint y: 202, distance: 148.2
click at [274, 128] on tbody "1 PTTOGEL 344650212 [DATE] 11:51:12 ENTERAR21 ENTAR BT [PERSON_NAME] 0857800360…" at bounding box center [195, 116] width 382 height 44
click at [236, 103] on td "[PERSON_NAME] 085780036075" at bounding box center [234, 105] width 35 height 22
click at [234, 107] on span "085780036075" at bounding box center [231, 107] width 25 height 4
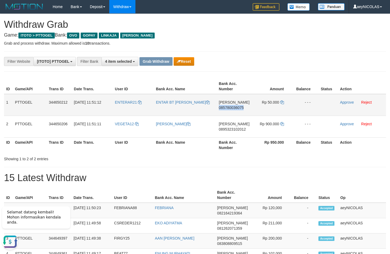
click at [234, 107] on span "085780036075" at bounding box center [231, 107] width 25 height 4
copy span "085780036075"
click at [219, 108] on td "DANA 085780036075" at bounding box center [234, 105] width 35 height 22
click at [225, 108] on span "085780036075" at bounding box center [231, 107] width 25 height 4
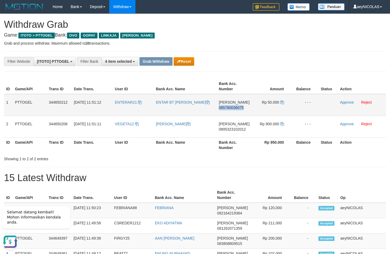
copy span "085780036075"
click at [253, 82] on th "Amount" at bounding box center [272, 86] width 40 height 15
click at [283, 101] on icon at bounding box center [282, 102] width 4 height 4
copy span "085780036075"
click at [283, 101] on icon at bounding box center [282, 102] width 4 height 4
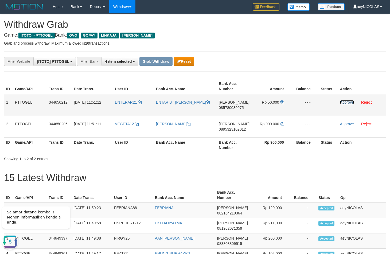
click at [348, 102] on link "Approve" at bounding box center [347, 102] width 14 height 4
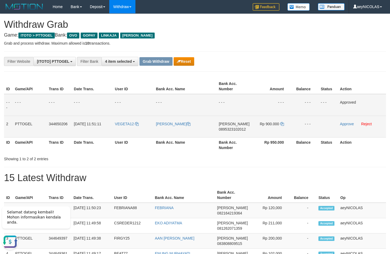
click at [228, 130] on span "0895323102012" at bounding box center [232, 129] width 27 height 4
copy span "0895323102012"
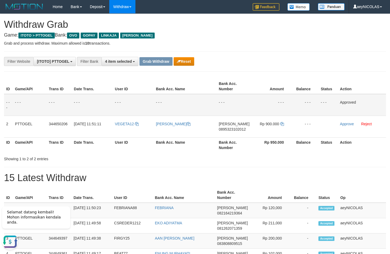
click at [271, 102] on td "- - -" at bounding box center [272, 105] width 40 height 22
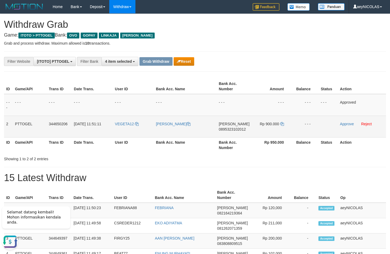
click at [284, 124] on td "Rp 900.000" at bounding box center [272, 127] width 40 height 22
click at [281, 124] on icon at bounding box center [282, 124] width 4 height 4
click at [341, 123] on link "Approve" at bounding box center [347, 124] width 14 height 4
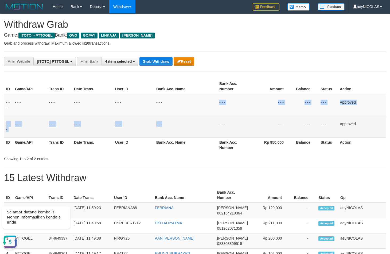
click at [210, 108] on tbody "- - - - - - - - - - - - - - - - - - - - - - - - - - - - - - Approved - - - - - …" at bounding box center [195, 116] width 382 height 44
click at [158, 59] on button "Grab Withdraw" at bounding box center [155, 61] width 33 height 9
click at [158, 60] on button "Grab Withdraw" at bounding box center [155, 61] width 33 height 9
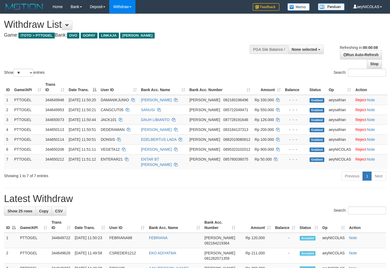
select select
select select "**"
select select
select select "**"
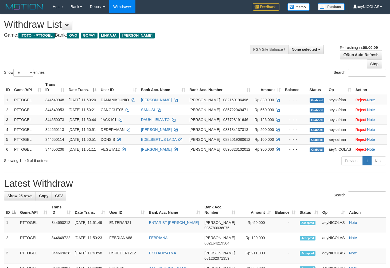
select select
select select "**"
select select
select select "**"
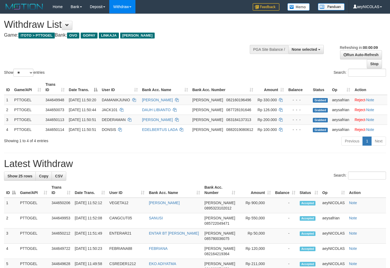
select select
select select "**"
click at [212, 60] on div "Show ** ** ** *** entries Search:" at bounding box center [195, 46] width 390 height 64
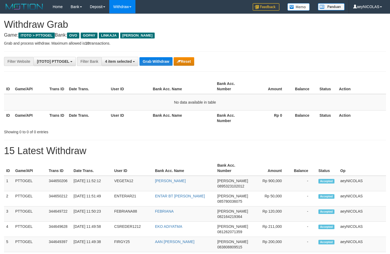
scroll to position [75, 0]
drag, startPoint x: 177, startPoint y: 157, endPoint x: 168, endPoint y: 116, distance: 41.5
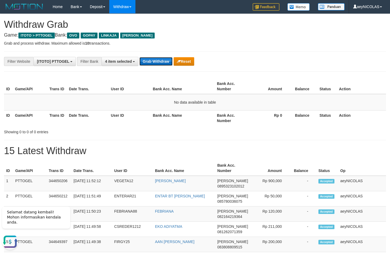
scroll to position [0, 0]
click at [156, 60] on button "Grab Withdraw" at bounding box center [155, 61] width 33 height 9
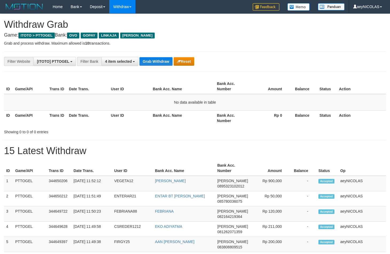
click at [243, 52] on hr at bounding box center [195, 51] width 382 height 0
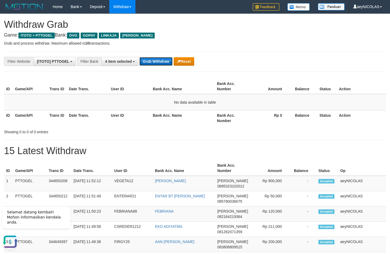
click at [152, 64] on button "Grab Withdraw" at bounding box center [155, 61] width 33 height 9
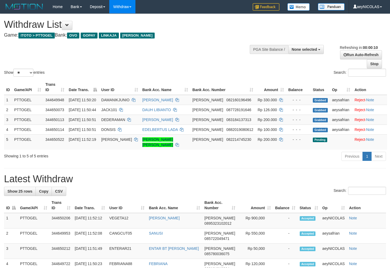
select select
select select "**"
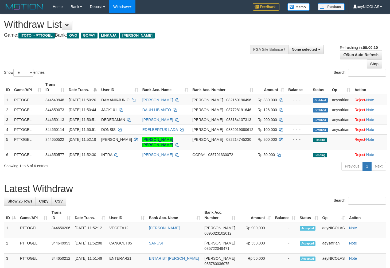
select select
select select "**"
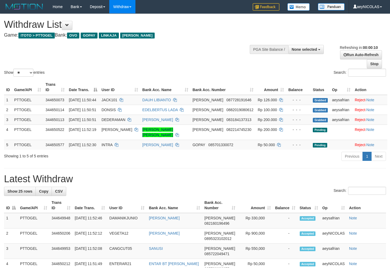
select select
select select "**"
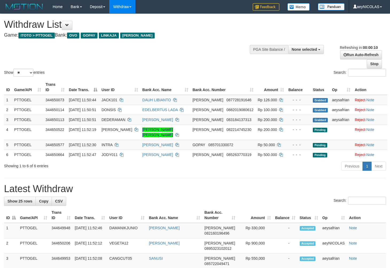
select select
select select "**"
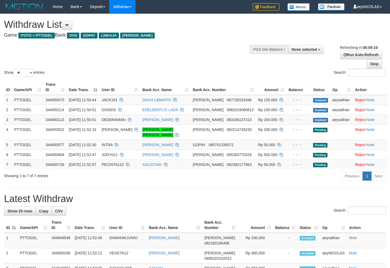
select select
select select "**"
click at [212, 60] on div "Show ** ** ** *** entries Search:" at bounding box center [195, 46] width 390 height 64
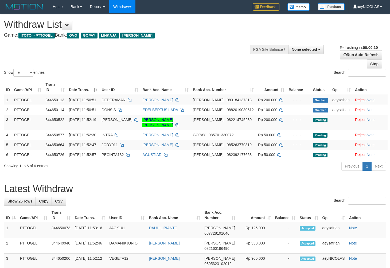
select select
select select "**"
